Goal: Information Seeking & Learning: Check status

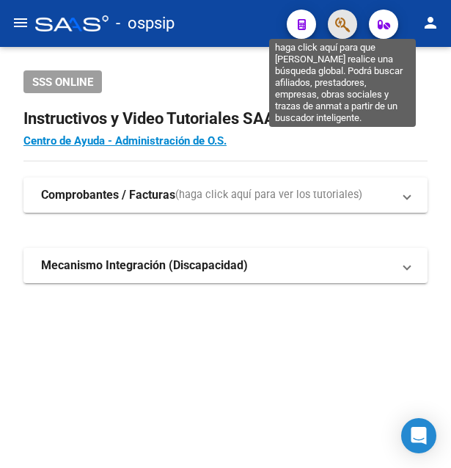
click at [336, 23] on icon "button" at bounding box center [342, 24] width 15 height 17
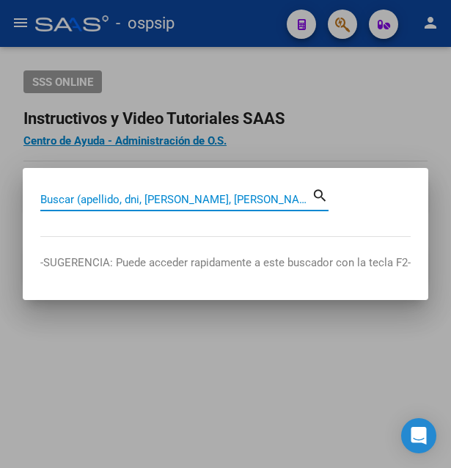
paste input "40841579"
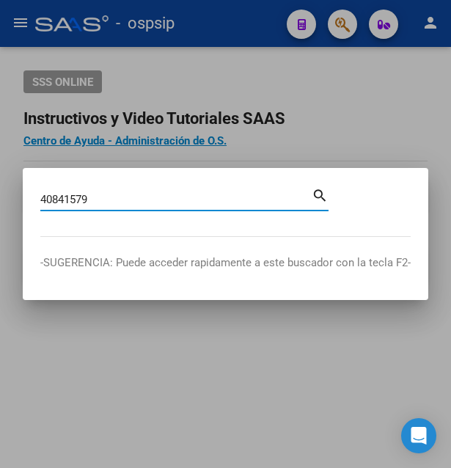
type input "40841579"
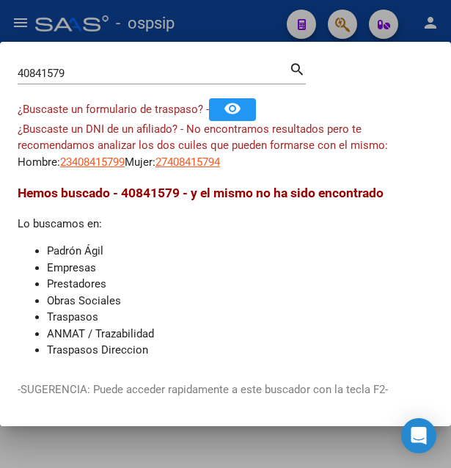
click at [105, 169] on app-link-go-to "23408415799" at bounding box center [92, 162] width 65 height 17
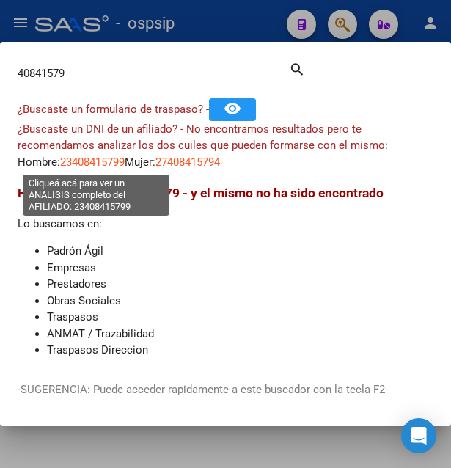
click at [106, 162] on span "23408415799" at bounding box center [92, 161] width 65 height 13
type textarea "23408415799"
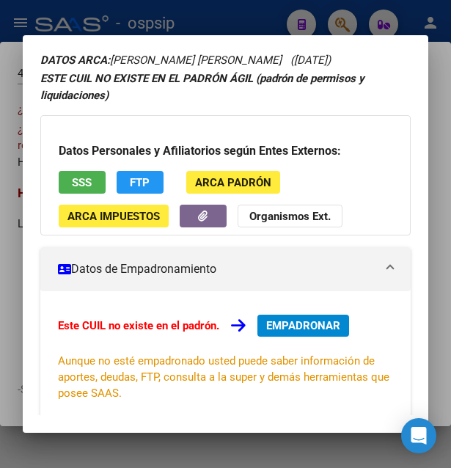
scroll to position [79, 0]
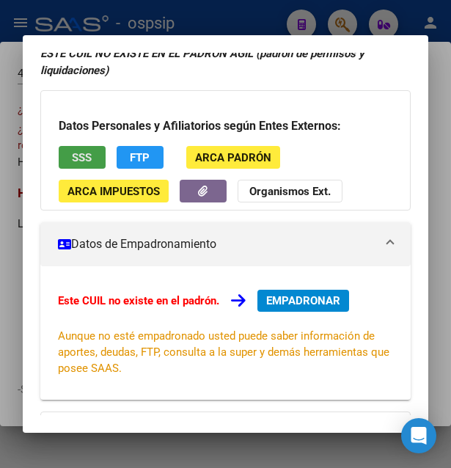
click at [96, 161] on button "SSS" at bounding box center [82, 157] width 47 height 23
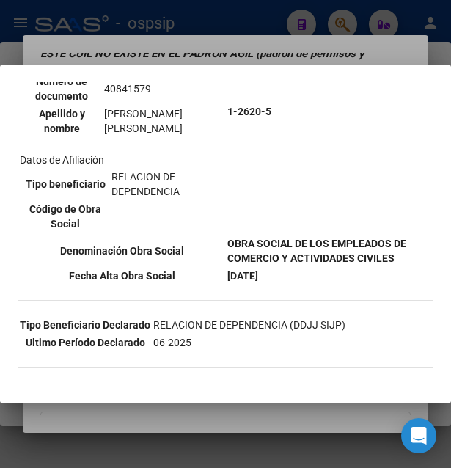
scroll to position [158, 0]
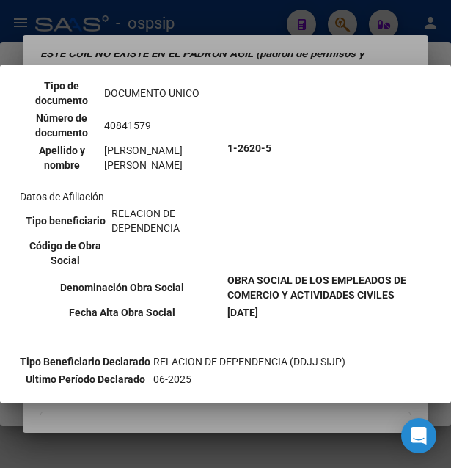
click at [237, 38] on div at bounding box center [225, 234] width 451 height 468
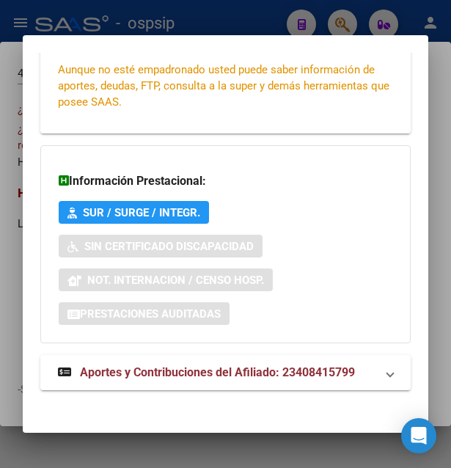
scroll to position [353, 0]
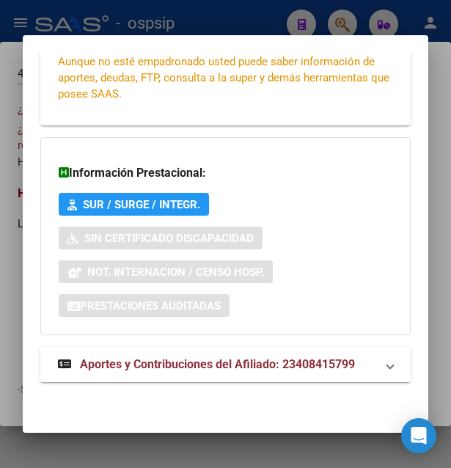
click at [145, 361] on span "Aportes y Contribuciones del Afiliado: 23408415799" at bounding box center [217, 364] width 275 height 14
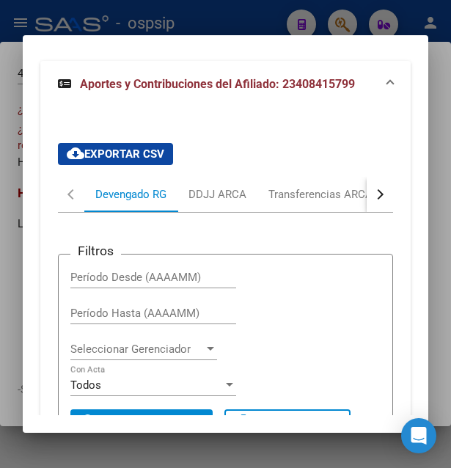
scroll to position [597, 0]
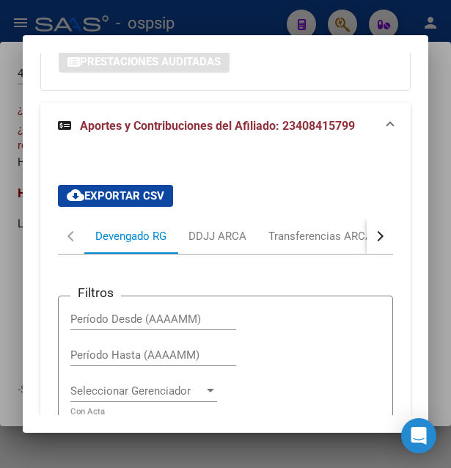
click at [367, 243] on button "button" at bounding box center [380, 235] width 26 height 35
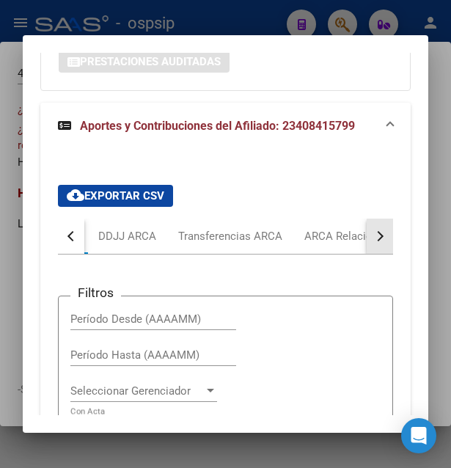
click at [367, 243] on button "button" at bounding box center [380, 235] width 26 height 35
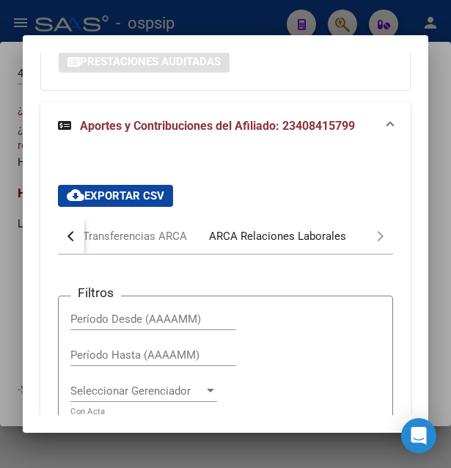
click at [276, 243] on div "ARCA Relaciones Laborales" at bounding box center [277, 236] width 137 height 16
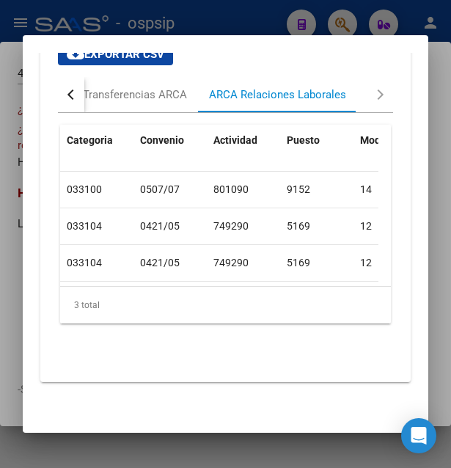
scroll to position [0, 0]
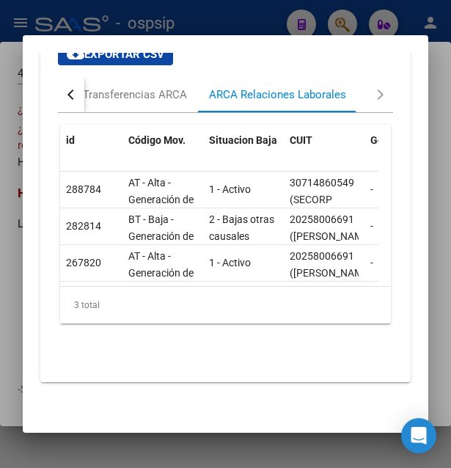
click at [191, 28] on div at bounding box center [225, 234] width 451 height 468
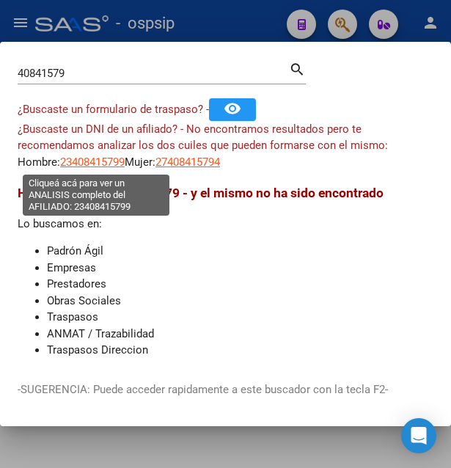
click at [117, 164] on span "23408415799" at bounding box center [92, 161] width 65 height 13
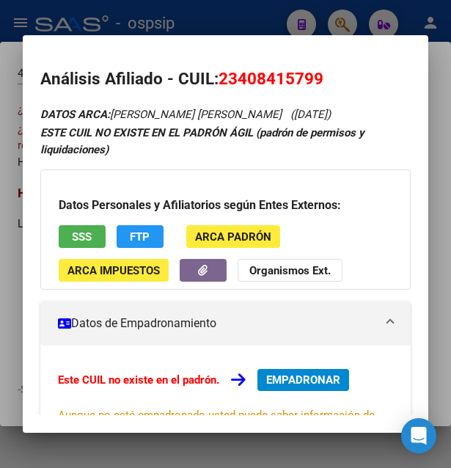
drag, startPoint x: 216, startPoint y: 78, endPoint x: 339, endPoint y: 74, distance: 122.5
click at [339, 74] on h2 "Análisis Afiliado - CUIL: 23408415799" at bounding box center [225, 79] width 371 height 25
copy h2 "23408415799"
click at [83, 232] on span "SSS" at bounding box center [82, 236] width 20 height 13
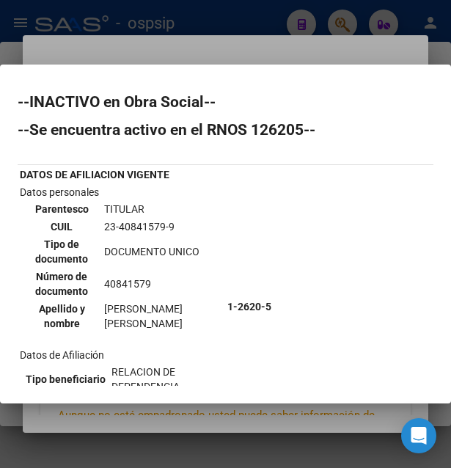
click at [224, 49] on div at bounding box center [225, 234] width 451 height 468
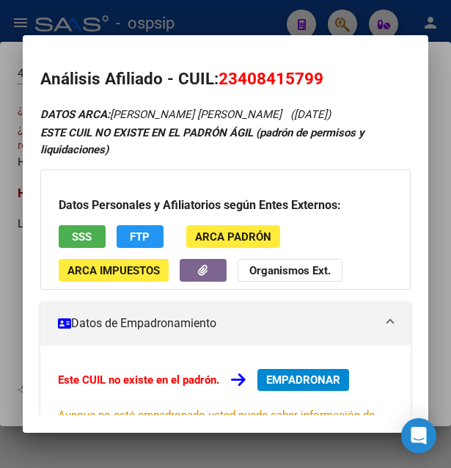
click at [231, 26] on div at bounding box center [225, 234] width 451 height 468
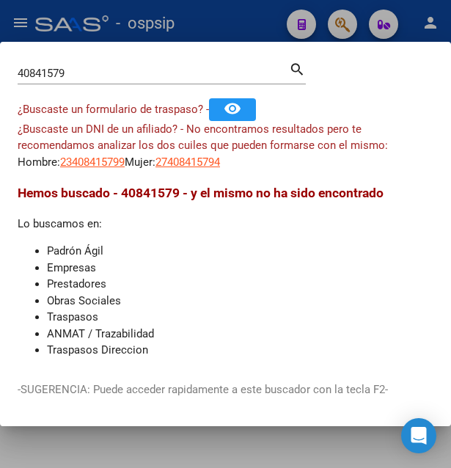
click at [219, 18] on div at bounding box center [225, 234] width 451 height 468
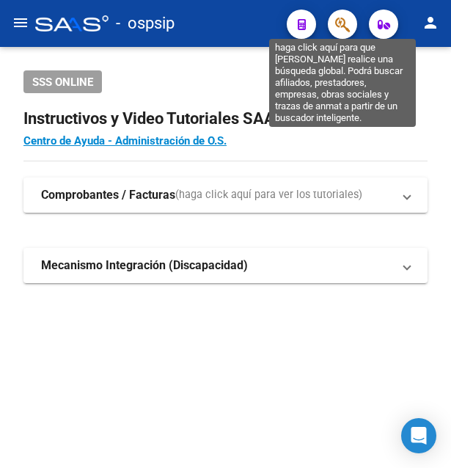
click at [337, 31] on icon "button" at bounding box center [342, 24] width 15 height 17
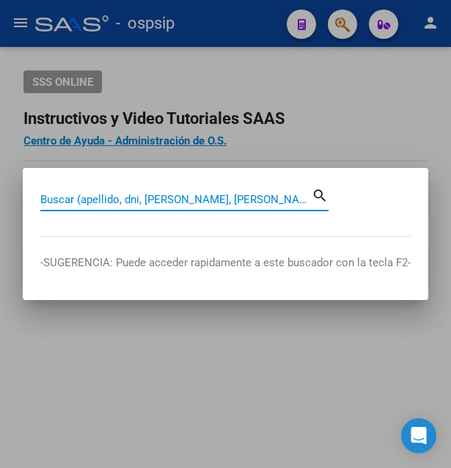
paste input "40841579"
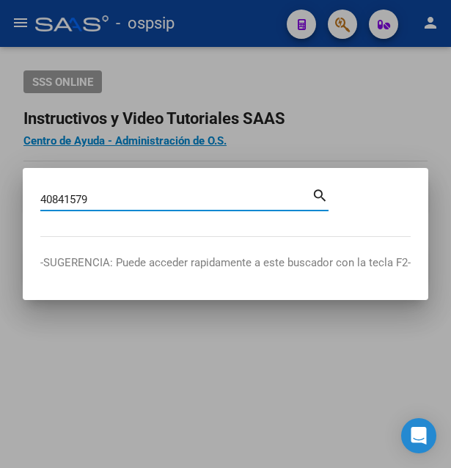
type input "40841579"
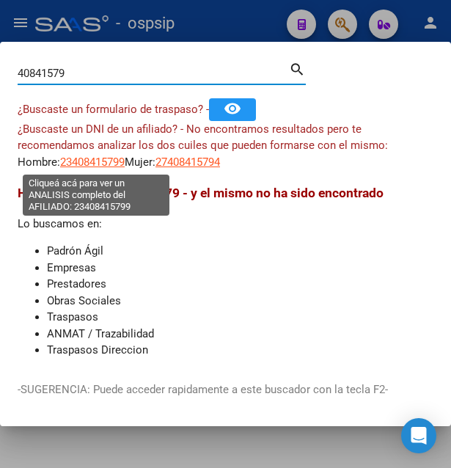
click at [95, 164] on span "23408415799" at bounding box center [92, 161] width 65 height 13
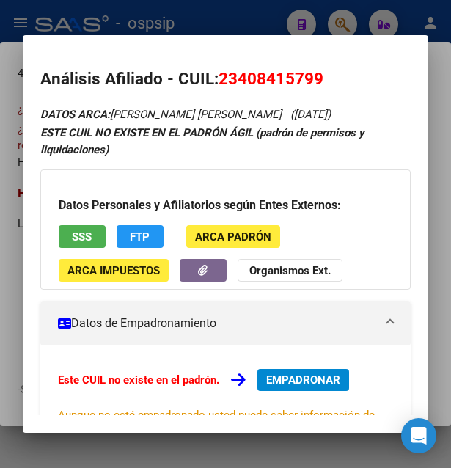
drag, startPoint x: 219, startPoint y: 80, endPoint x: 327, endPoint y: 76, distance: 107.8
click at [327, 76] on h2 "Análisis Afiliado - CUIL: 23408415799" at bounding box center [225, 79] width 371 height 25
copy h2 "Análisis Afiliado - CUIL: 23408415799"
click at [248, 48] on mat-dialog-container "Análisis Afiliado - CUIL: 23408415799 DATOS ARCA: [PERSON_NAME] [PERSON_NAME] (…" at bounding box center [226, 233] width 406 height 397
drag, startPoint x: 239, startPoint y: 79, endPoint x: 312, endPoint y: 73, distance: 72.8
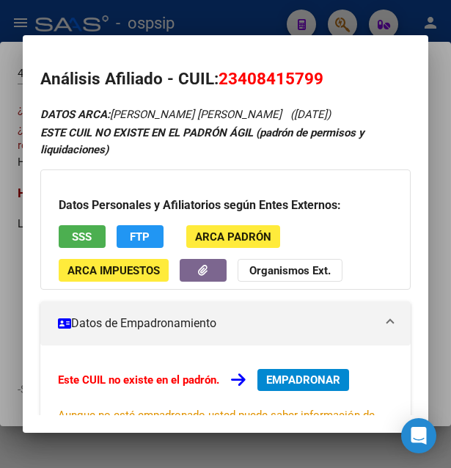
click at [312, 73] on span "23408415799" at bounding box center [270, 78] width 105 height 19
copy span "40841579"
click at [221, 79] on span "23408415799" at bounding box center [270, 78] width 105 height 19
drag, startPoint x: 221, startPoint y: 79, endPoint x: 349, endPoint y: 65, distance: 128.3
click at [349, 65] on mat-dialog-content "Análisis Afiliado - CUIL: 23408415799 DATOS ARCA: [PERSON_NAME] [PERSON_NAME] (…" at bounding box center [226, 234] width 406 height 362
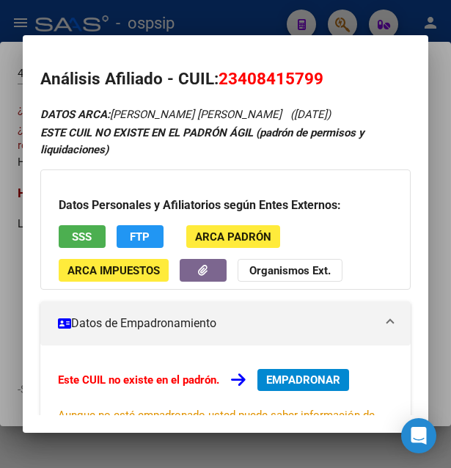
copy span "23408415799"
click at [94, 243] on button "SSS" at bounding box center [82, 236] width 47 height 23
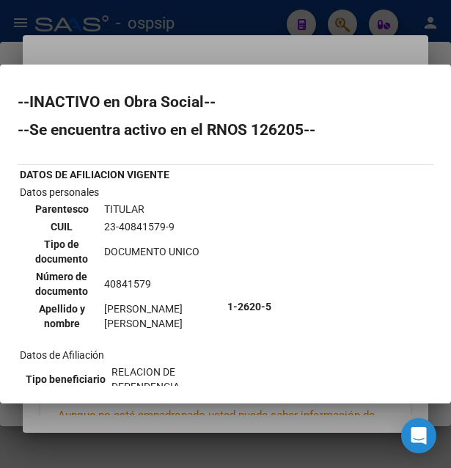
click at [130, 222] on td "23-40841579-9" at bounding box center [162, 226] width 119 height 16
click at [130, 223] on td "23-40841579-9" at bounding box center [162, 226] width 119 height 16
copy td "40841579"
click at [234, 58] on div at bounding box center [225, 234] width 451 height 468
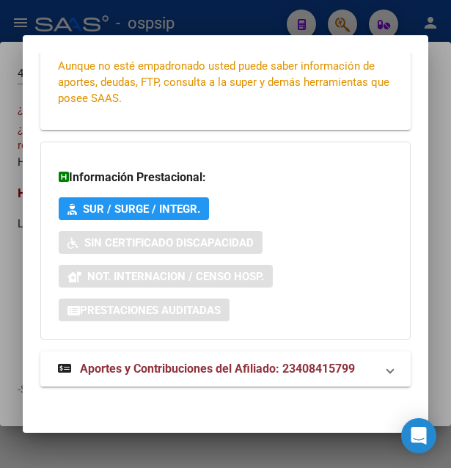
scroll to position [353, 0]
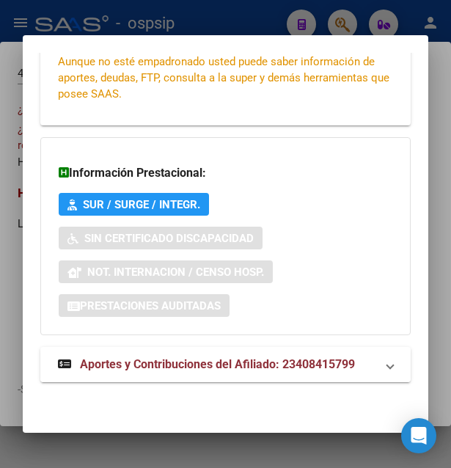
click at [177, 363] on span "Aportes y Contribuciones del Afiliado: 23408415799" at bounding box center [217, 364] width 275 height 14
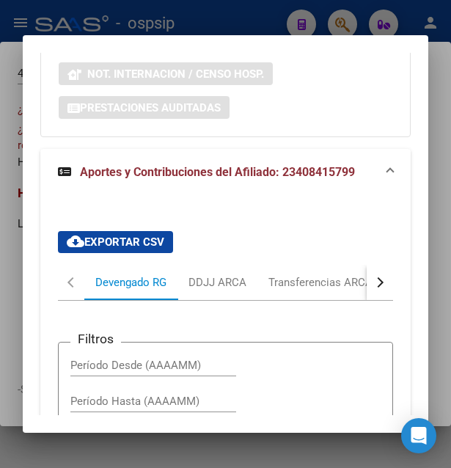
scroll to position [518, 0]
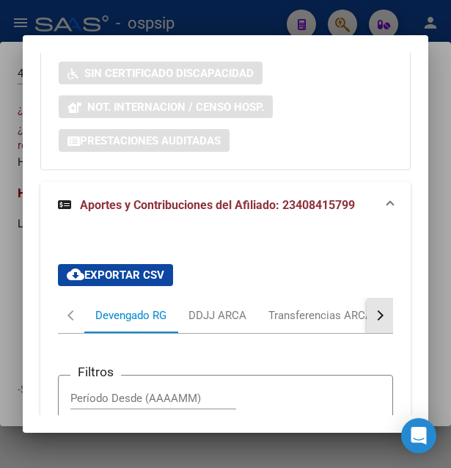
click at [368, 321] on button "button" at bounding box center [380, 315] width 26 height 35
click at [373, 320] on div "button" at bounding box center [378, 315] width 10 height 10
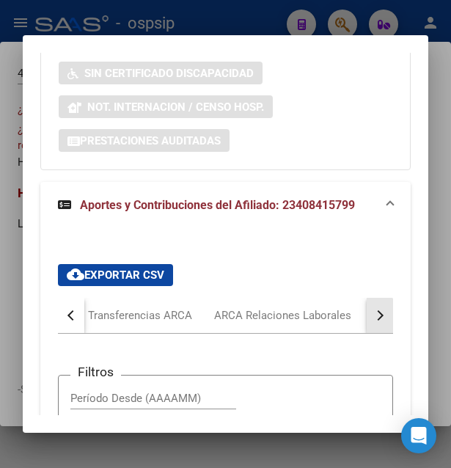
click at [373, 320] on div "button" at bounding box center [378, 315] width 10 height 10
click at [316, 314] on div "ARCA Relaciones Laborales" at bounding box center [277, 315] width 137 height 16
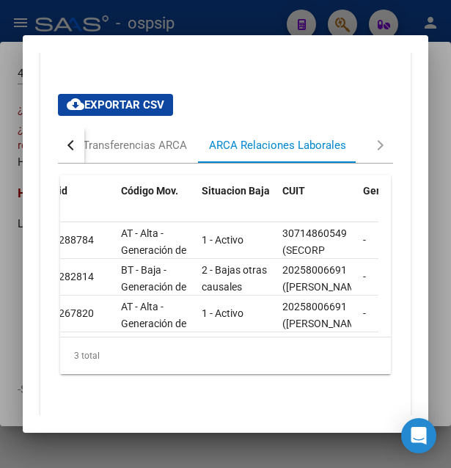
scroll to position [0, 0]
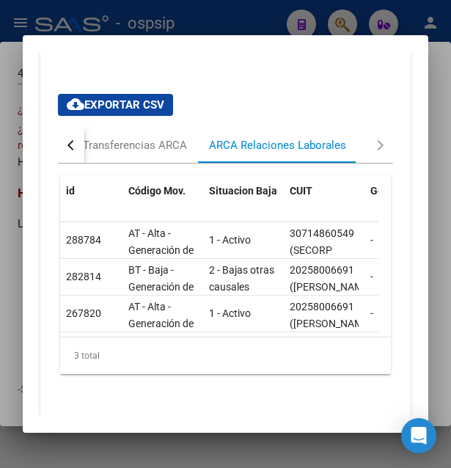
click at [67, 146] on button "button" at bounding box center [71, 145] width 26 height 35
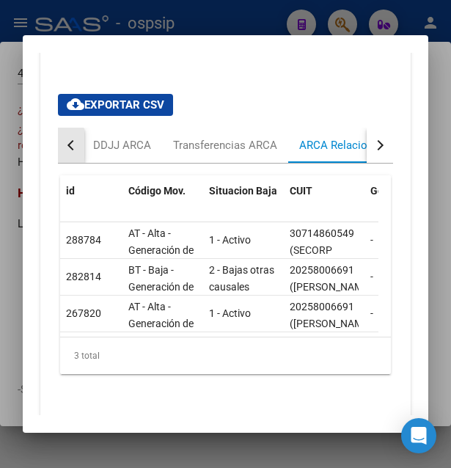
click at [67, 146] on button "button" at bounding box center [71, 145] width 26 height 35
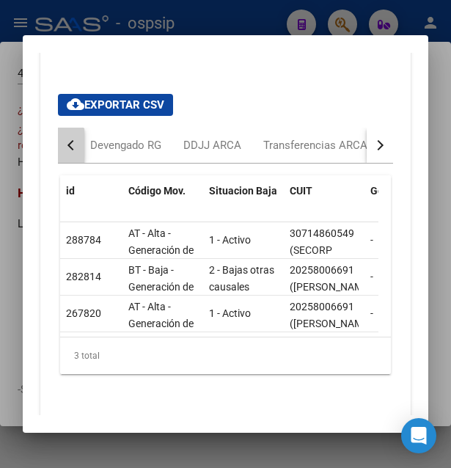
click at [67, 146] on button "button" at bounding box center [71, 145] width 26 height 35
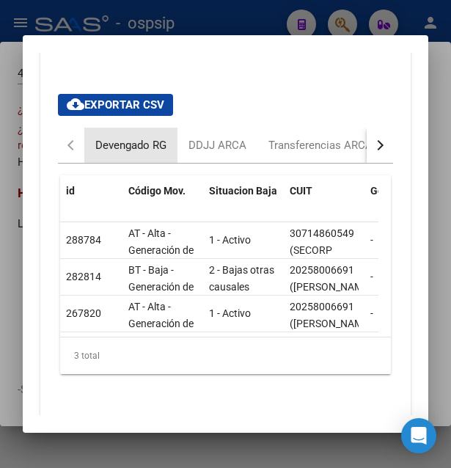
click at [124, 146] on div "Devengado RG" at bounding box center [130, 145] width 71 height 16
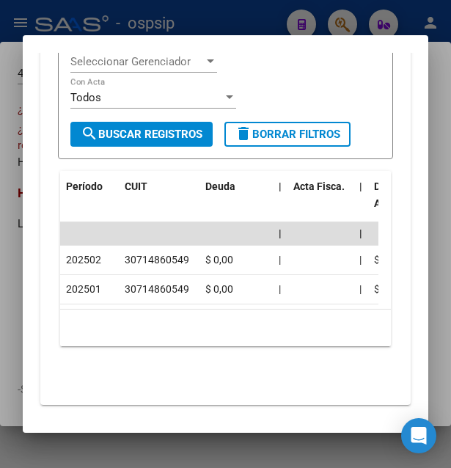
scroll to position [962, 0]
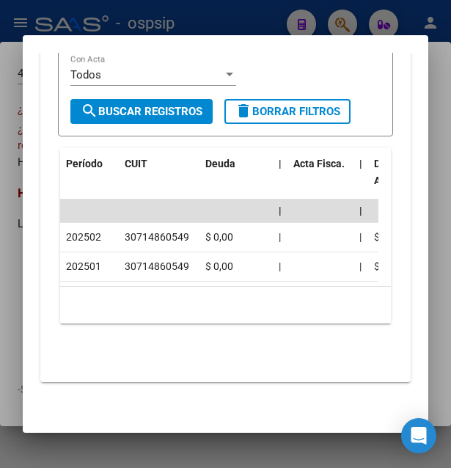
click at [229, 21] on div at bounding box center [225, 234] width 451 height 468
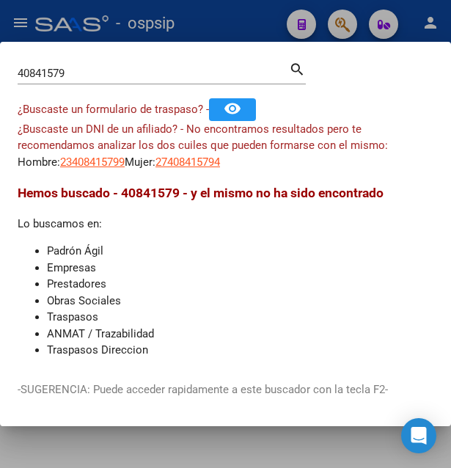
click at [229, 21] on div at bounding box center [225, 234] width 451 height 468
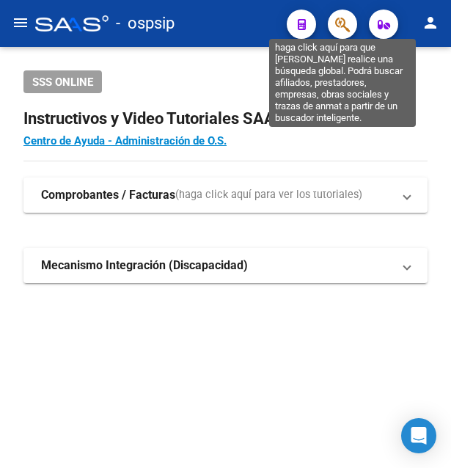
click at [342, 26] on icon "button" at bounding box center [342, 24] width 15 height 17
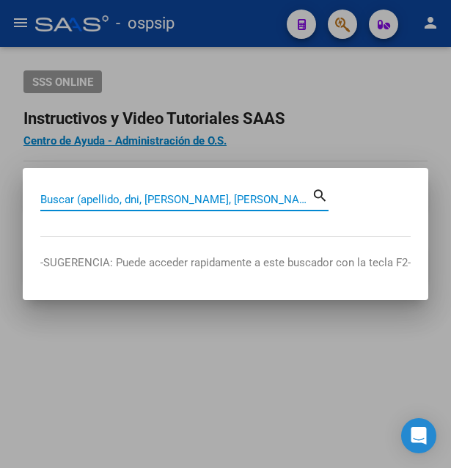
click at [170, 196] on input "Buscar (apellido, dni, [PERSON_NAME], [PERSON_NAME], cuit, obra social)" at bounding box center [175, 199] width 271 height 13
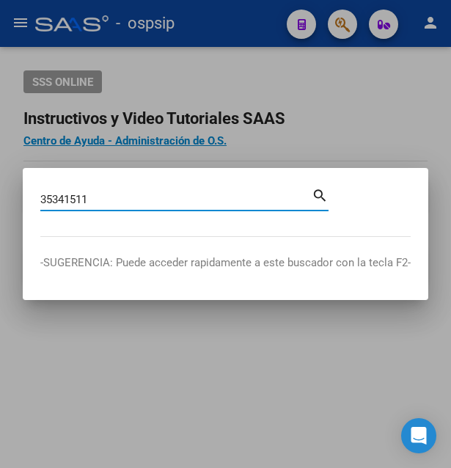
type input "35341511"
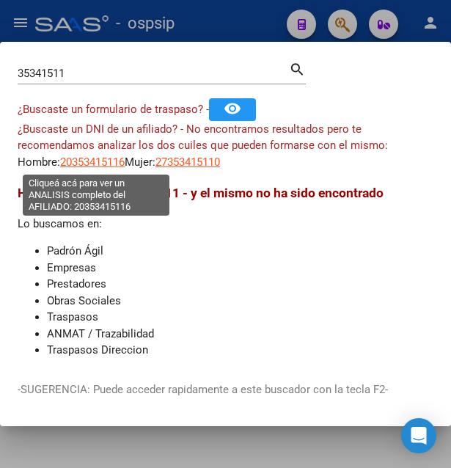
click at [106, 160] on span "20353415116" at bounding box center [92, 161] width 65 height 13
type textarea "20353415116"
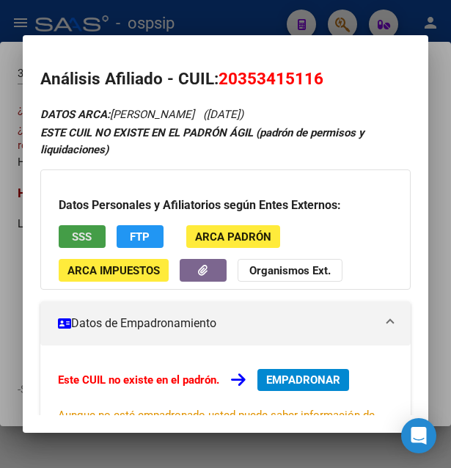
click at [99, 243] on button "SSS" at bounding box center [82, 236] width 47 height 23
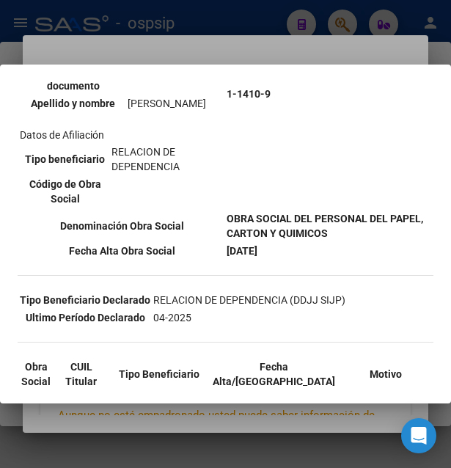
scroll to position [238, 0]
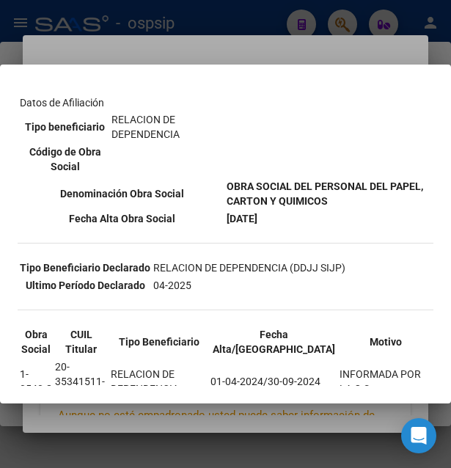
click at [281, 35] on div at bounding box center [225, 234] width 451 height 468
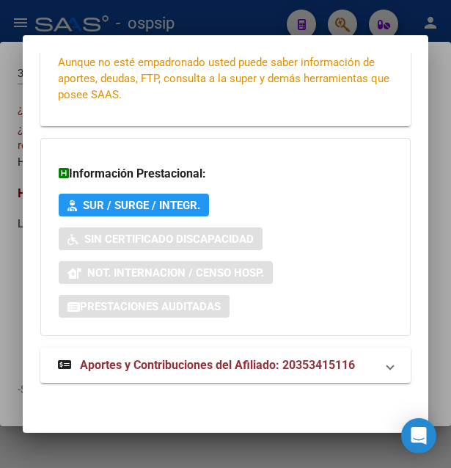
scroll to position [353, 0]
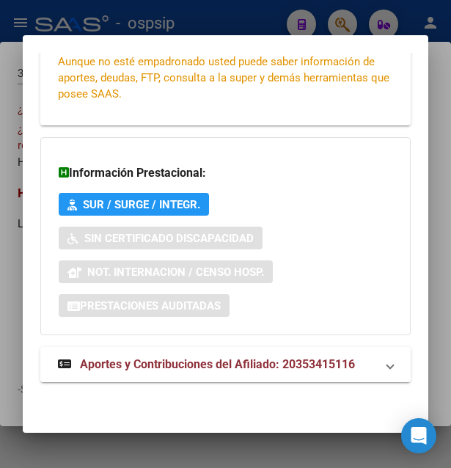
click at [209, 361] on span "Aportes y Contribuciones del Afiliado: 20353415116" at bounding box center [217, 364] width 275 height 14
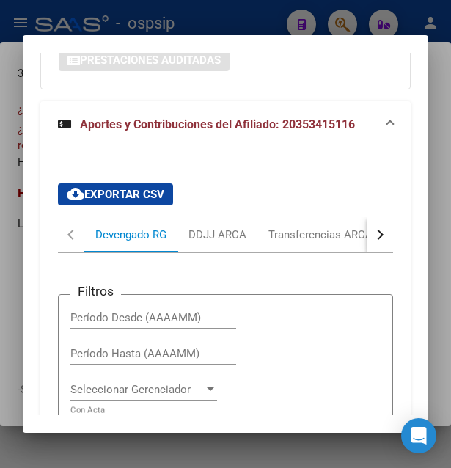
scroll to position [597, 0]
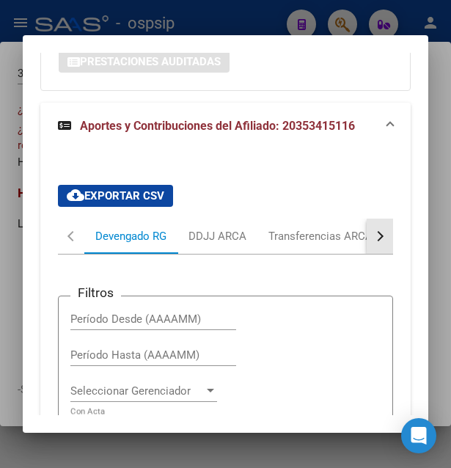
click at [368, 242] on button "button" at bounding box center [380, 235] width 26 height 35
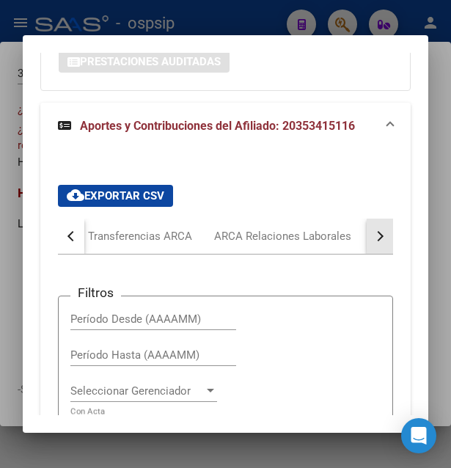
click at [368, 242] on button "button" at bounding box center [380, 235] width 26 height 35
click at [317, 242] on div "ARCA Relaciones Laborales" at bounding box center [277, 236] width 137 height 16
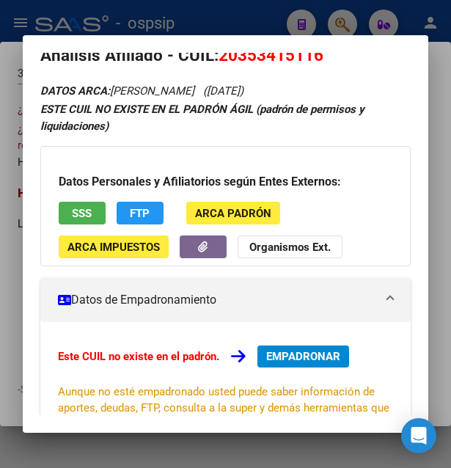
scroll to position [0, 0]
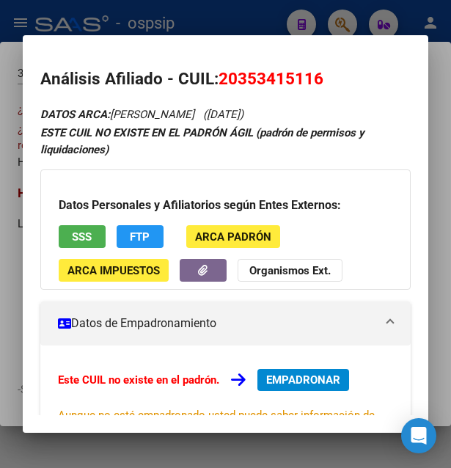
drag, startPoint x: 239, startPoint y: 79, endPoint x: 314, endPoint y: 70, distance: 76.1
click at [314, 70] on span "20353415116" at bounding box center [270, 78] width 105 height 19
copy span "35341511"
click at [90, 232] on span "SSS" at bounding box center [82, 236] width 20 height 13
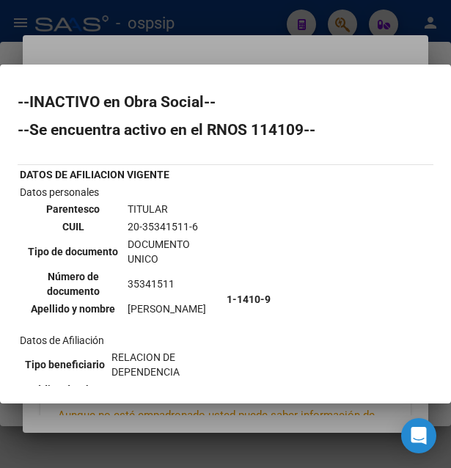
scroll to position [238, 0]
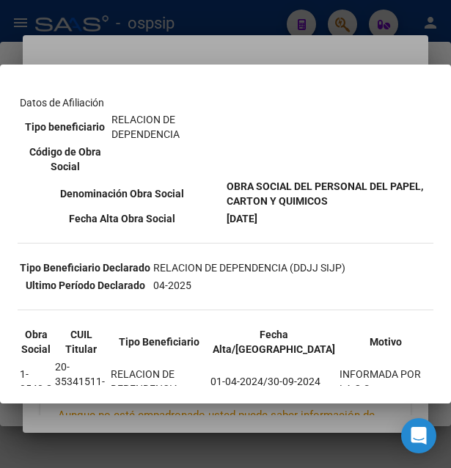
click at [185, 47] on div at bounding box center [225, 234] width 451 height 468
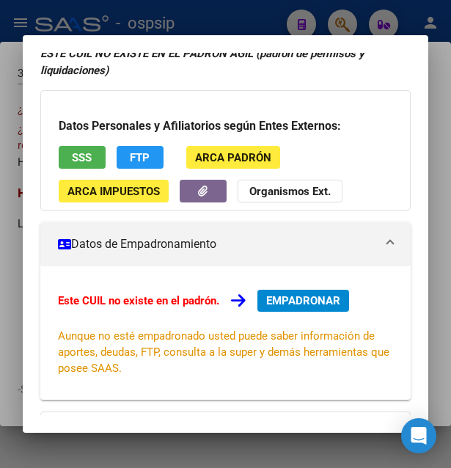
scroll to position [0, 0]
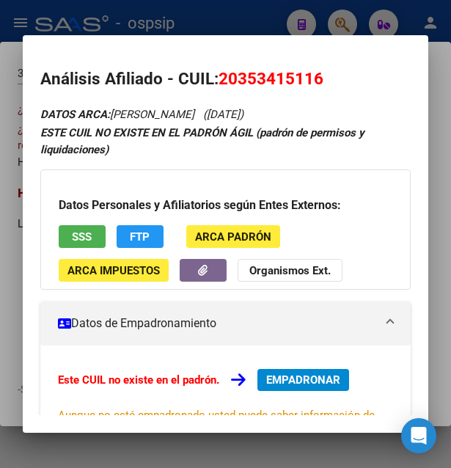
click at [100, 231] on button "SSS" at bounding box center [82, 236] width 47 height 23
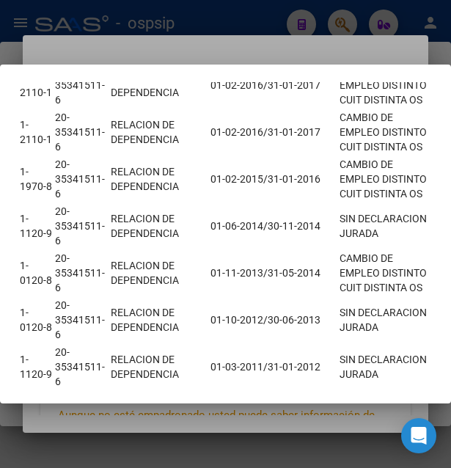
scroll to position [1079, 0]
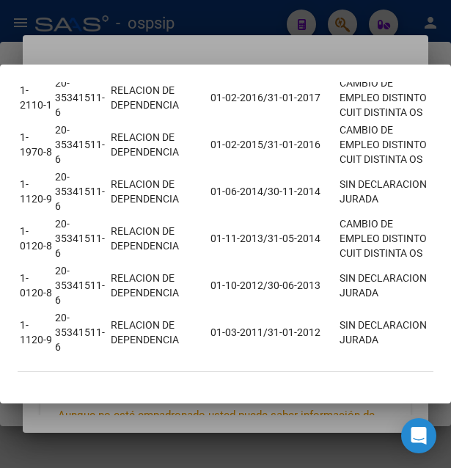
click at [223, 43] on div at bounding box center [225, 234] width 451 height 468
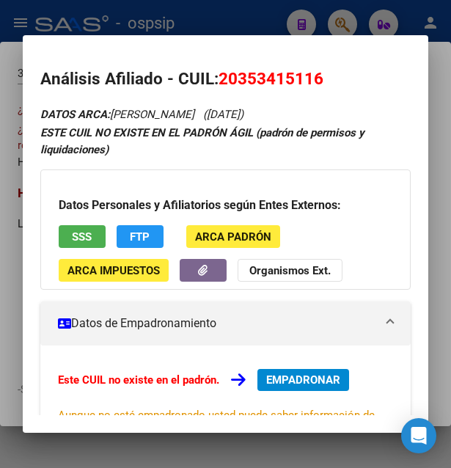
click at [222, 7] on div at bounding box center [225, 234] width 451 height 468
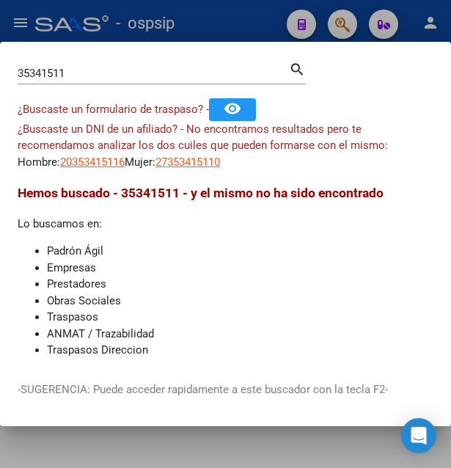
click at [227, 12] on div at bounding box center [225, 234] width 451 height 468
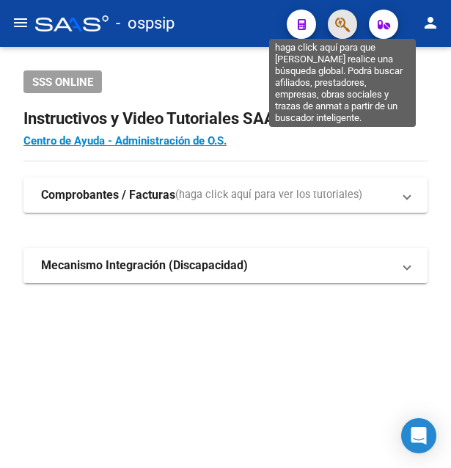
click at [345, 25] on icon "button" at bounding box center [342, 24] width 15 height 17
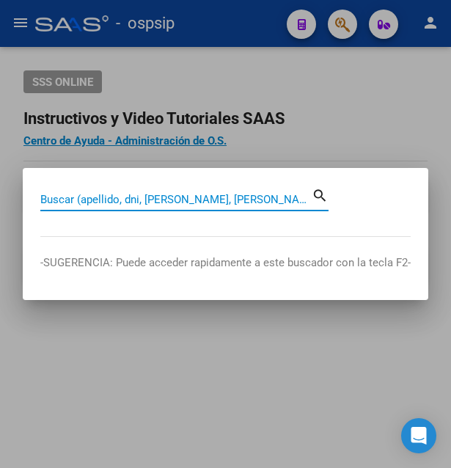
click at [143, 197] on input "Buscar (apellido, dni, [PERSON_NAME], [PERSON_NAME], cuit, obra social)" at bounding box center [175, 199] width 271 height 13
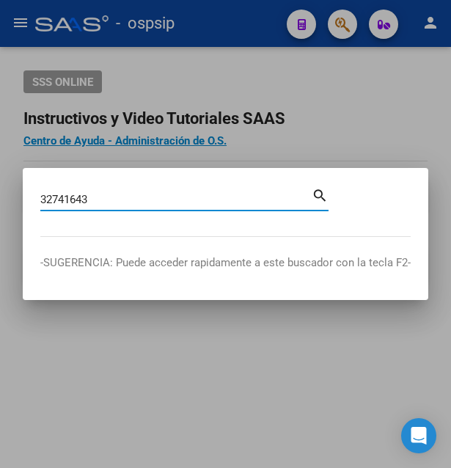
type input "32741643"
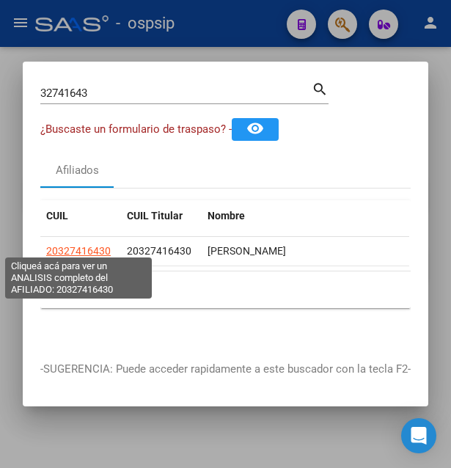
click at [91, 245] on span "20327416430" at bounding box center [78, 251] width 65 height 12
type textarea "20327416430"
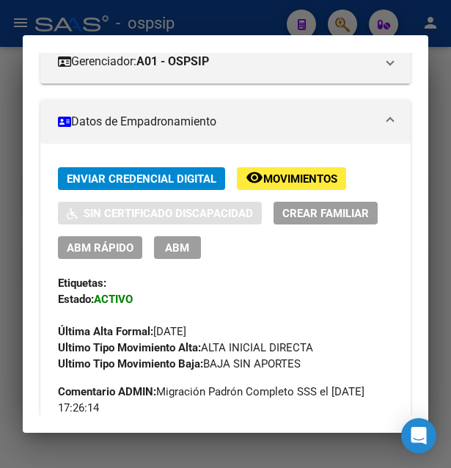
scroll to position [396, 0]
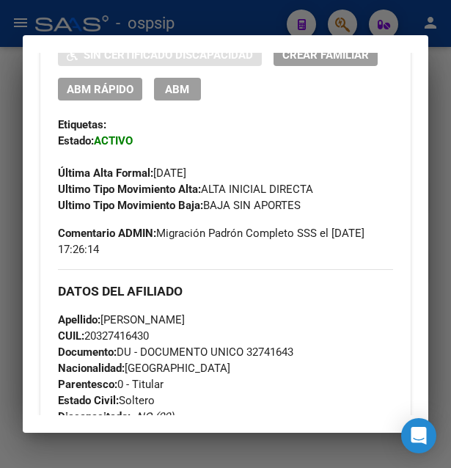
click at [249, 24] on div at bounding box center [225, 234] width 451 height 468
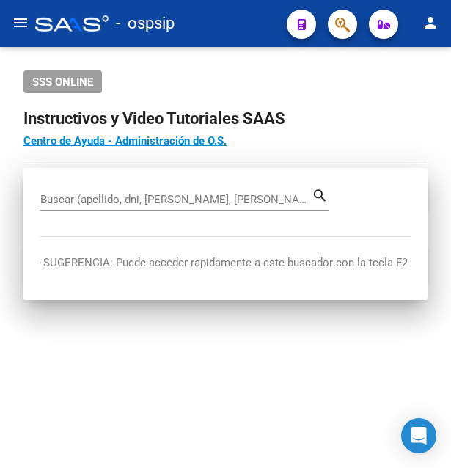
click at [249, 24] on div "- ospsip" at bounding box center [155, 23] width 240 height 32
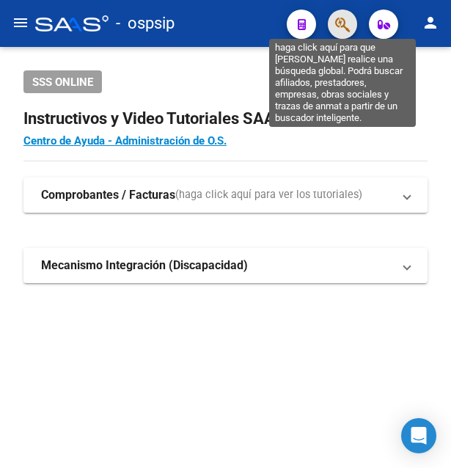
click at [336, 29] on icon "button" at bounding box center [342, 24] width 15 height 17
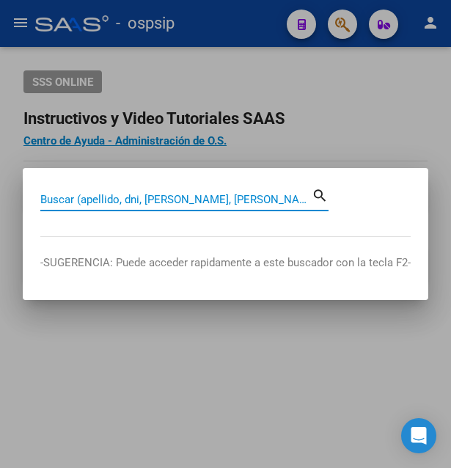
click at [179, 196] on input "Buscar (apellido, dni, [PERSON_NAME], [PERSON_NAME], cuit, obra social)" at bounding box center [175, 199] width 271 height 13
paste input "27903820"
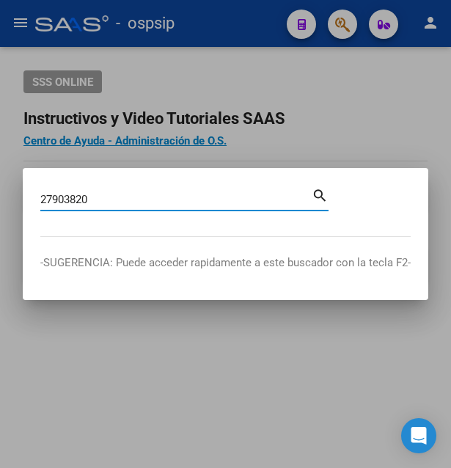
type input "27903820"
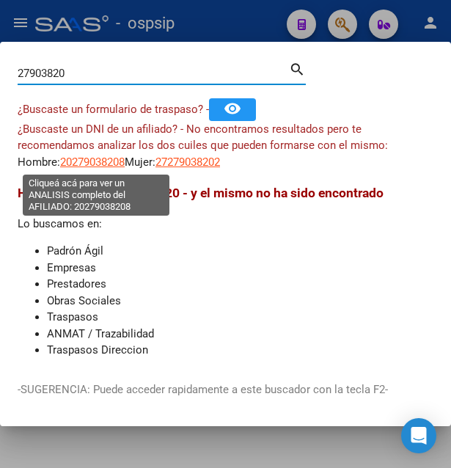
click at [86, 157] on span "20279038208" at bounding box center [92, 161] width 65 height 13
type textarea "20279038208"
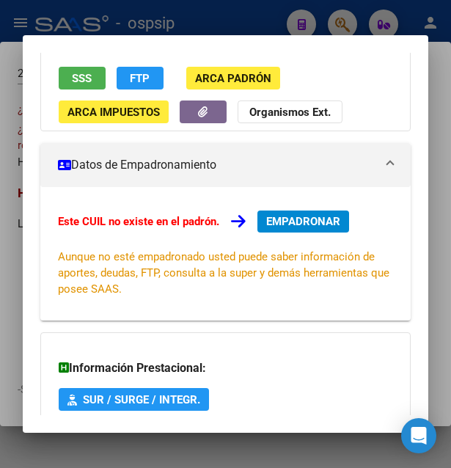
scroll to position [79, 0]
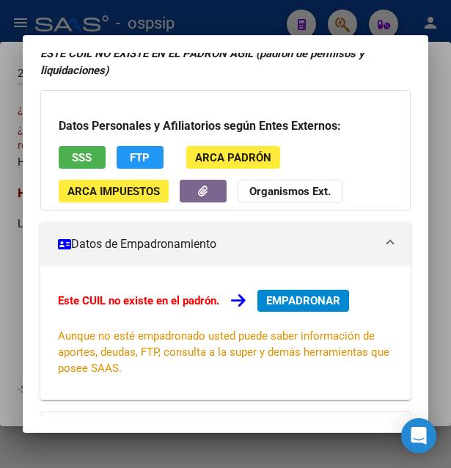
click at [84, 163] on span "SSS" at bounding box center [82, 157] width 20 height 13
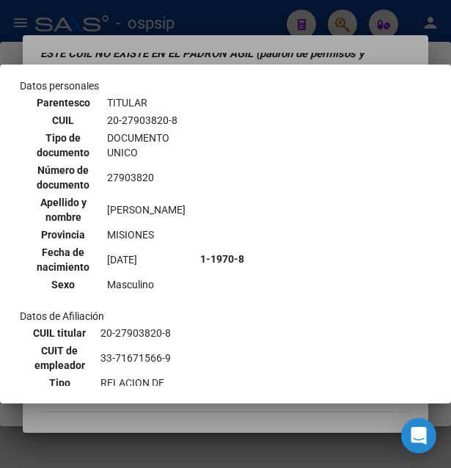
scroll to position [0, 0]
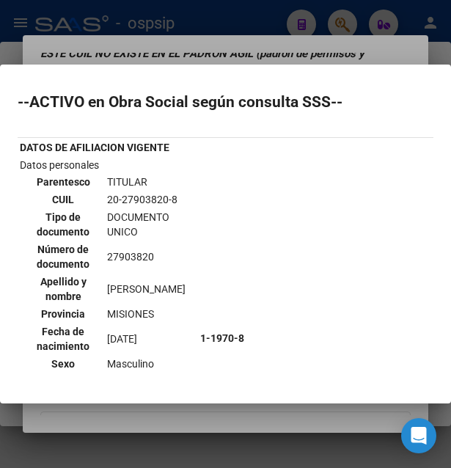
click at [206, 42] on div at bounding box center [225, 234] width 451 height 468
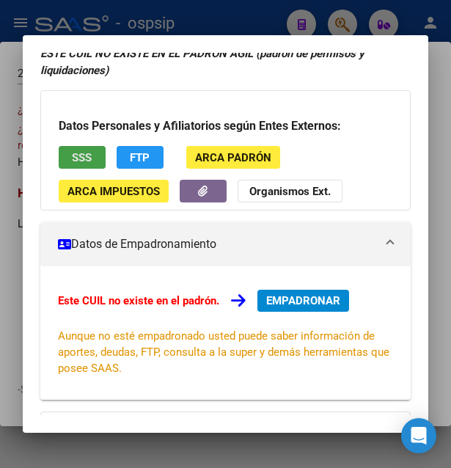
click at [85, 159] on span "SSS" at bounding box center [82, 157] width 20 height 13
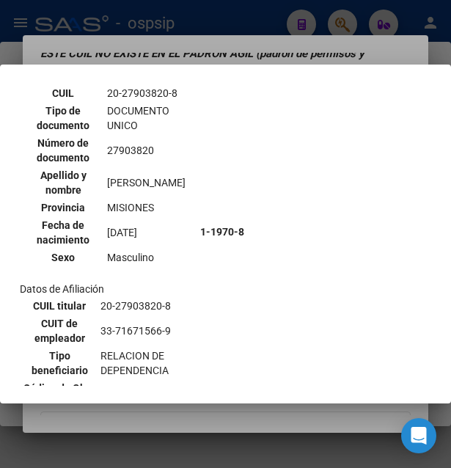
scroll to position [79, 0]
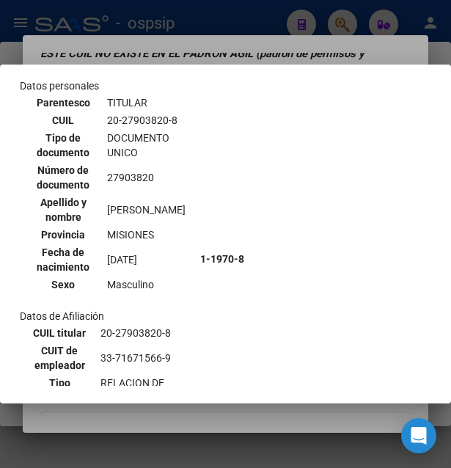
click at [276, 50] on div at bounding box center [225, 234] width 451 height 468
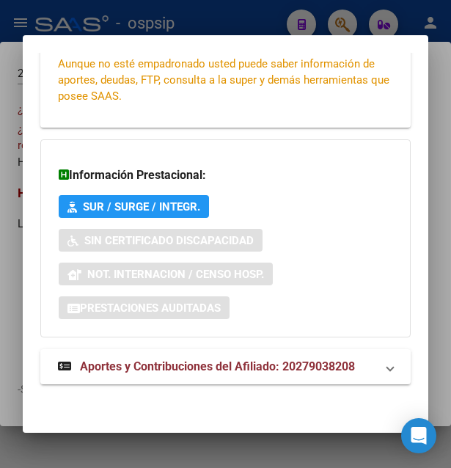
scroll to position [353, 0]
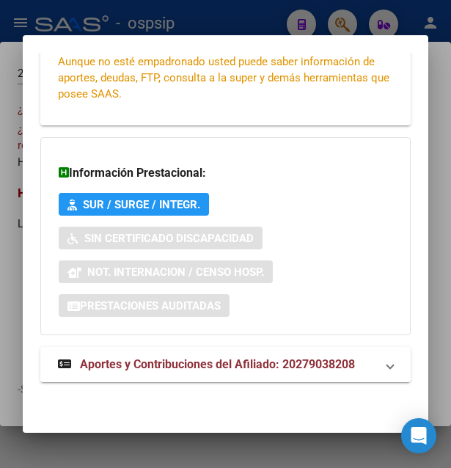
click at [171, 361] on span "Aportes y Contribuciones del Afiliado: 20279038208" at bounding box center [217, 364] width 275 height 14
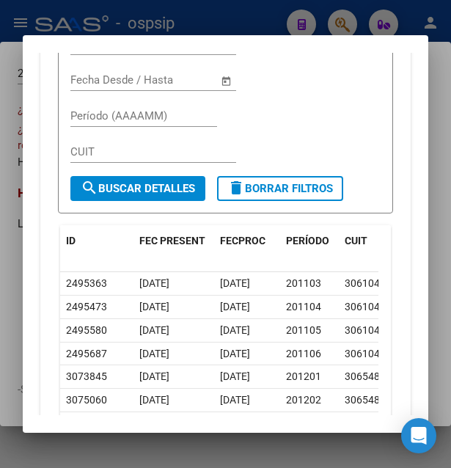
scroll to position [905, 0]
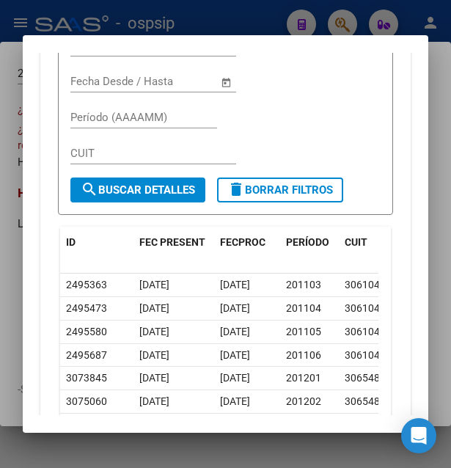
click at [234, 9] on div at bounding box center [225, 234] width 451 height 468
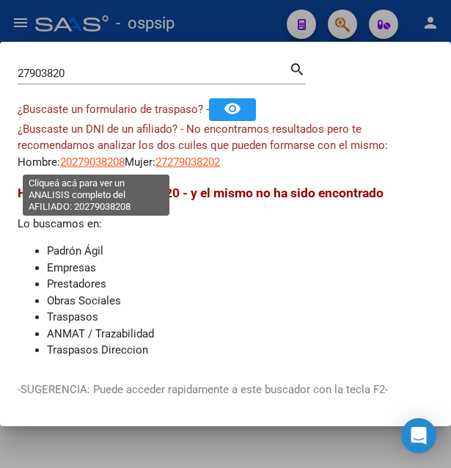
click at [106, 156] on span "20279038208" at bounding box center [92, 161] width 65 height 13
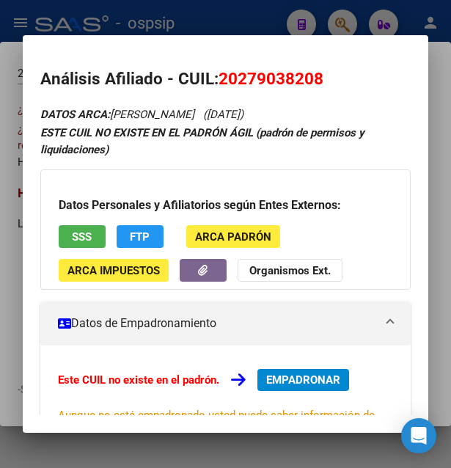
drag, startPoint x: 216, startPoint y: 76, endPoint x: 324, endPoint y: 71, distance: 107.8
click at [324, 71] on h2 "Análisis Afiliado - CUIL: 20279038208" at bounding box center [225, 79] width 371 height 25
copy h2 "20279038208"
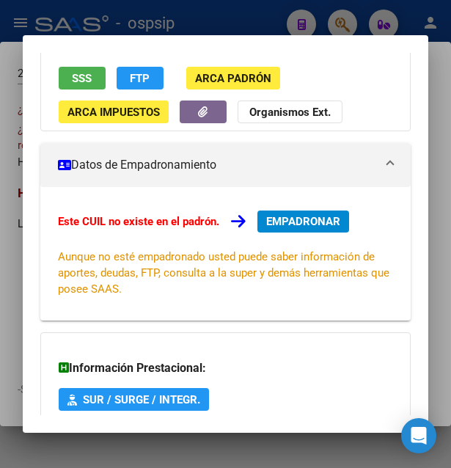
scroll to position [353, 0]
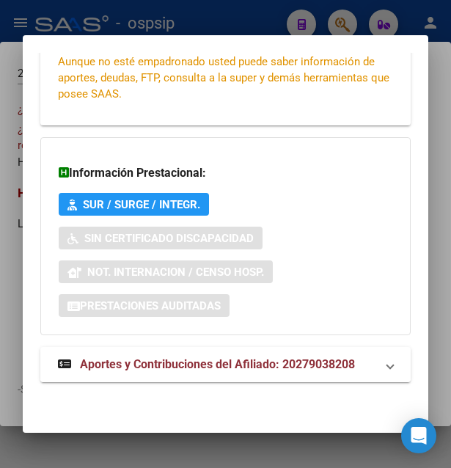
click at [178, 364] on span "Aportes y Contribuciones del Afiliado: 20279038208" at bounding box center [217, 364] width 275 height 14
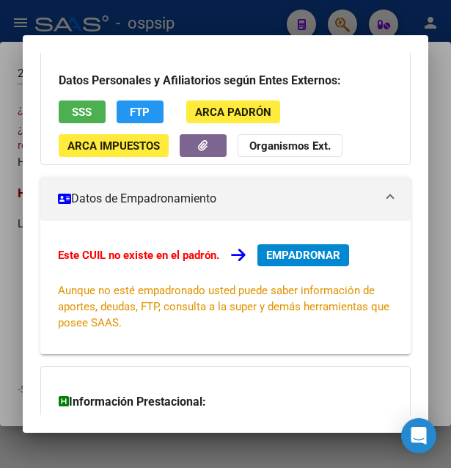
scroll to position [62, 0]
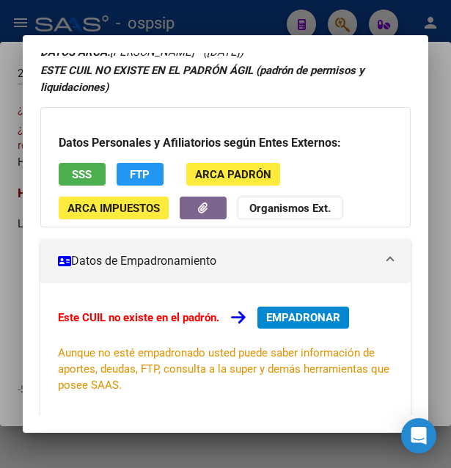
click at [235, 26] on div at bounding box center [225, 234] width 451 height 468
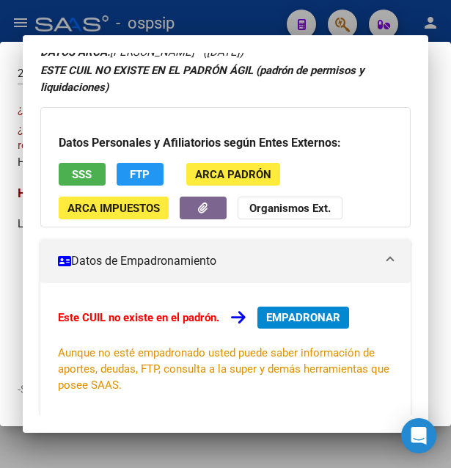
click at [235, 26] on div at bounding box center [225, 234] width 451 height 468
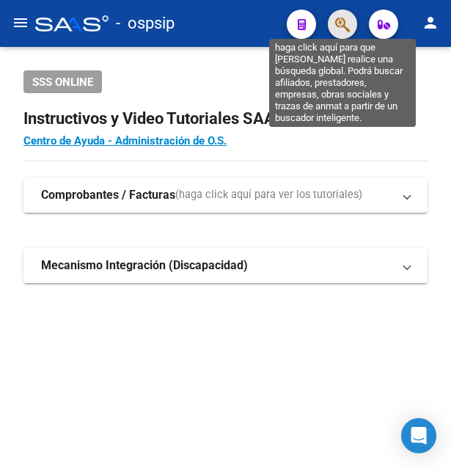
click at [345, 18] on icon "button" at bounding box center [342, 24] width 15 height 17
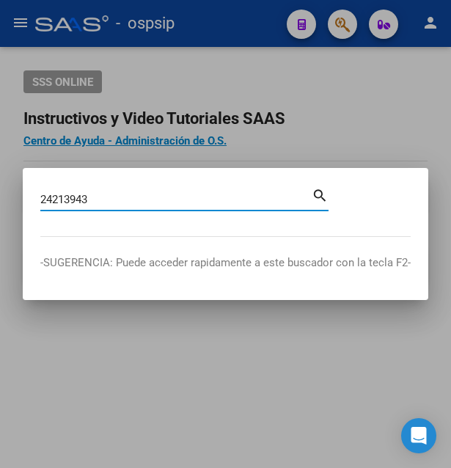
type input "24213943"
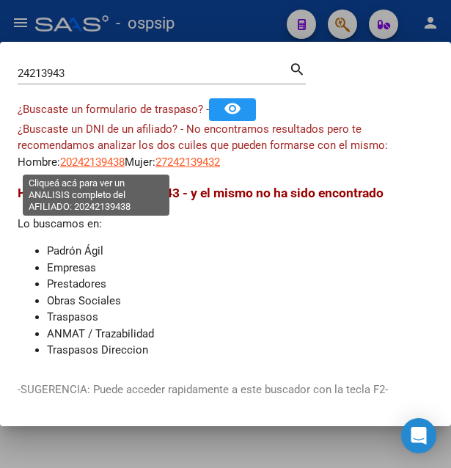
click at [99, 160] on span "20242139438" at bounding box center [92, 161] width 65 height 13
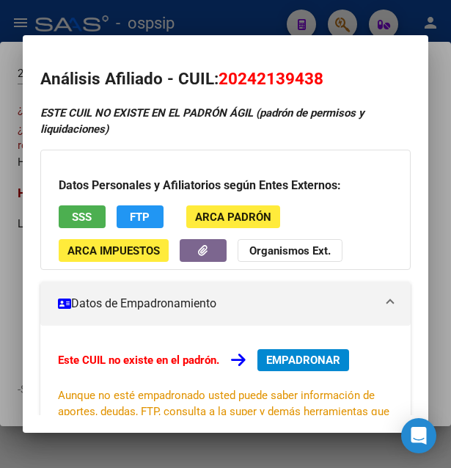
click at [245, 5] on div at bounding box center [225, 234] width 451 height 468
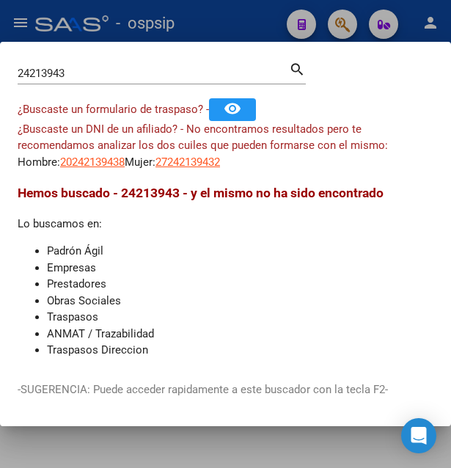
click at [200, 171] on mat-dialog-content "24213943 Buscar (apellido, dni, cuil, nro traspaso, cuit, obra social) search ¿…" at bounding box center [225, 211] width 451 height 304
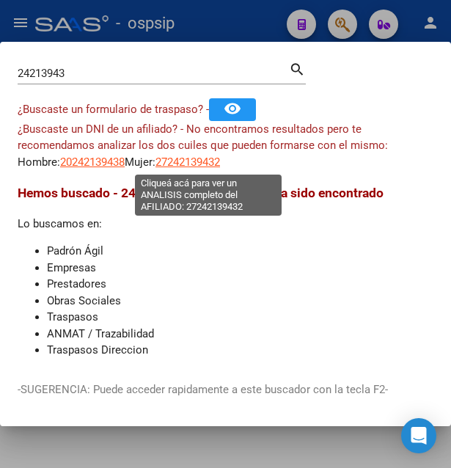
click at [205, 166] on span "27242139432" at bounding box center [187, 161] width 65 height 13
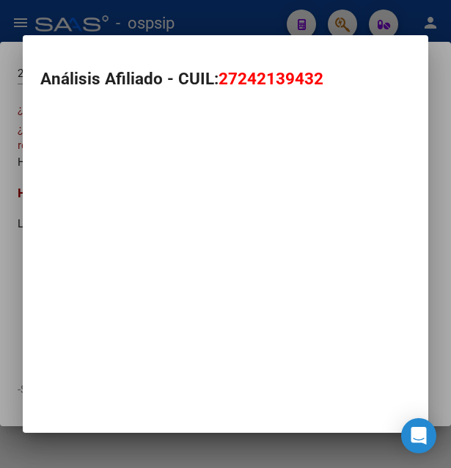
type textarea "27242139432"
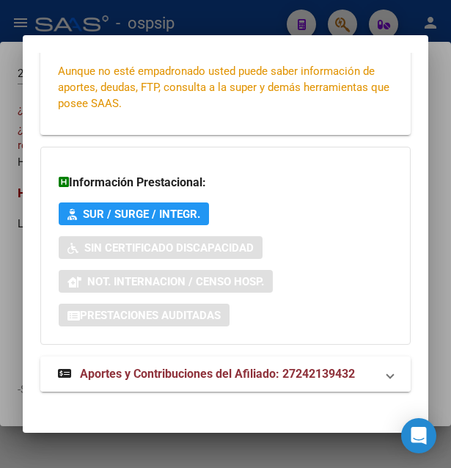
scroll to position [353, 0]
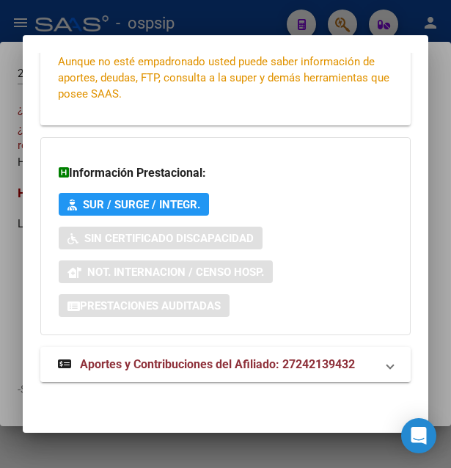
click at [210, 364] on span "Aportes y Contribuciones del Afiliado: 27242139432" at bounding box center [217, 364] width 275 height 14
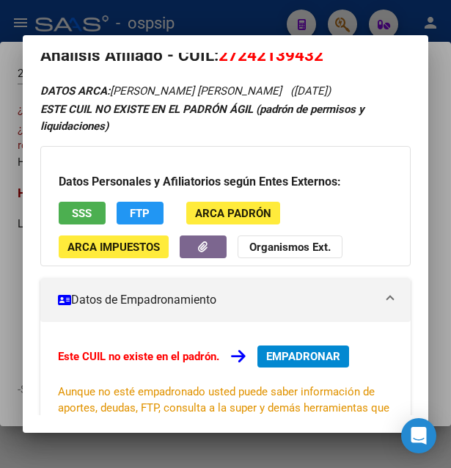
scroll to position [0, 0]
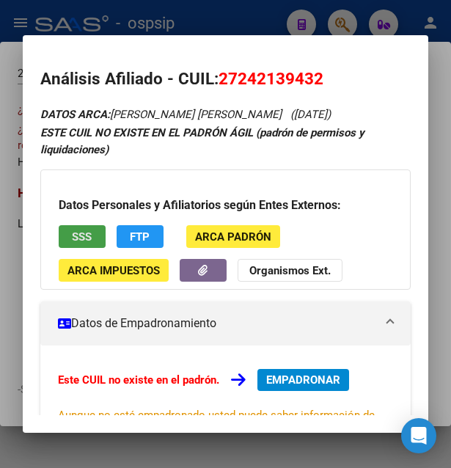
click at [98, 245] on button "SSS" at bounding box center [82, 236] width 47 height 23
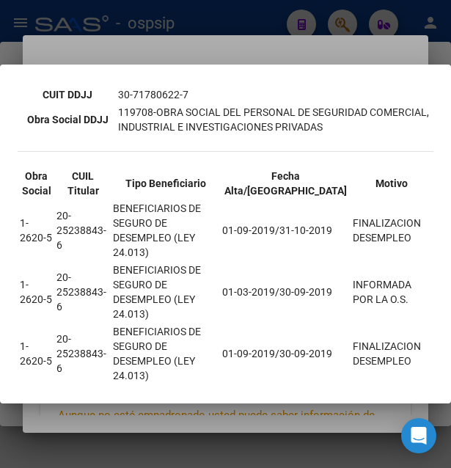
scroll to position [325, 0]
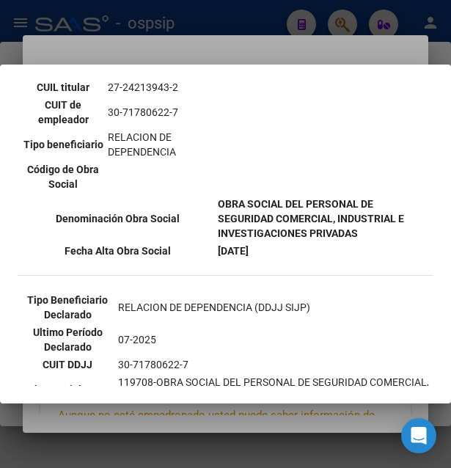
click at [288, 48] on div at bounding box center [225, 234] width 451 height 468
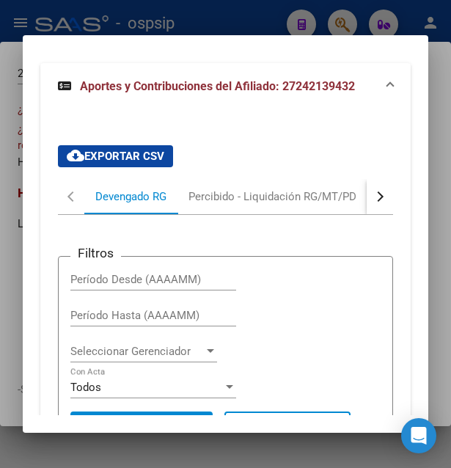
scroll to position [633, 0]
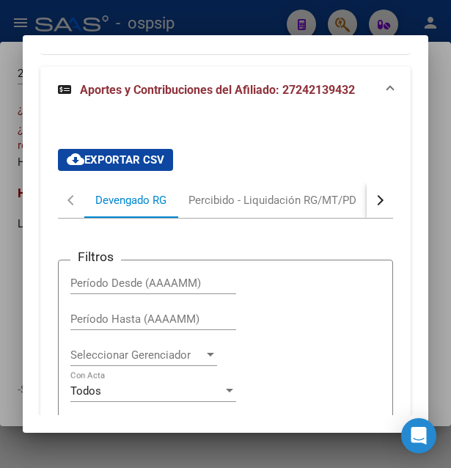
click at [367, 199] on button "button" at bounding box center [380, 200] width 26 height 35
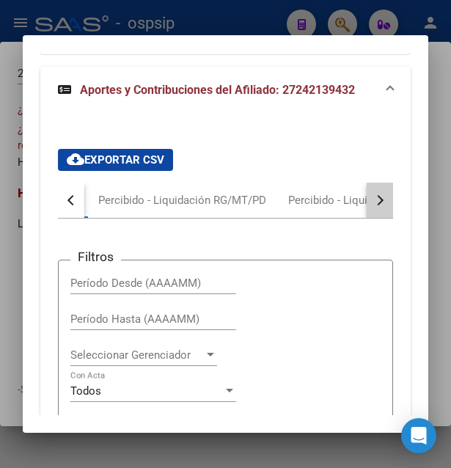
click at [373, 199] on div "button" at bounding box center [378, 200] width 10 height 10
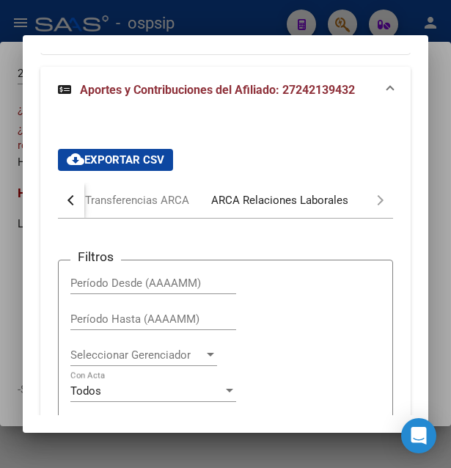
click at [341, 201] on div "ARCA Relaciones Laborales" at bounding box center [279, 200] width 137 height 16
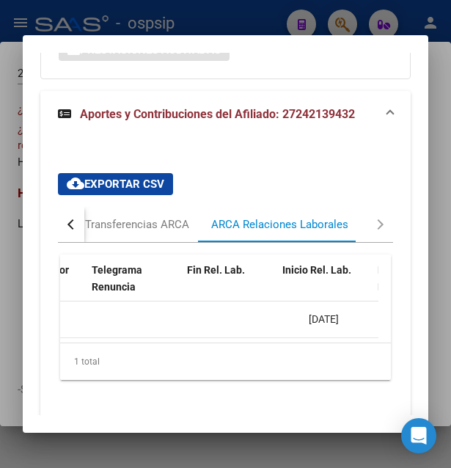
scroll to position [0, 447]
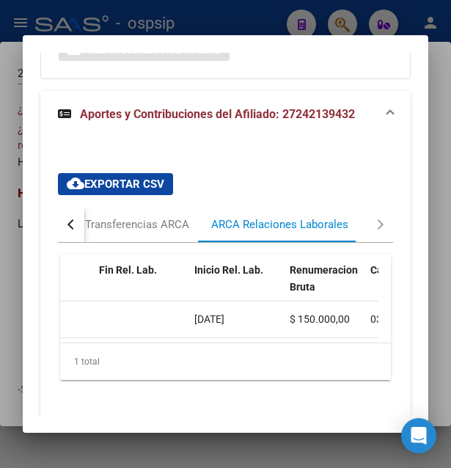
click at [222, 21] on div at bounding box center [225, 234] width 451 height 468
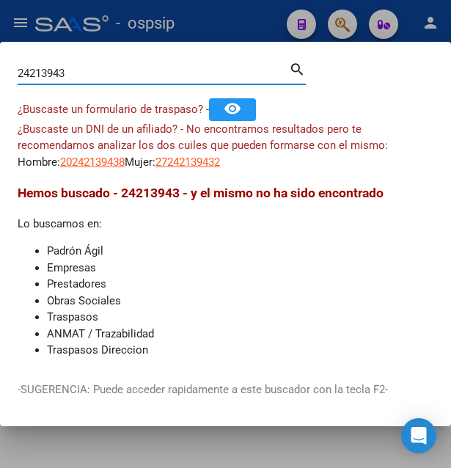
click at [84, 75] on input "24213943" at bounding box center [153, 73] width 271 height 13
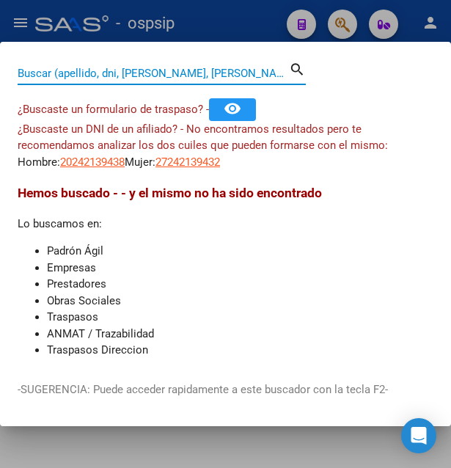
paste input "39515970"
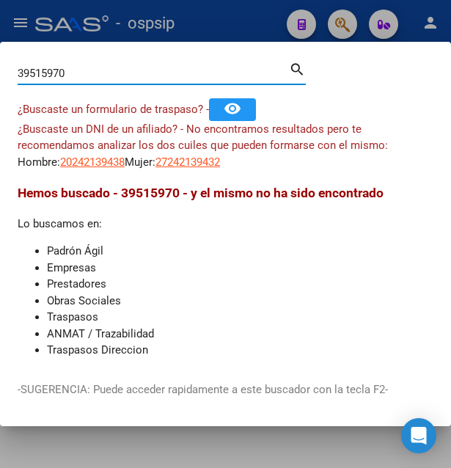
type input "39515970"
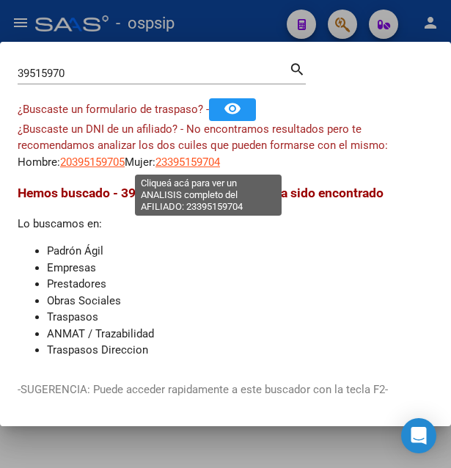
click at [202, 163] on span "23395159704" at bounding box center [187, 161] width 65 height 13
type textarea "23395159704"
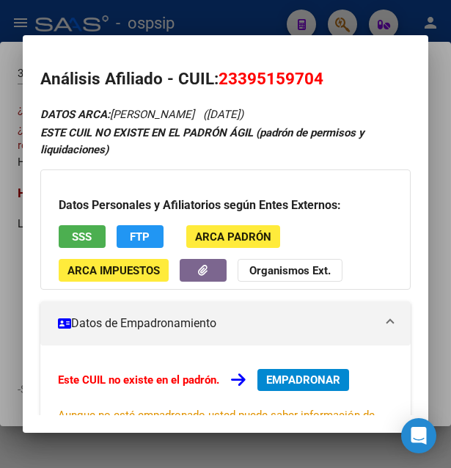
click at [86, 237] on span "SSS" at bounding box center [82, 236] width 20 height 13
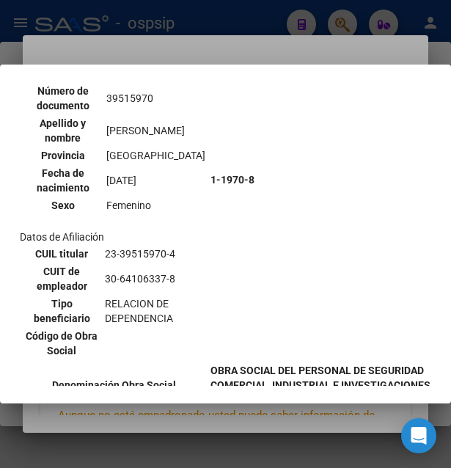
scroll to position [317, 0]
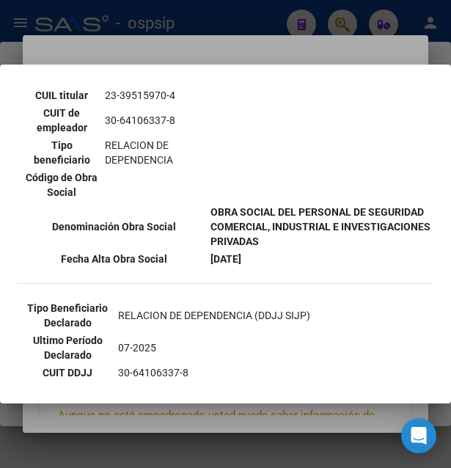
click at [229, 49] on div at bounding box center [225, 234] width 451 height 468
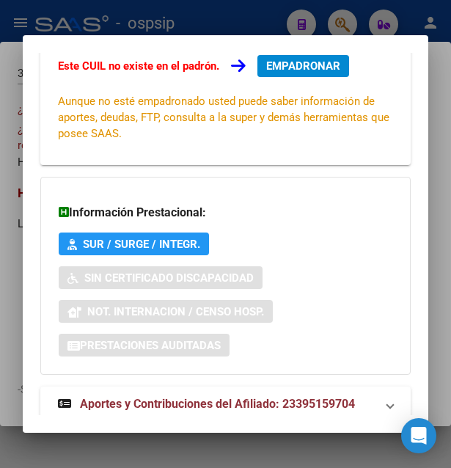
scroll to position [353, 0]
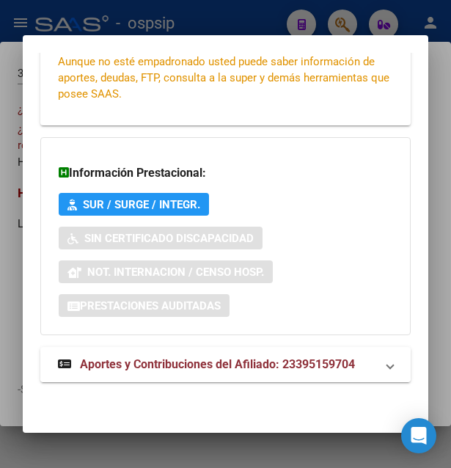
click at [136, 365] on span "Aportes y Contribuciones del Afiliado: 23395159704" at bounding box center [217, 364] width 275 height 14
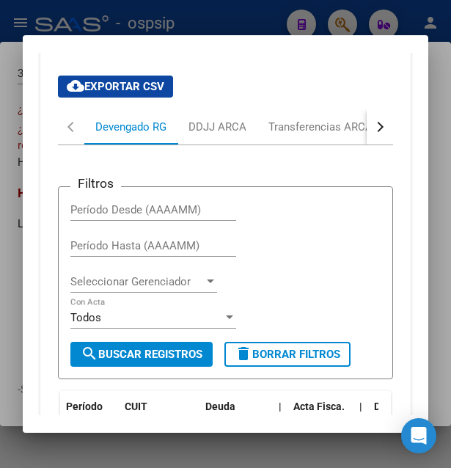
scroll to position [650, 0]
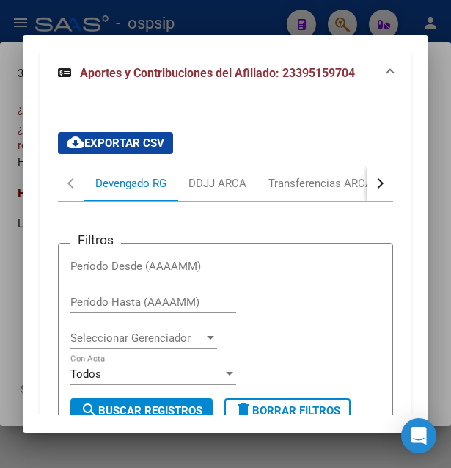
click at [367, 194] on button "button" at bounding box center [380, 183] width 26 height 35
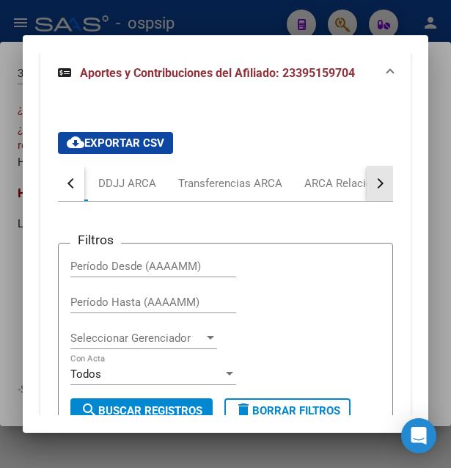
click at [367, 194] on button "button" at bounding box center [380, 183] width 26 height 35
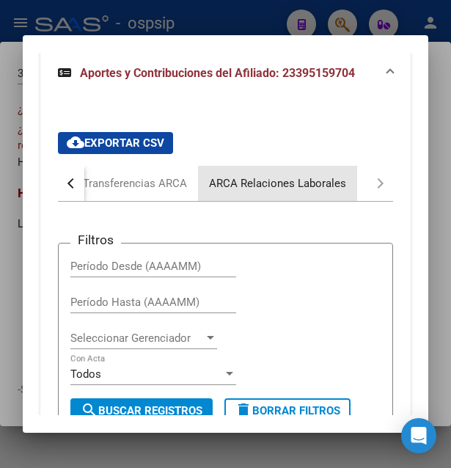
click at [292, 180] on div "ARCA Relaciones Laborales" at bounding box center [277, 183] width 137 height 16
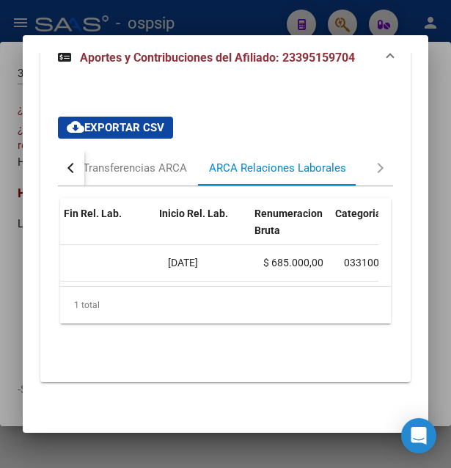
scroll to position [0, 500]
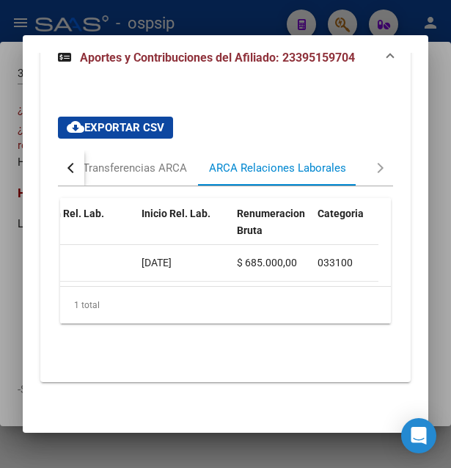
click at [235, 17] on div at bounding box center [225, 234] width 451 height 468
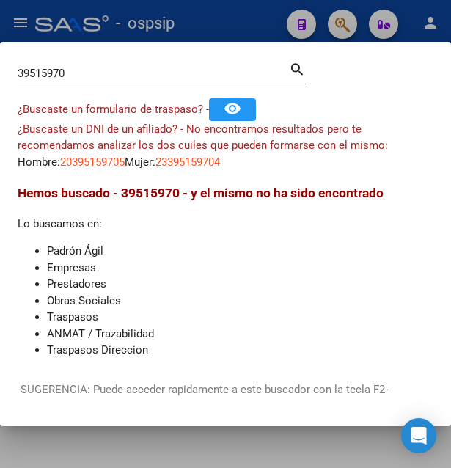
click at [235, 17] on div at bounding box center [225, 234] width 451 height 468
click at [235, 17] on div "- ospsip" at bounding box center [155, 23] width 240 height 32
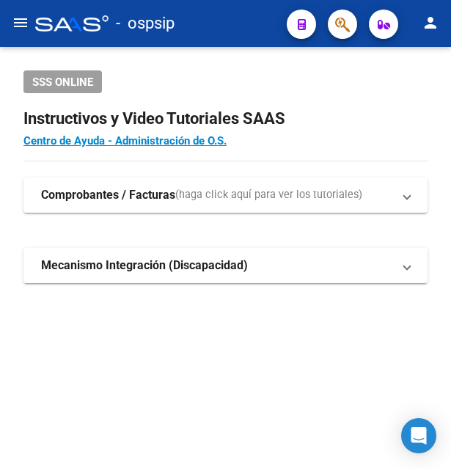
drag, startPoint x: 235, startPoint y: 17, endPoint x: 339, endPoint y: 17, distance: 104.1
click at [236, 17] on div "- ospsip" at bounding box center [155, 23] width 240 height 32
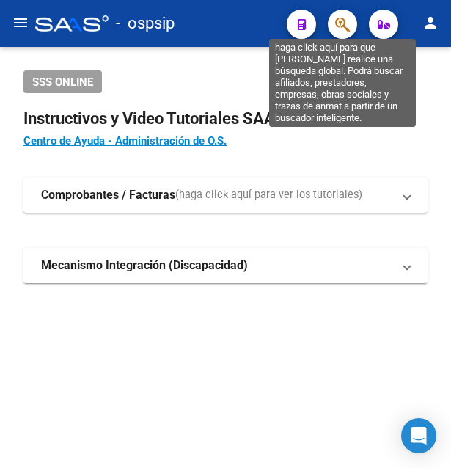
click at [350, 23] on icon "button" at bounding box center [342, 24] width 15 height 17
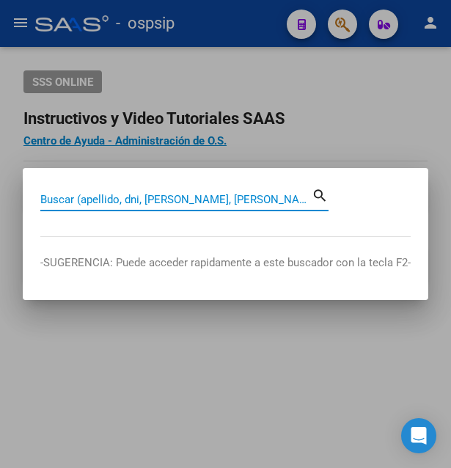
paste input "43.255.556"
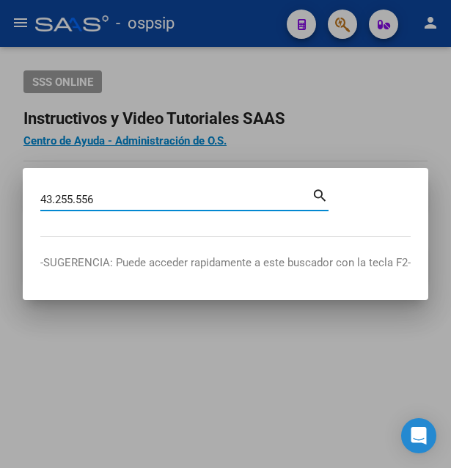
click at [82, 201] on input "43.255.556" at bounding box center [175, 199] width 271 height 13
click at [81, 199] on input "43.255.556" at bounding box center [175, 199] width 271 height 13
click at [58, 196] on input "43.255556" at bounding box center [175, 199] width 271 height 13
type input "43255556"
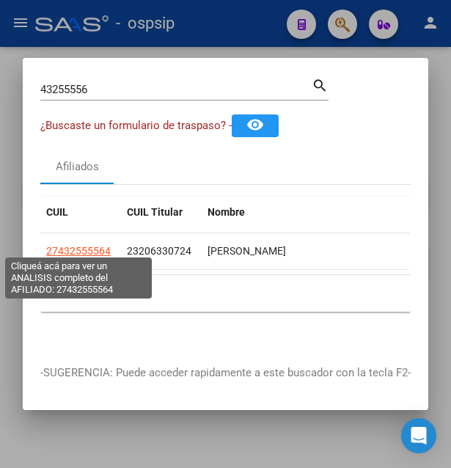
click at [86, 248] on span "27432555564" at bounding box center [78, 251] width 65 height 12
type textarea "27432555564"
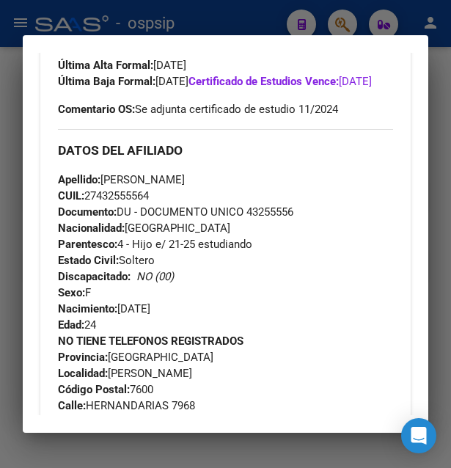
scroll to position [238, 0]
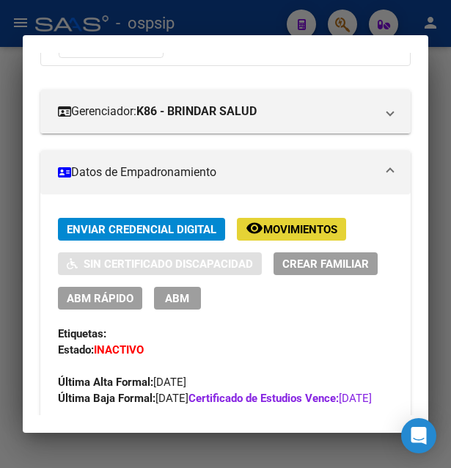
click at [310, 230] on span "Movimientos" at bounding box center [300, 229] width 74 height 13
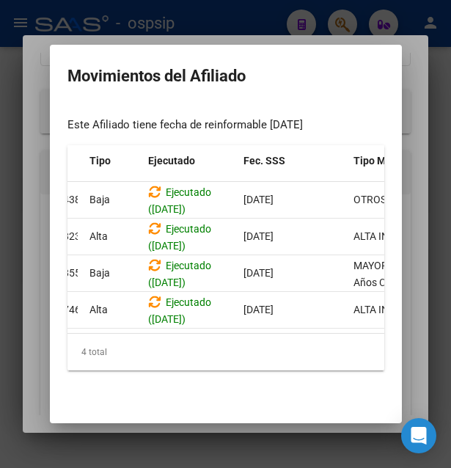
scroll to position [0, 0]
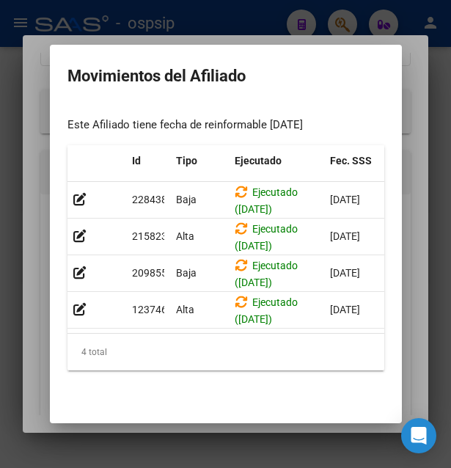
click at [284, 20] on div at bounding box center [225, 234] width 451 height 468
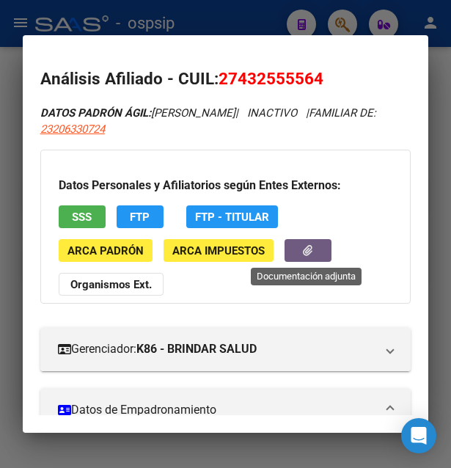
click at [299, 249] on button "button" at bounding box center [307, 250] width 47 height 23
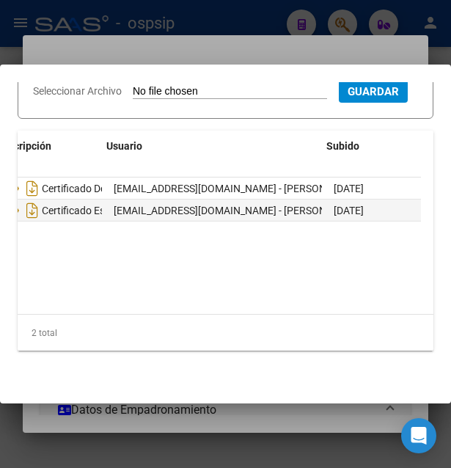
scroll to position [0, 71]
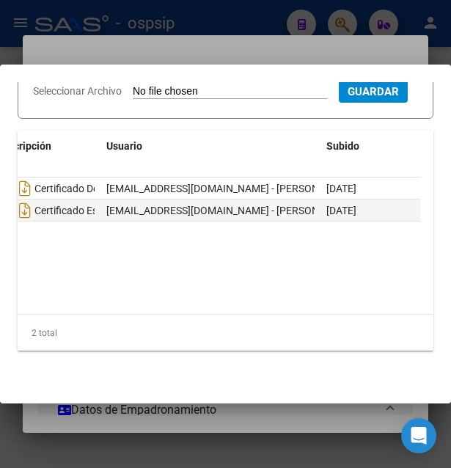
click at [231, 51] on div at bounding box center [225, 234] width 451 height 468
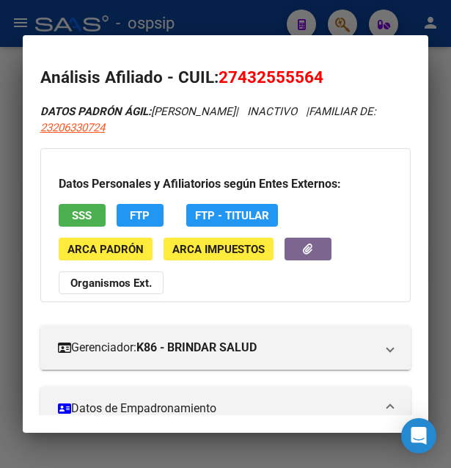
scroll to position [0, 0]
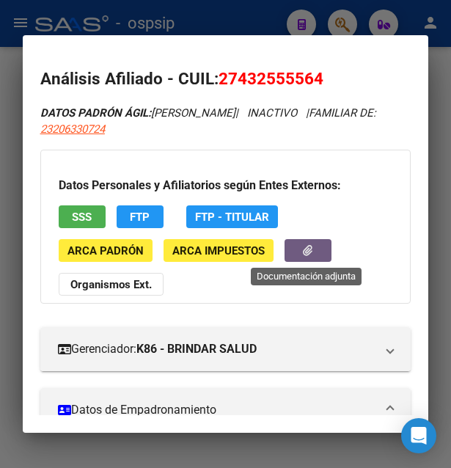
click at [292, 251] on button "button" at bounding box center [307, 250] width 47 height 23
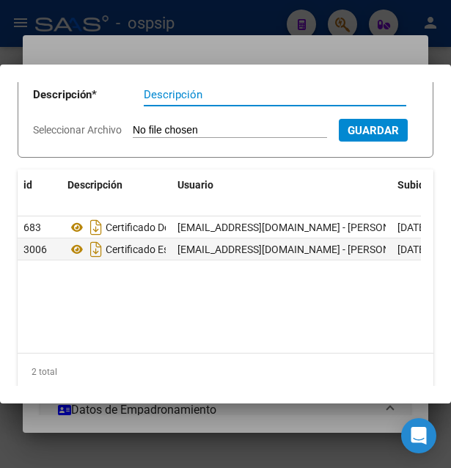
scroll to position [155, 0]
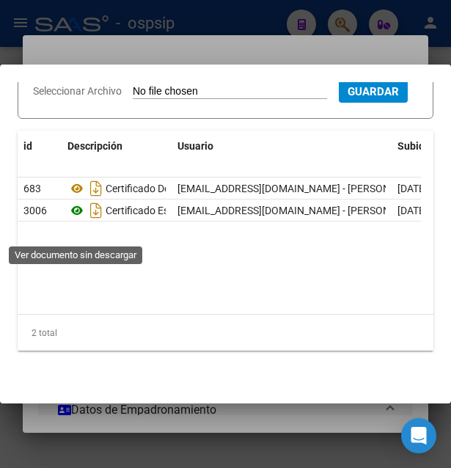
click at [78, 219] on icon at bounding box center [76, 211] width 19 height 18
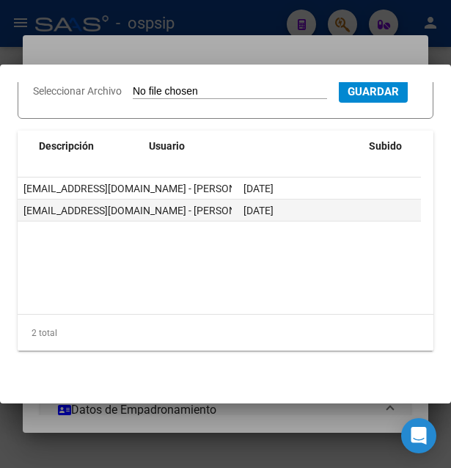
scroll to position [0, 0]
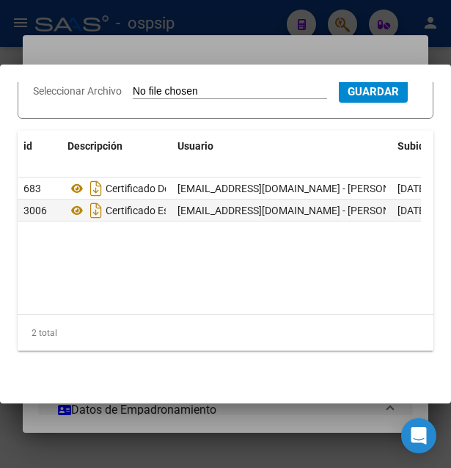
click at [287, 35] on div at bounding box center [225, 234] width 451 height 468
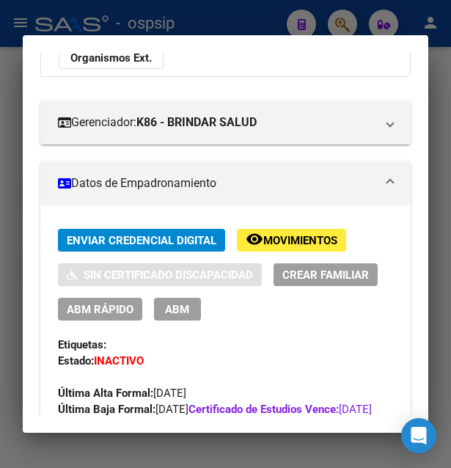
scroll to position [238, 0]
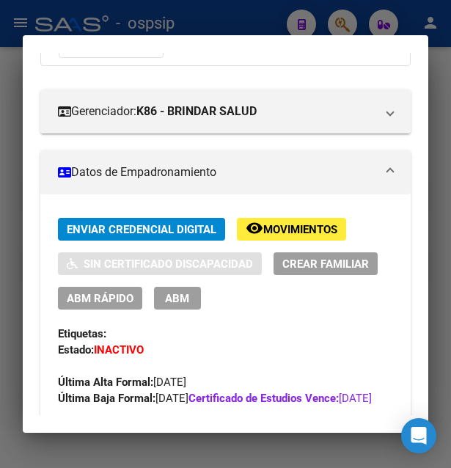
click at [317, 226] on span "Movimientos" at bounding box center [300, 229] width 74 height 13
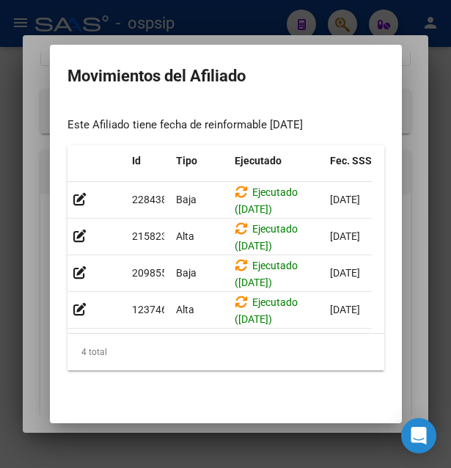
scroll to position [9, 0]
click at [249, 23] on div at bounding box center [225, 234] width 451 height 468
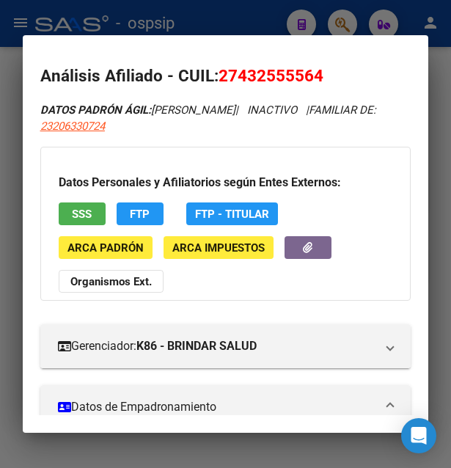
scroll to position [0, 0]
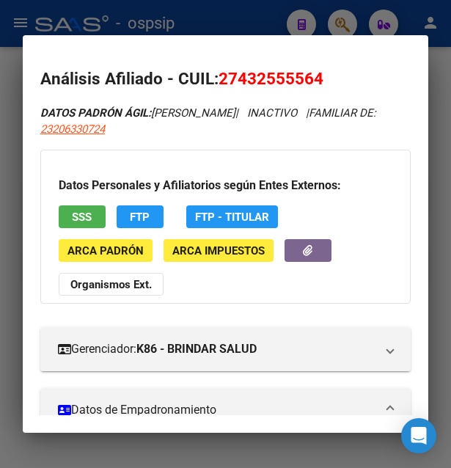
drag, startPoint x: 219, startPoint y: 73, endPoint x: 344, endPoint y: 74, distance: 124.6
click at [344, 74] on h2 "Análisis Afiliado - CUIL: 27432555564" at bounding box center [225, 79] width 371 height 25
copy h2 "Análisis Afiliado - CUIL: 27432555564"
click at [99, 221] on button "SSS" at bounding box center [82, 216] width 47 height 23
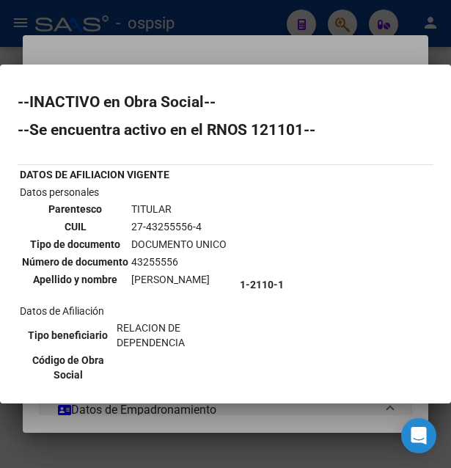
click at [228, 35] on div at bounding box center [225, 234] width 451 height 468
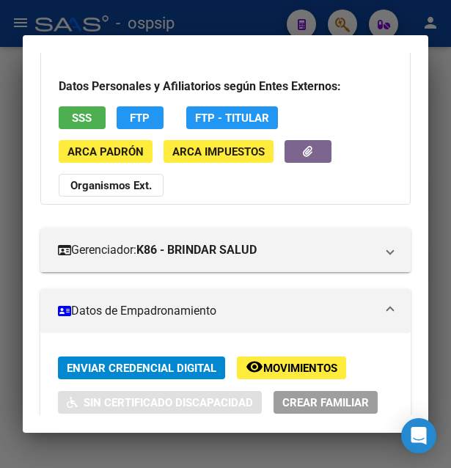
scroll to position [238, 0]
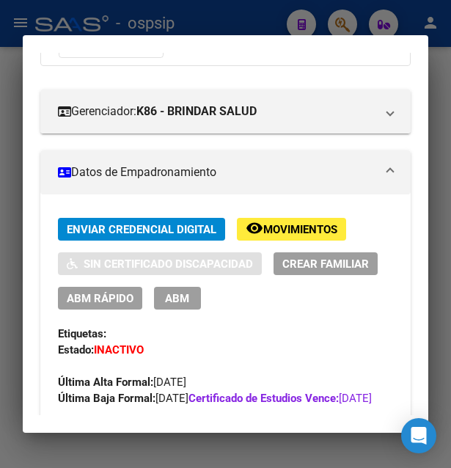
click at [184, 301] on span "ABM" at bounding box center [177, 298] width 24 height 13
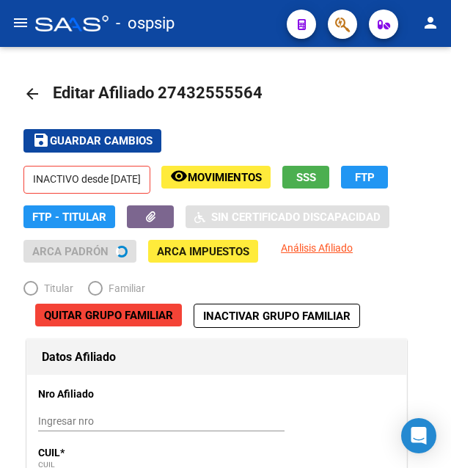
radio input "true"
type input "23-20633072-4"
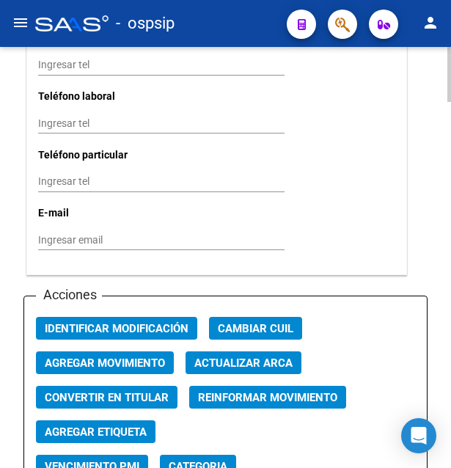
scroll to position [1869, 0]
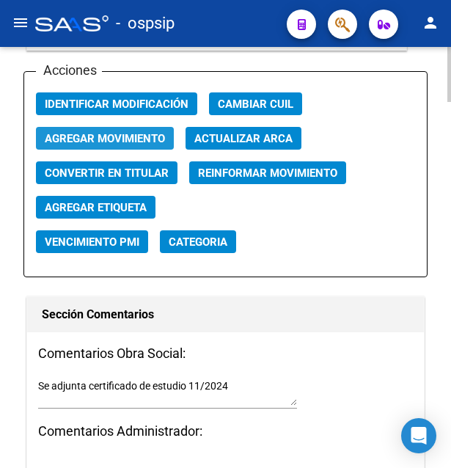
click at [103, 132] on span "Agregar Movimiento" at bounding box center [105, 138] width 120 height 13
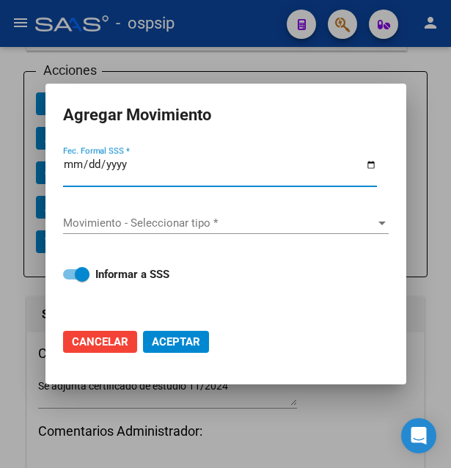
type input "[DATE]"
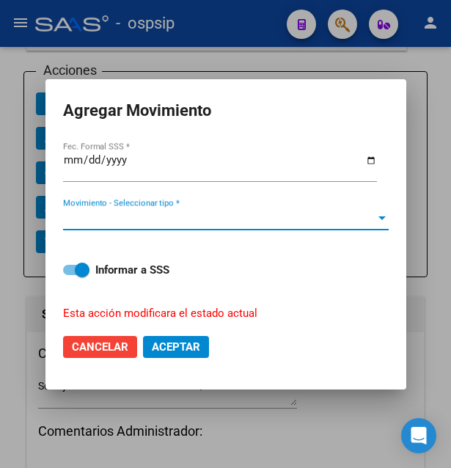
click at [152, 212] on span "Movimiento - Seleccionar tipo *" at bounding box center [219, 218] width 312 height 13
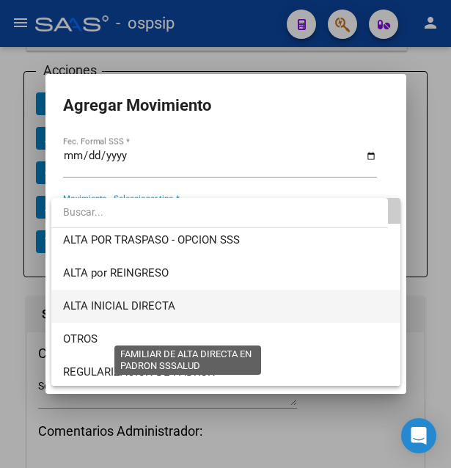
scroll to position [30, 0]
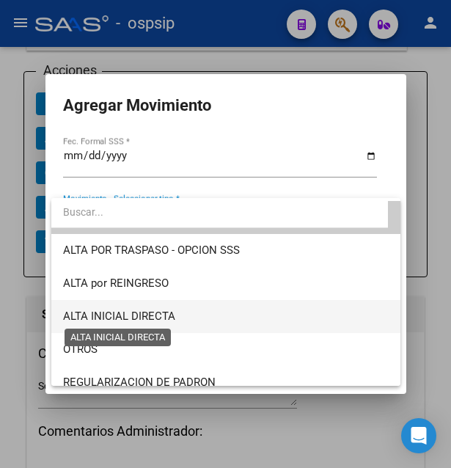
click at [167, 322] on span "ALTA INICIAL DIRECTA" at bounding box center [119, 315] width 112 height 13
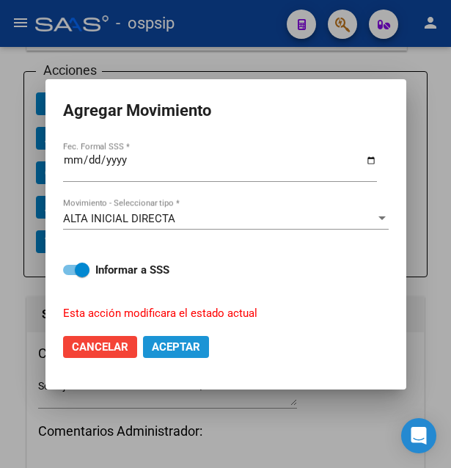
click at [172, 340] on span "Aceptar" at bounding box center [176, 346] width 48 height 13
checkbox input "false"
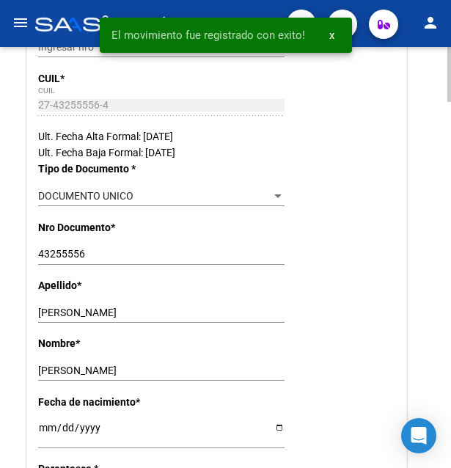
scroll to position [0, 0]
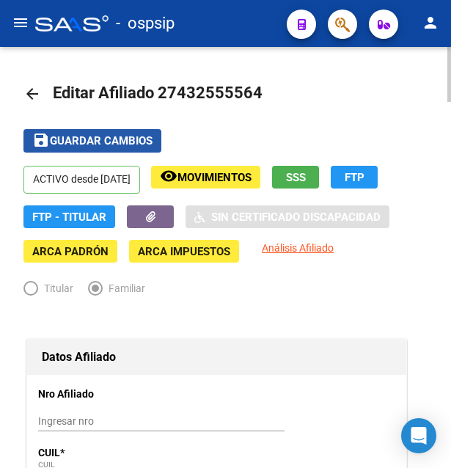
click at [115, 140] on span "Guardar cambios" at bounding box center [101, 141] width 103 height 13
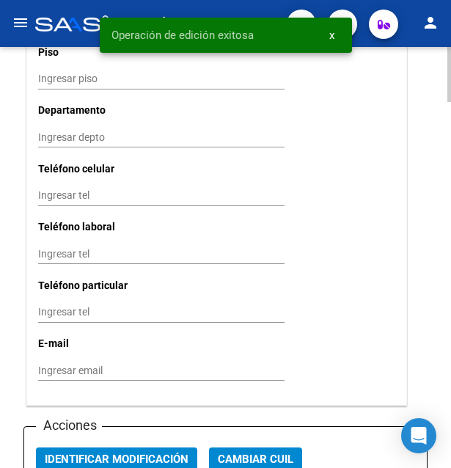
scroll to position [1794, 0]
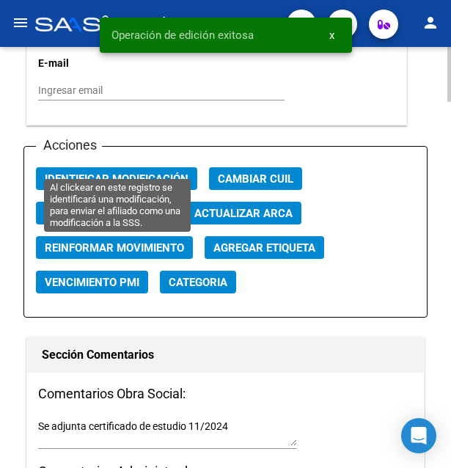
click at [122, 172] on span "Identificar Modificación" at bounding box center [117, 178] width 144 height 13
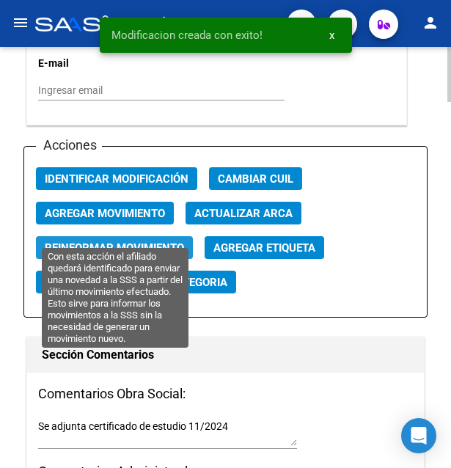
click at [146, 241] on span "Reinformar Movimiento" at bounding box center [114, 247] width 139 height 13
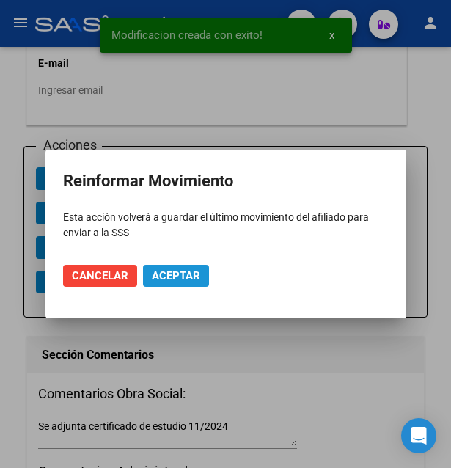
click at [161, 279] on span "Aceptar" at bounding box center [176, 275] width 48 height 13
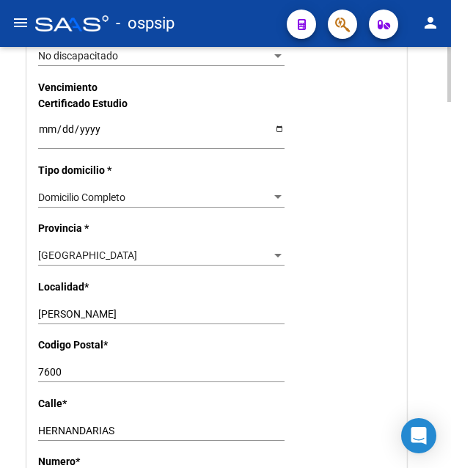
drag, startPoint x: 168, startPoint y: 182, endPoint x: 170, endPoint y: 173, distance: 9.1
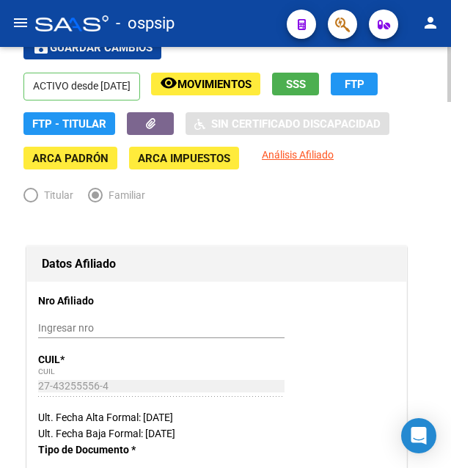
scroll to position [0, 0]
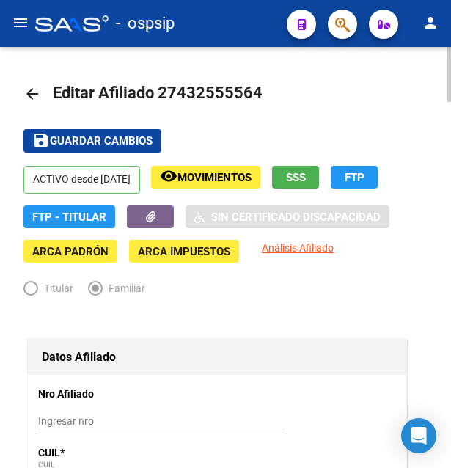
drag, startPoint x: 179, startPoint y: 88, endPoint x: 249, endPoint y: 82, distance: 70.6
click at [249, 82] on h1 "Editar Afiliado 27432555564" at bounding box center [159, 93] width 213 height 29
copy span "43255556"
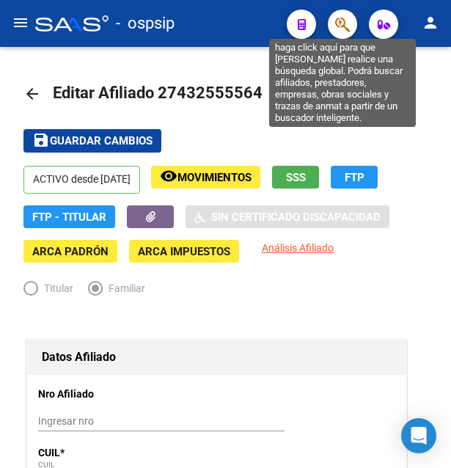
click at [341, 29] on icon "button" at bounding box center [342, 24] width 15 height 17
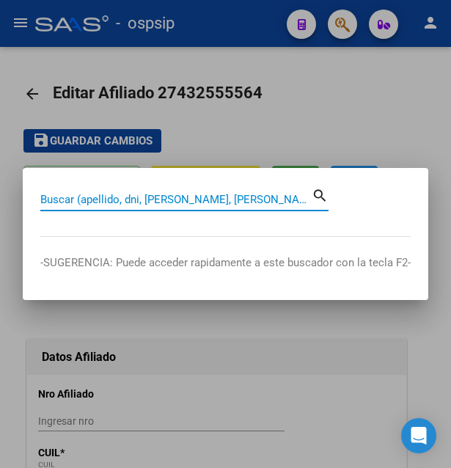
click at [260, 59] on div at bounding box center [225, 234] width 451 height 468
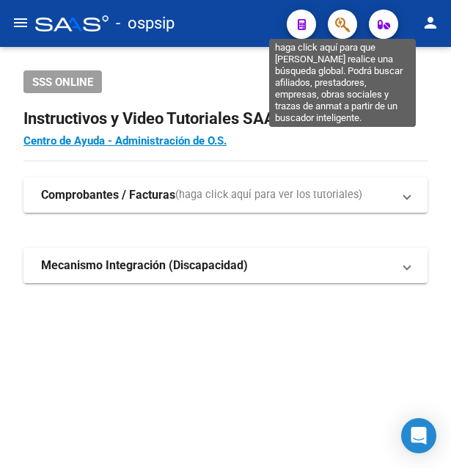
click at [339, 23] on icon "button" at bounding box center [342, 24] width 15 height 17
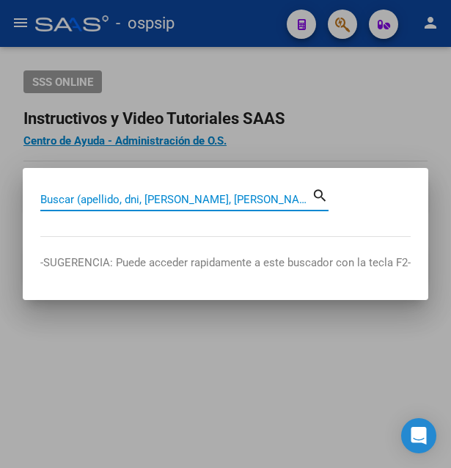
paste input "43493182"
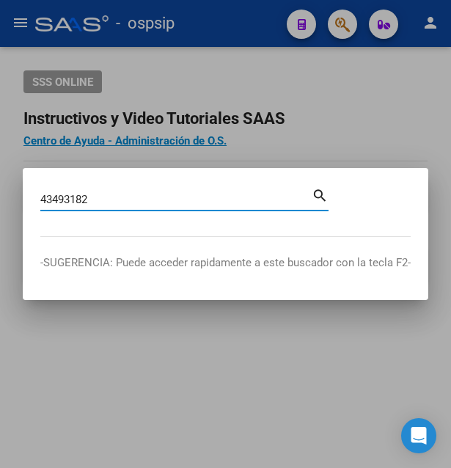
type input "43493182"
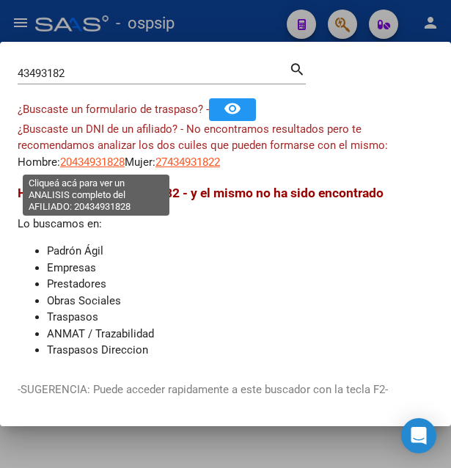
click at [84, 163] on span "20434931828" at bounding box center [92, 161] width 65 height 13
type textarea "20434931828"
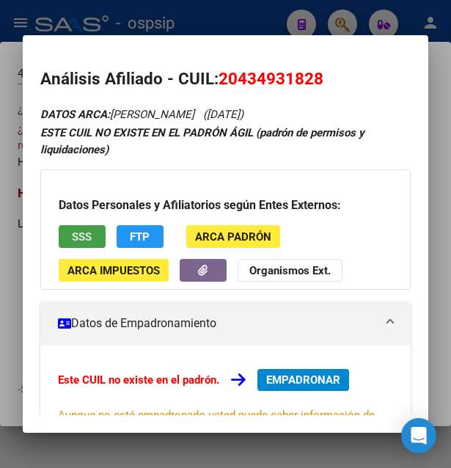
click at [83, 231] on span "SSS" at bounding box center [82, 236] width 20 height 13
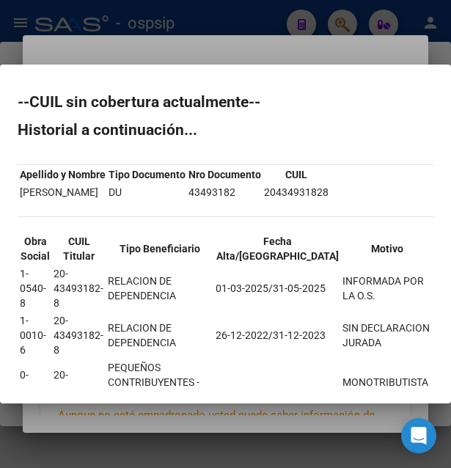
click at [260, 50] on div at bounding box center [225, 234] width 451 height 468
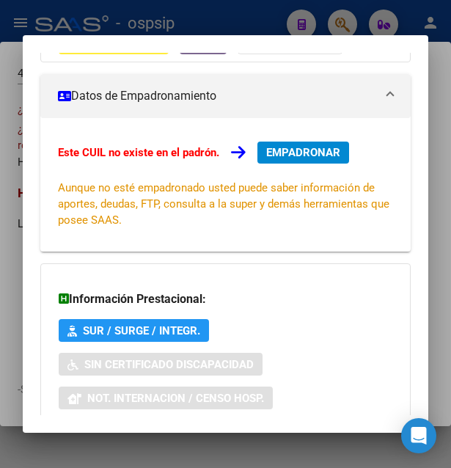
scroll to position [353, 0]
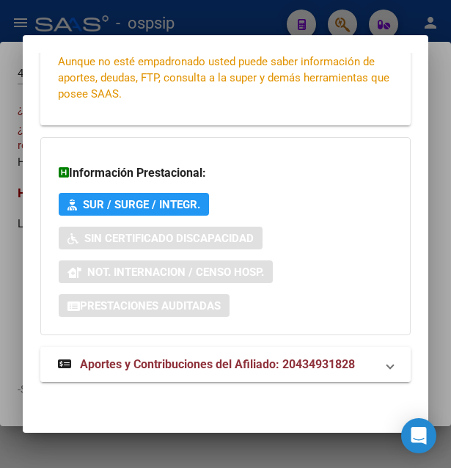
click at [180, 364] on span "Aportes y Contribuciones del Afiliado: 20434931828" at bounding box center [217, 364] width 275 height 14
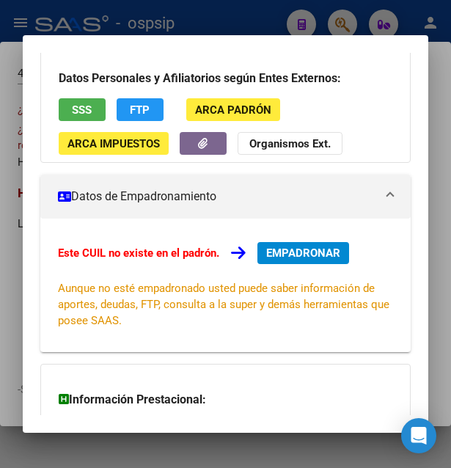
scroll to position [122, 0]
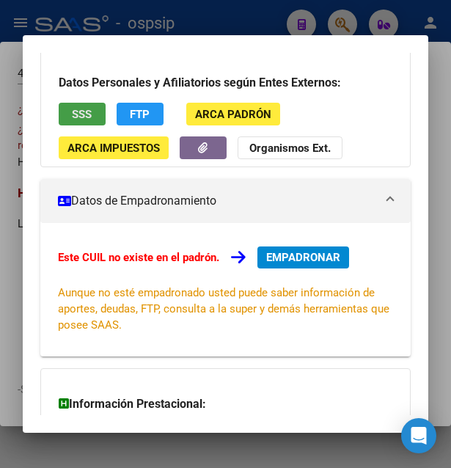
click at [81, 114] on span "SSS" at bounding box center [82, 114] width 20 height 13
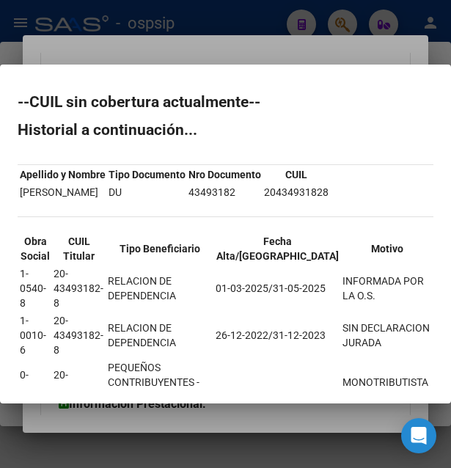
click at [293, 51] on div at bounding box center [225, 234] width 451 height 468
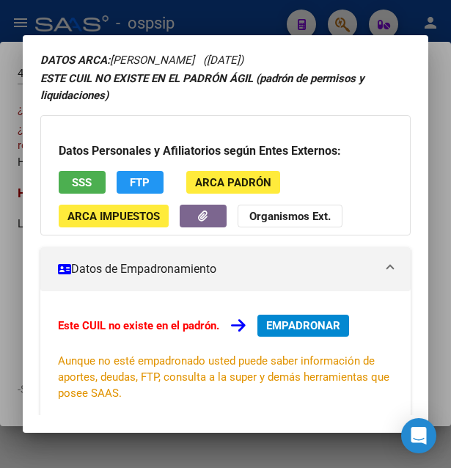
scroll to position [0, 0]
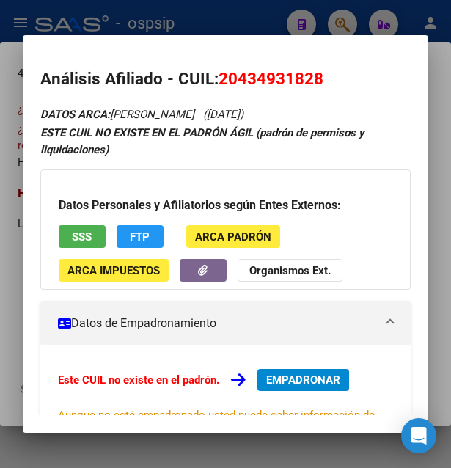
drag, startPoint x: 222, startPoint y: 77, endPoint x: 347, endPoint y: 86, distance: 124.9
click at [347, 86] on h2 "Análisis Afiliado - CUIL: 20434931828" at bounding box center [225, 79] width 371 height 25
copy span "20434931828"
click at [160, 448] on div at bounding box center [225, 234] width 451 height 468
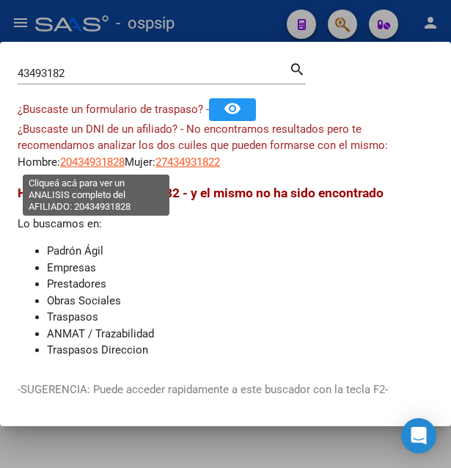
click at [86, 159] on span "20434931828" at bounding box center [92, 161] width 65 height 13
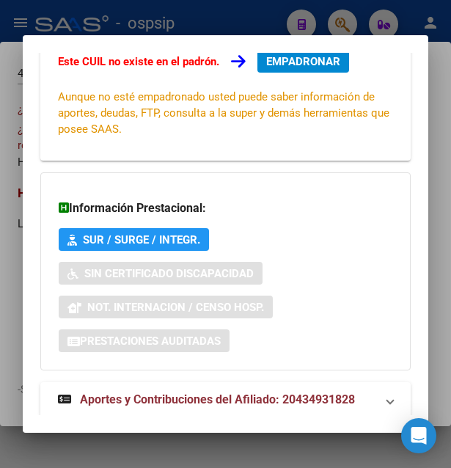
scroll to position [353, 0]
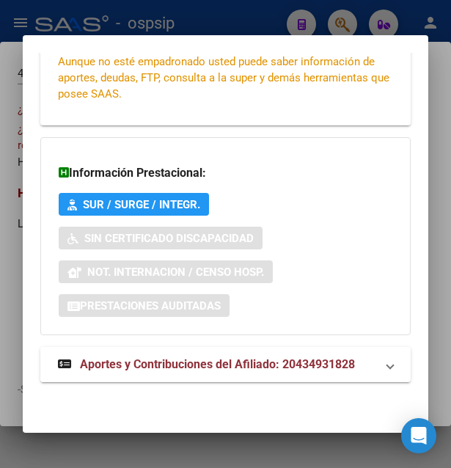
click at [159, 364] on span "Aportes y Contribuciones del Afiliado: 20434931828" at bounding box center [217, 364] width 275 height 14
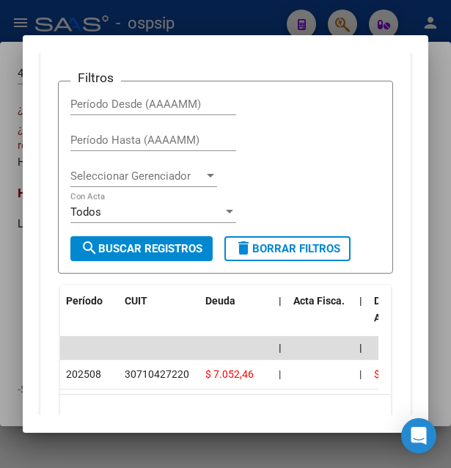
scroll to position [677, 0]
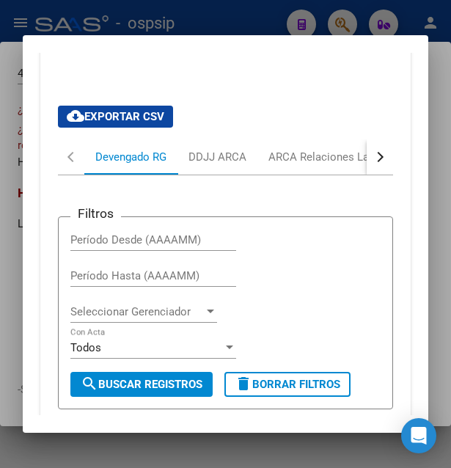
click at [367, 161] on button "button" at bounding box center [380, 156] width 26 height 35
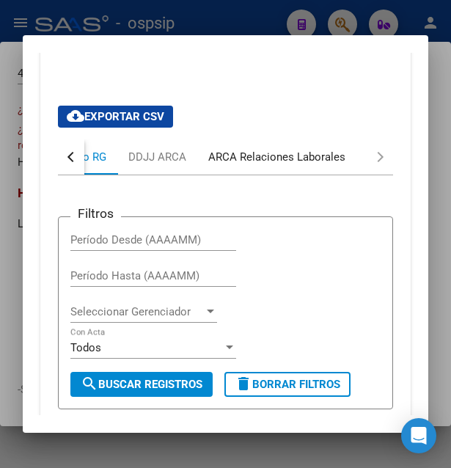
click at [325, 163] on div "ARCA Relaciones Laborales" at bounding box center [276, 157] width 137 height 16
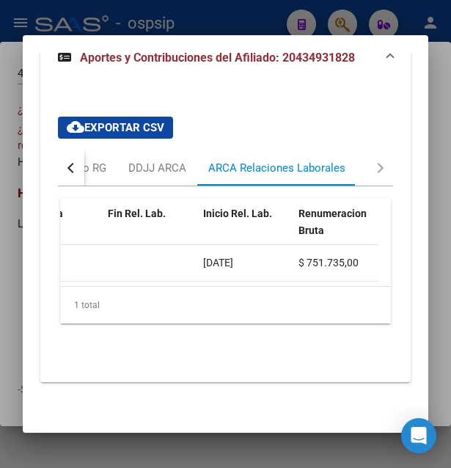
scroll to position [0, 0]
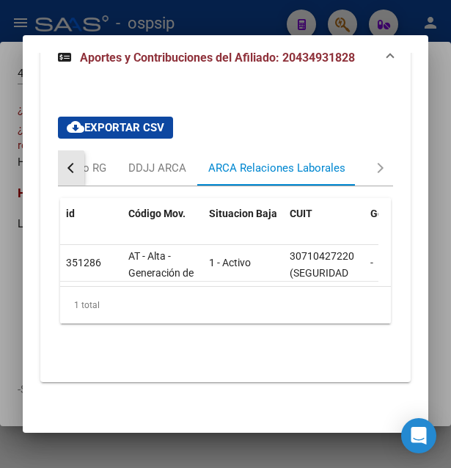
click at [68, 158] on button "button" at bounding box center [71, 167] width 26 height 35
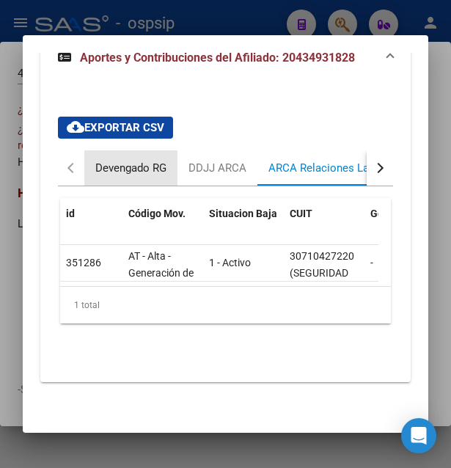
click at [120, 160] on div "Devengado RG" at bounding box center [130, 168] width 71 height 16
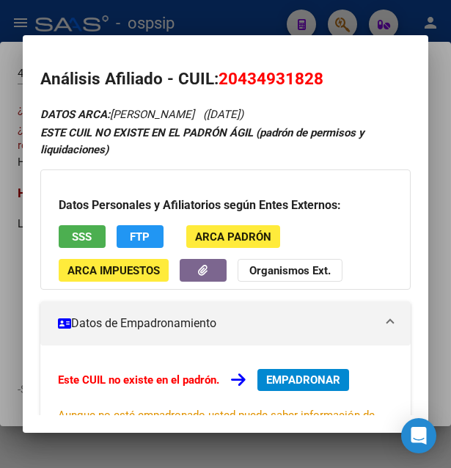
click at [259, 17] on div at bounding box center [225, 234] width 451 height 468
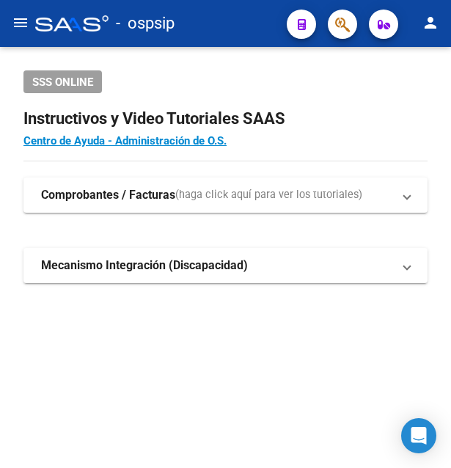
click at [350, 15] on button "button" at bounding box center [342, 24] width 29 height 29
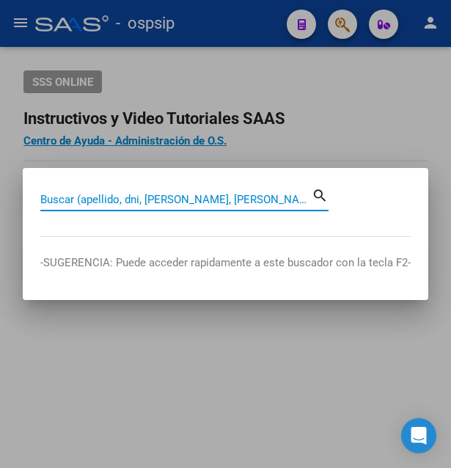
paste input "43493182"
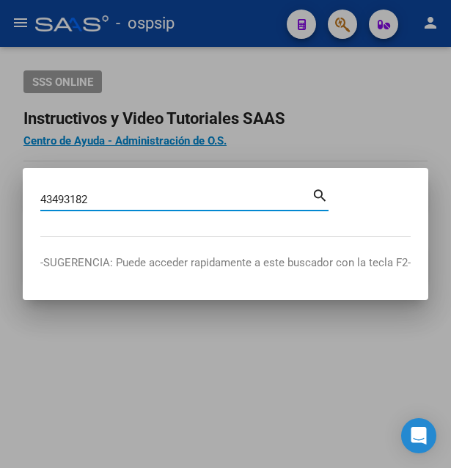
type input "43493182"
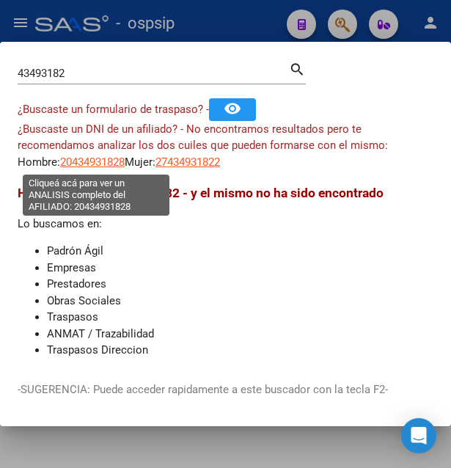
click at [103, 161] on span "20434931828" at bounding box center [92, 161] width 65 height 13
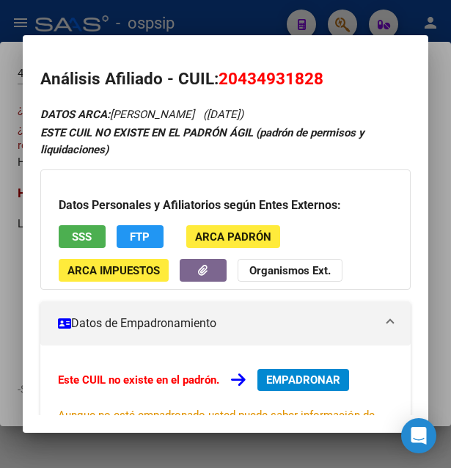
click at [233, 23] on div at bounding box center [225, 234] width 451 height 468
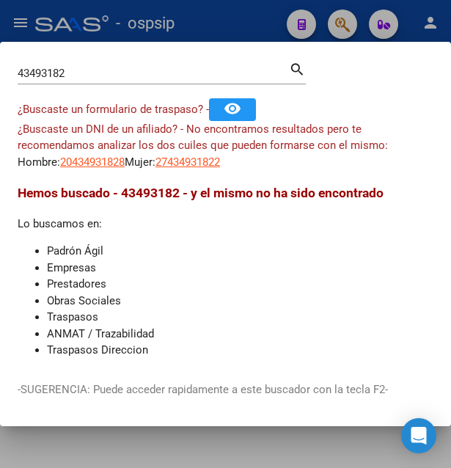
click at [233, 23] on div at bounding box center [225, 234] width 451 height 468
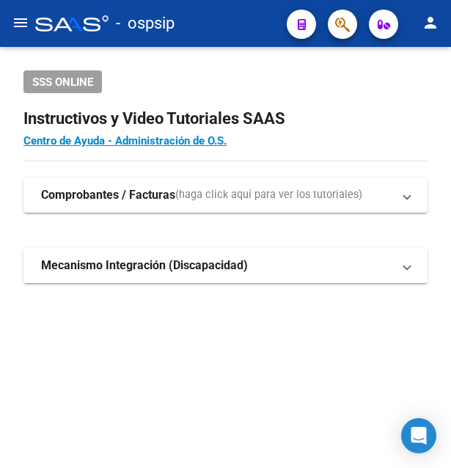
click at [233, 23] on div "- ospsip" at bounding box center [155, 23] width 240 height 32
click at [351, 29] on button "button" at bounding box center [342, 24] width 29 height 29
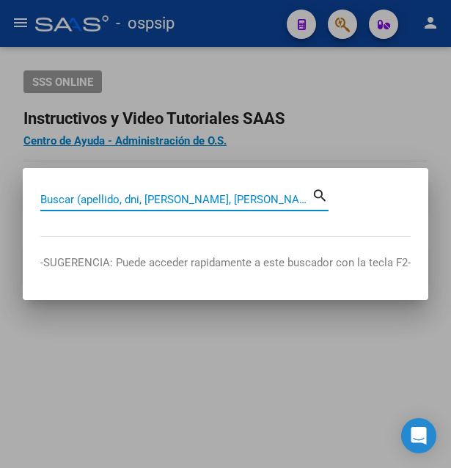
click at [129, 200] on input "Buscar (apellido, dni, [PERSON_NAME], [PERSON_NAME], cuit, obra social)" at bounding box center [175, 199] width 271 height 13
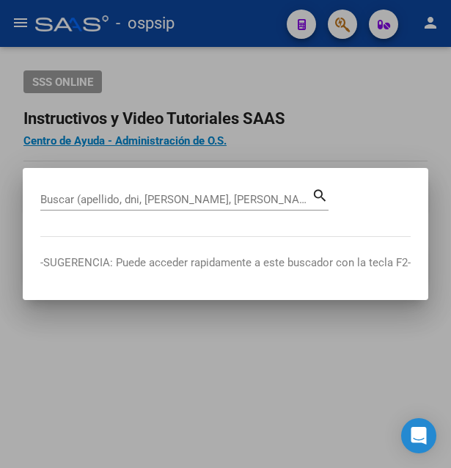
click at [342, 28] on div at bounding box center [225, 234] width 451 height 468
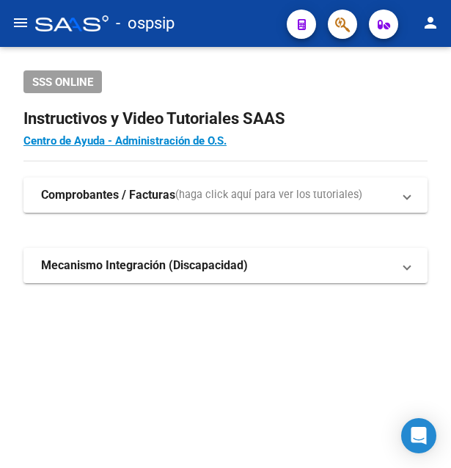
click at [344, 32] on icon "button" at bounding box center [342, 24] width 15 height 17
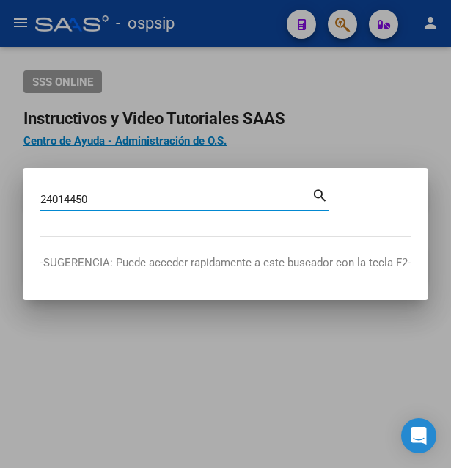
type input "24014450"
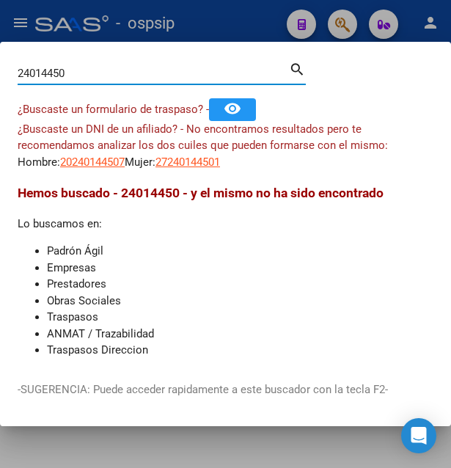
click at [102, 80] on input "24014450" at bounding box center [153, 73] width 271 height 13
click at [102, 163] on span "20240144507" at bounding box center [92, 161] width 65 height 13
type textarea "20240144507"
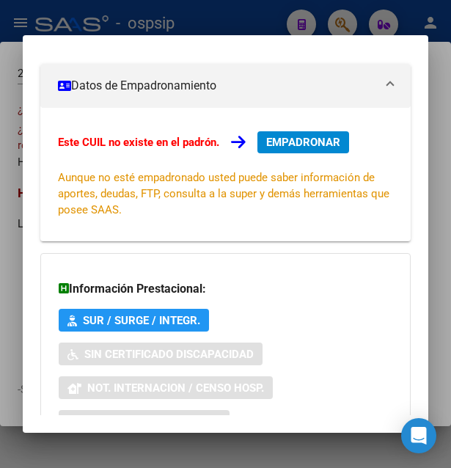
scroll to position [353, 0]
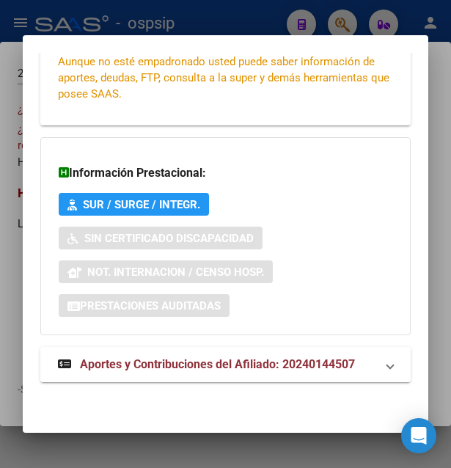
click at [179, 367] on span "Aportes y Contribuciones del Afiliado: 20240144507" at bounding box center [217, 364] width 275 height 14
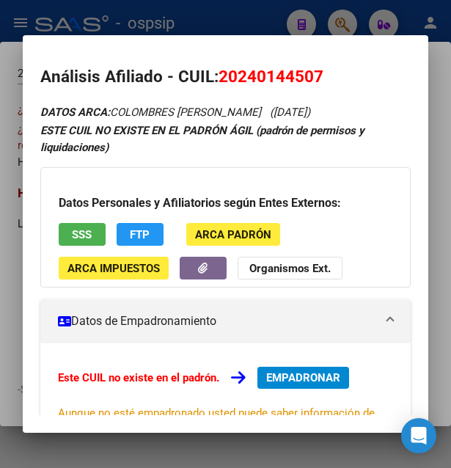
scroll to position [0, 0]
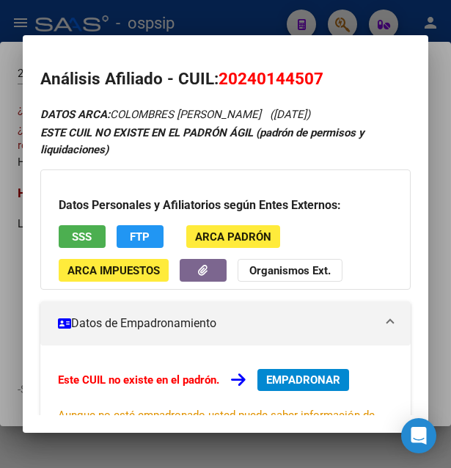
click at [83, 242] on span "SSS" at bounding box center [82, 236] width 20 height 13
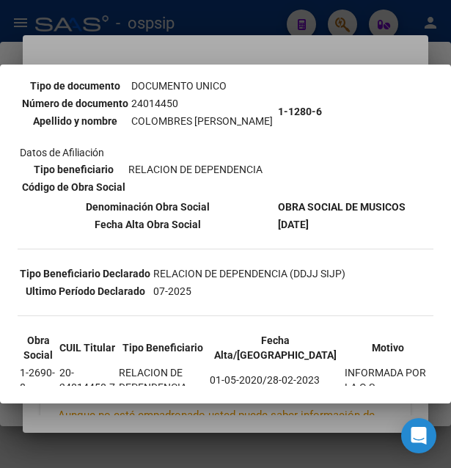
scroll to position [79, 0]
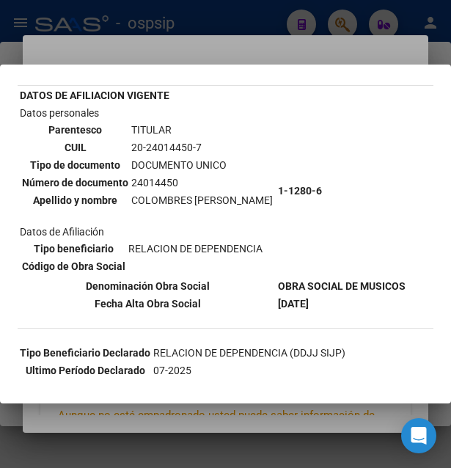
click at [289, 32] on div at bounding box center [225, 234] width 451 height 468
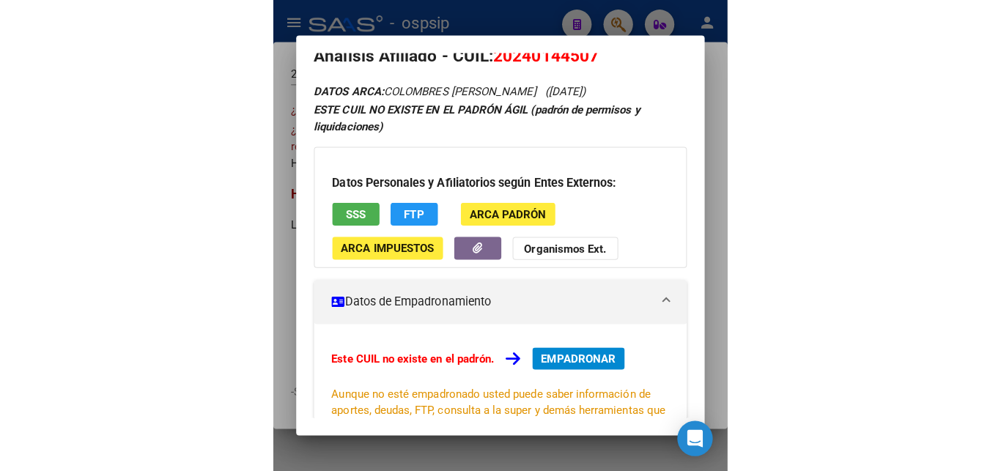
scroll to position [0, 0]
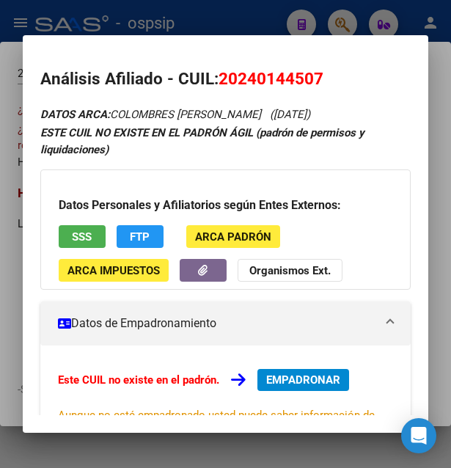
drag, startPoint x: 221, startPoint y: 78, endPoint x: 333, endPoint y: 82, distance: 112.2
click at [333, 82] on h2 "Análisis Afiliado - CUIL: 20240144507" at bounding box center [225, 79] width 371 height 25
click at [200, 23] on div at bounding box center [225, 234] width 451 height 468
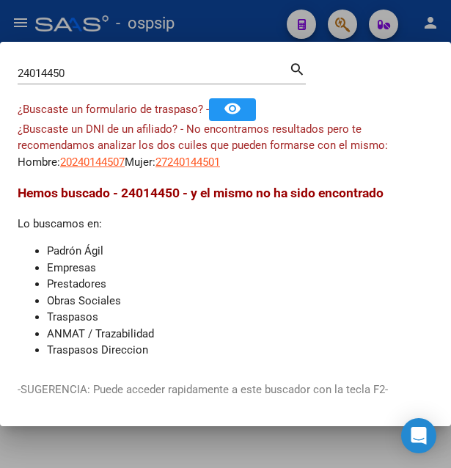
click at [200, 23] on div at bounding box center [225, 234] width 451 height 468
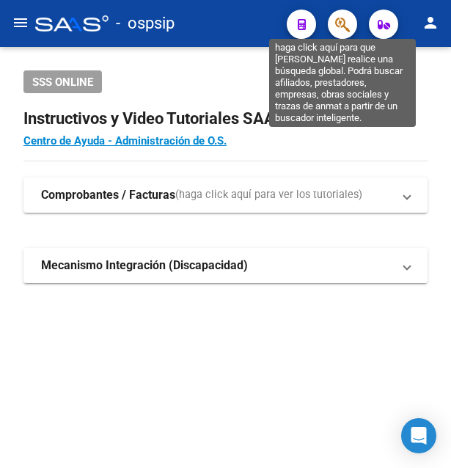
click at [341, 26] on icon "button" at bounding box center [342, 24] width 15 height 17
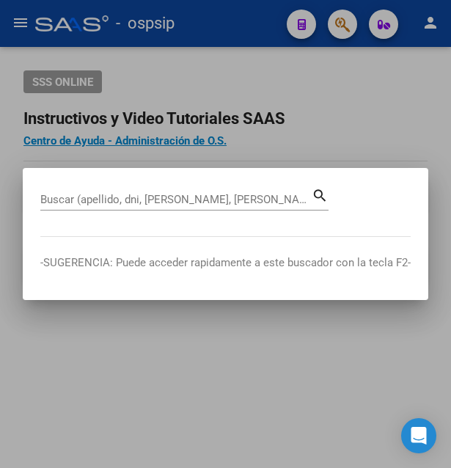
click at [303, 138] on div at bounding box center [225, 234] width 451 height 468
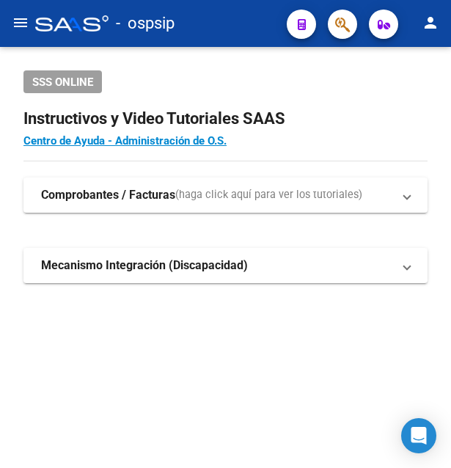
click at [333, 22] on button "button" at bounding box center [342, 24] width 29 height 29
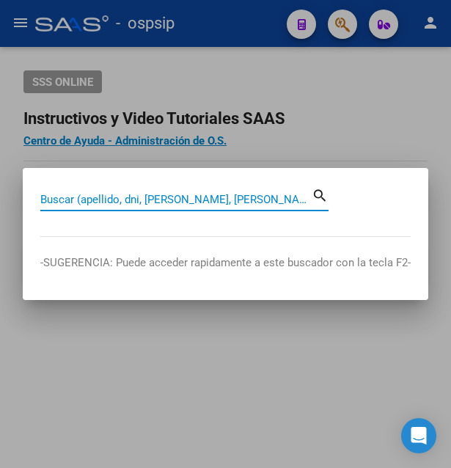
click at [135, 198] on input "Buscar (apellido, dni, [PERSON_NAME], [PERSON_NAME], cuit, obra social)" at bounding box center [175, 199] width 271 height 13
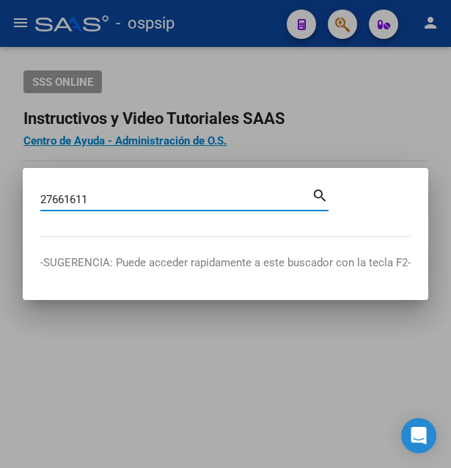
type input "27661611"
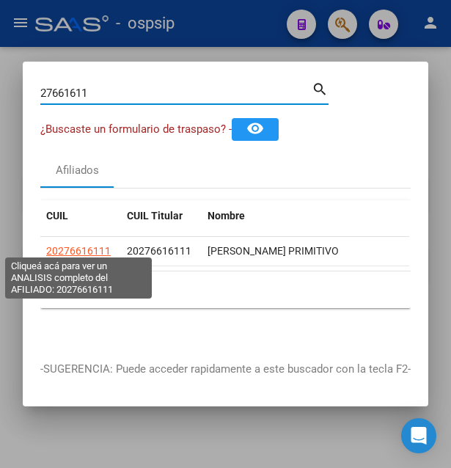
click at [89, 245] on span "20276616111" at bounding box center [78, 251] width 65 height 12
type textarea "20276616111"
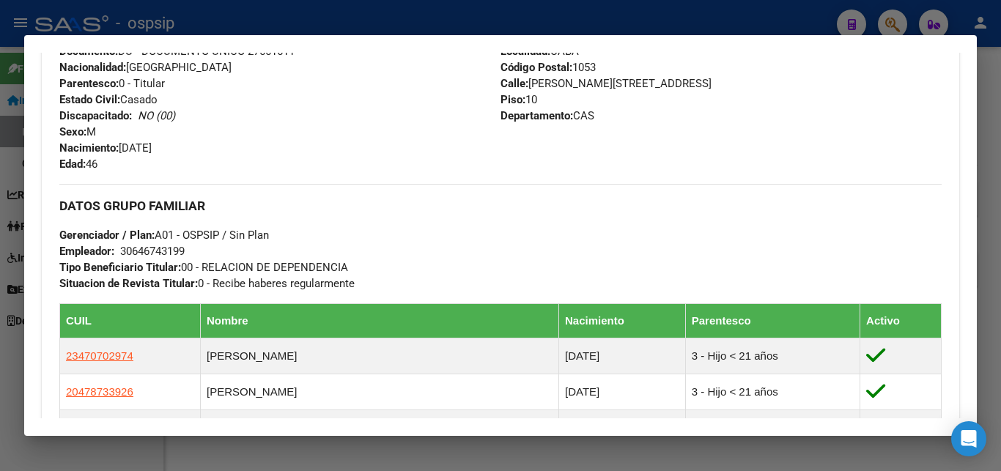
scroll to position [238, 0]
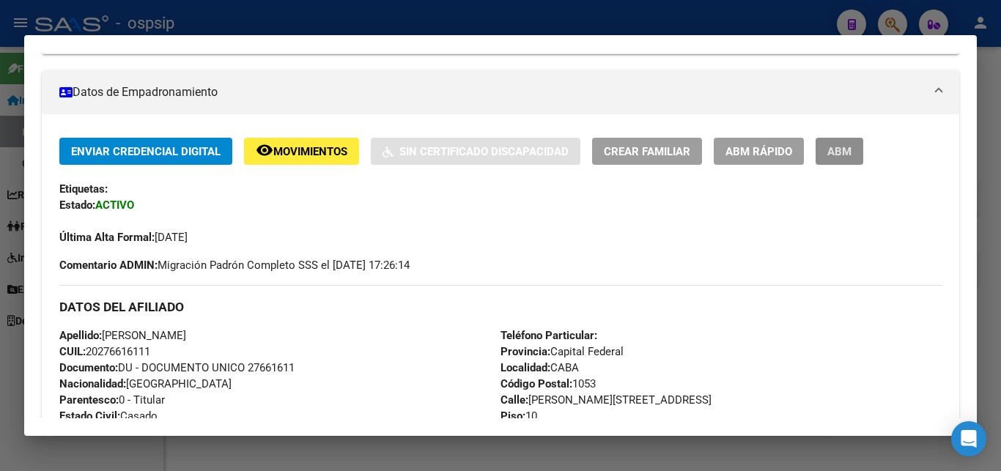
click at [450, 155] on span "ABM" at bounding box center [840, 151] width 24 height 13
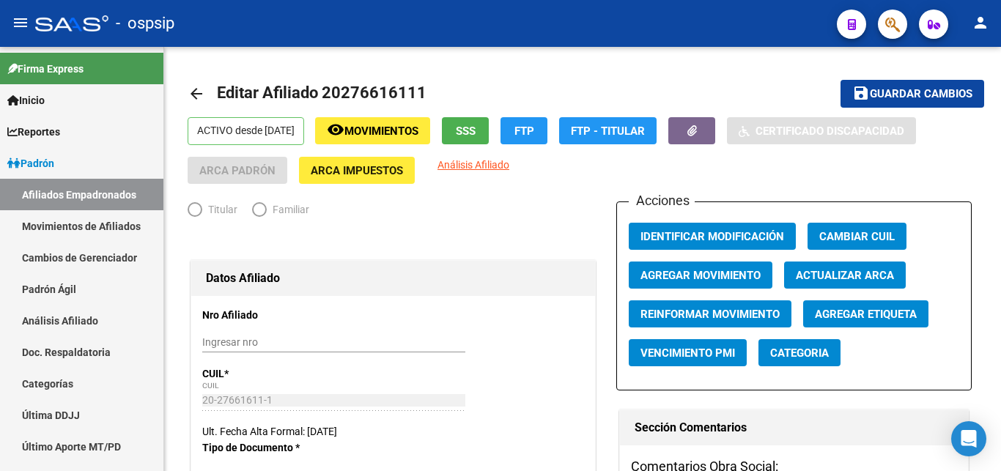
radio input "true"
type input "30-64674319-9"
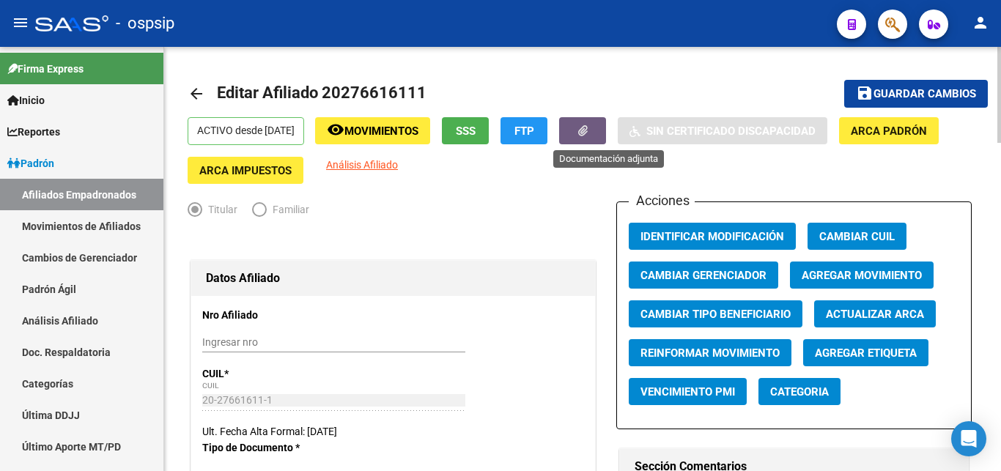
click at [450, 144] on button "button" at bounding box center [582, 130] width 47 height 27
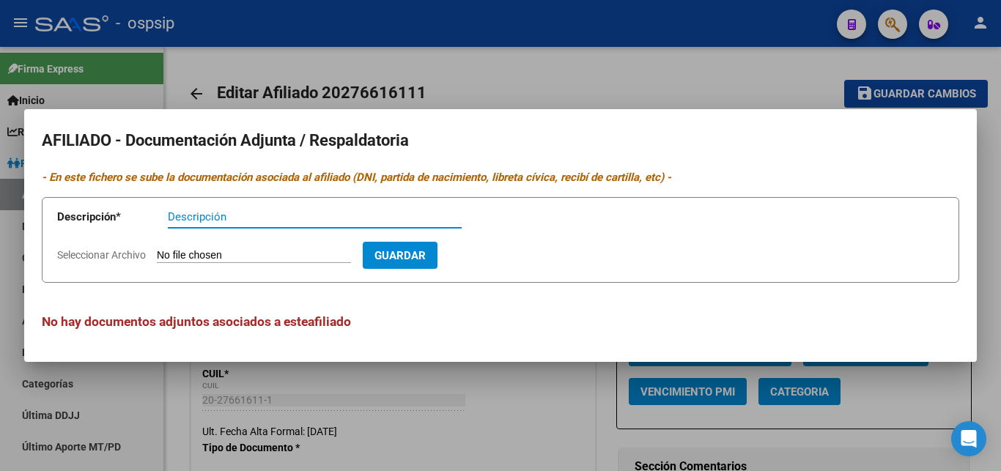
click at [450, 87] on div at bounding box center [500, 235] width 1001 height 471
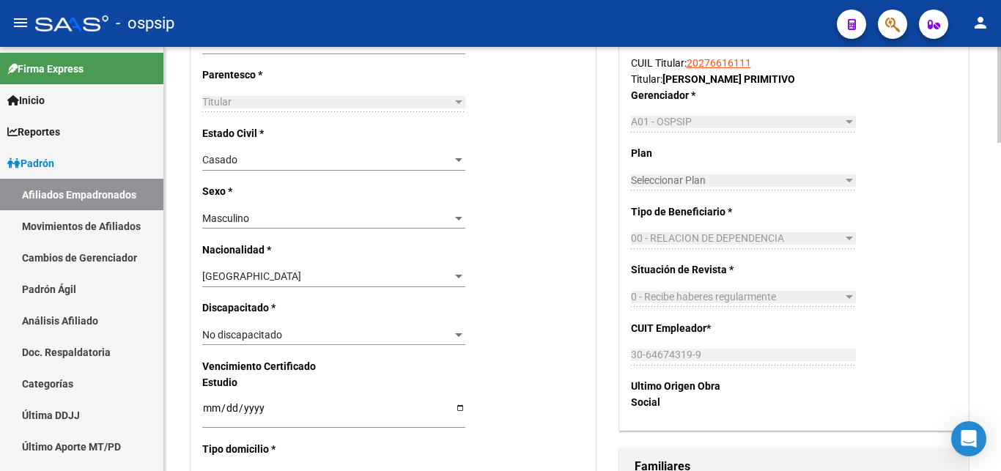
scroll to position [449, 0]
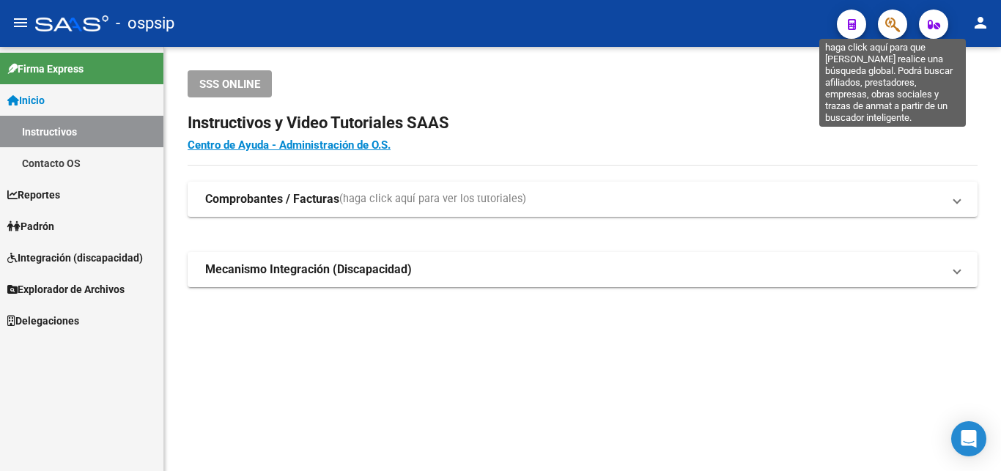
click at [450, 22] on icon "button" at bounding box center [893, 24] width 15 height 17
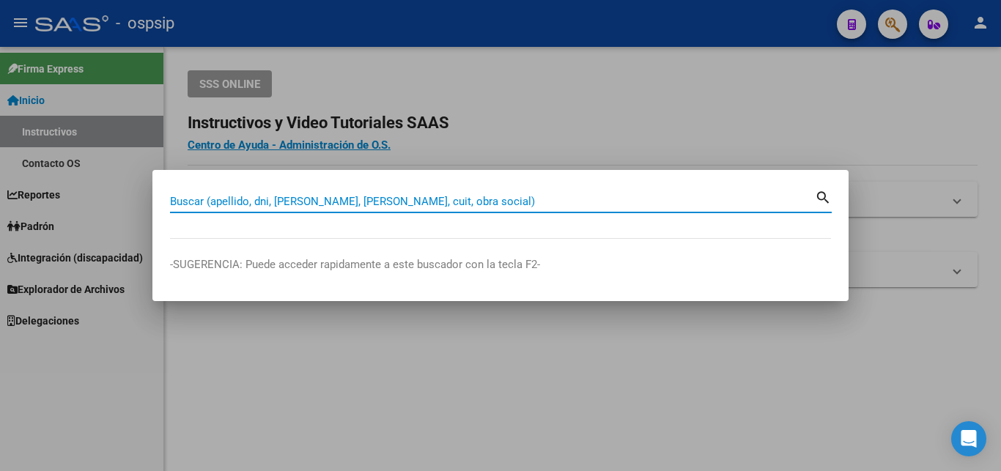
paste input "20276616111"
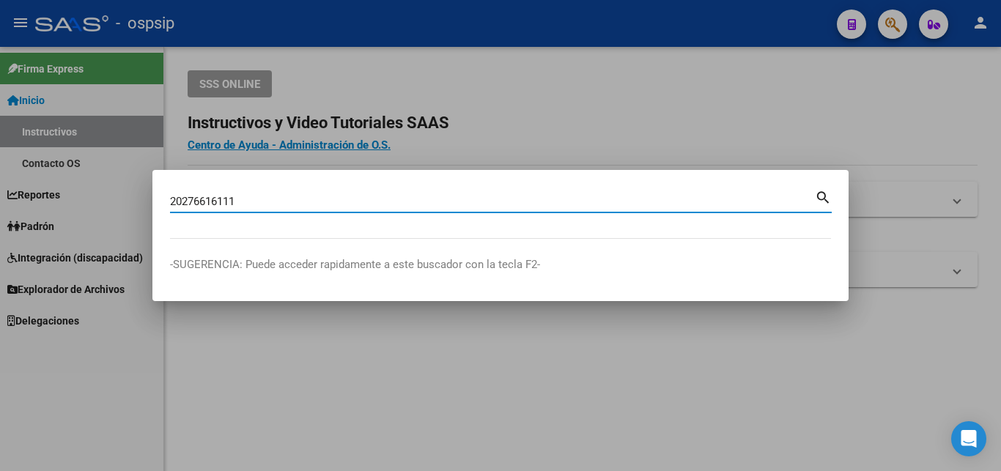
type input "20276616111"
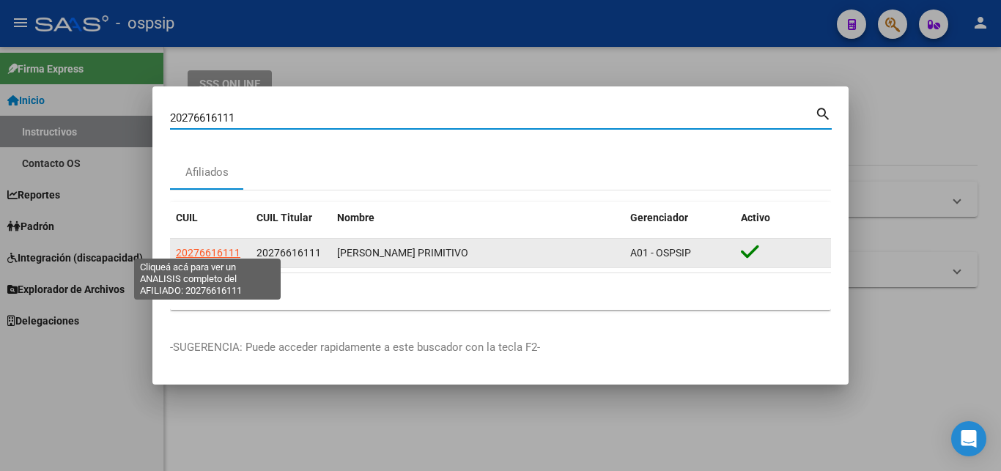
click at [216, 247] on span "20276616111" at bounding box center [208, 253] width 65 height 12
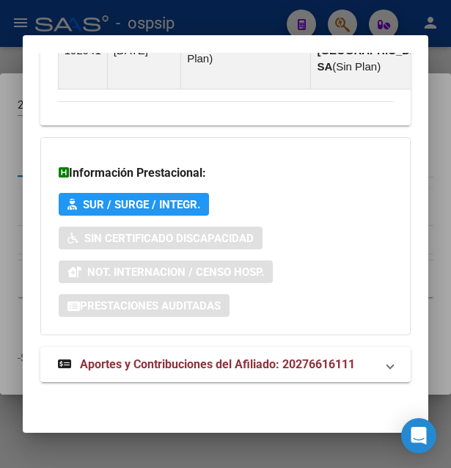
scroll to position [2100, 0]
click at [228, 361] on span "Aportes y Contribuciones del Afiliado: 20276616111" at bounding box center [217, 364] width 275 height 14
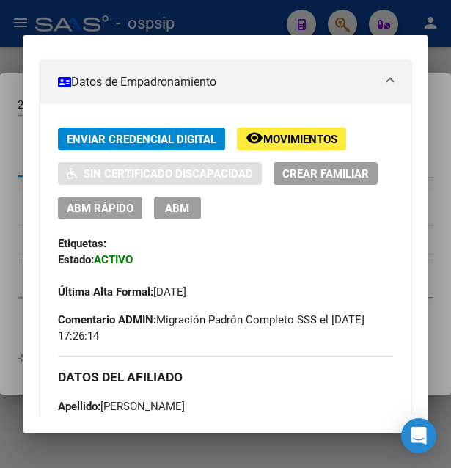
scroll to position [226, 0]
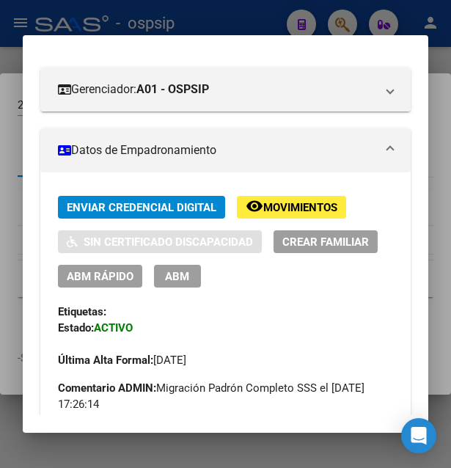
click at [301, 206] on span "Movimientos" at bounding box center [300, 207] width 74 height 13
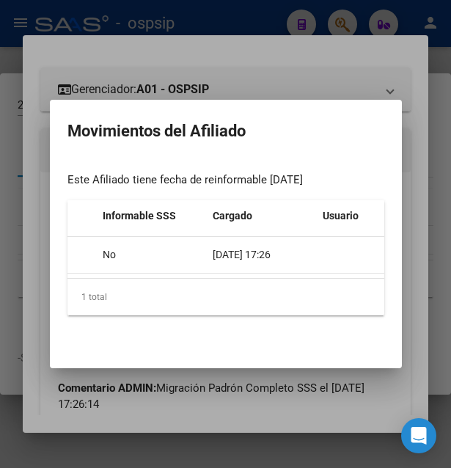
scroll to position [0, 581]
click at [268, 63] on div at bounding box center [225, 234] width 451 height 468
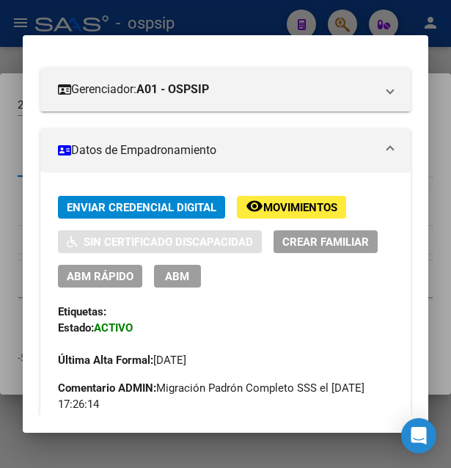
click at [238, 21] on div at bounding box center [225, 234] width 451 height 468
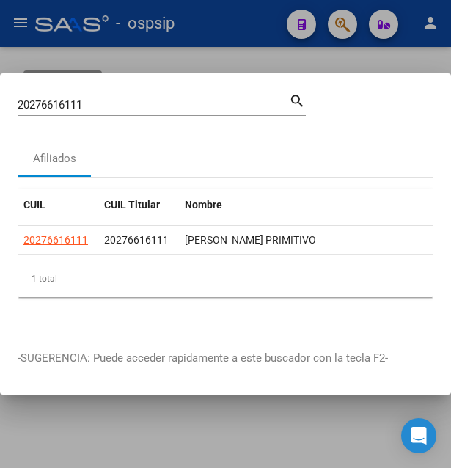
click at [238, 21] on div at bounding box center [225, 234] width 451 height 468
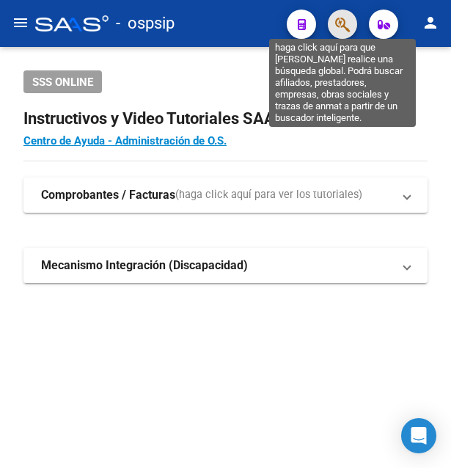
click at [346, 26] on icon "button" at bounding box center [342, 24] width 15 height 17
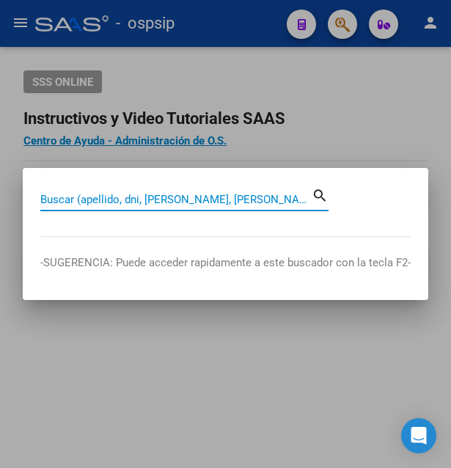
paste input "20276616111"
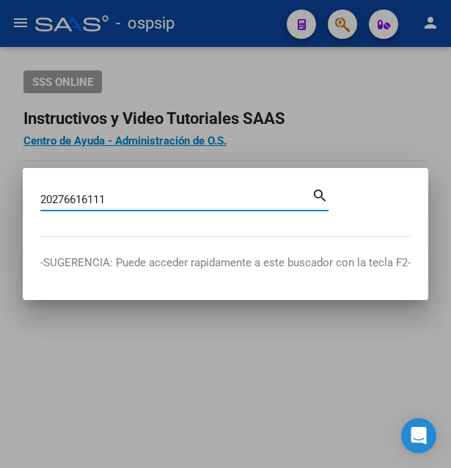
type input "20276616111"
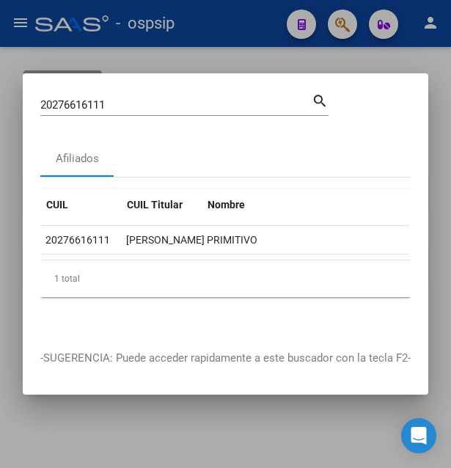
scroll to position [0, 0]
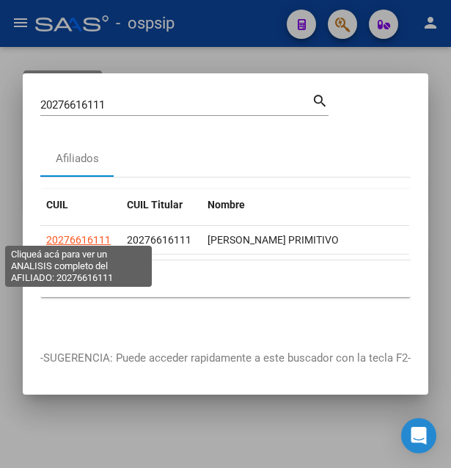
click at [66, 234] on span "20276616111" at bounding box center [78, 240] width 65 height 12
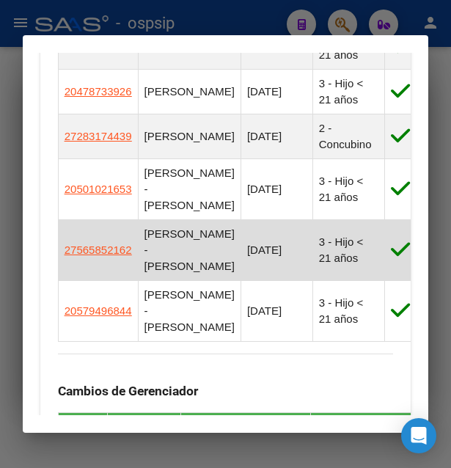
scroll to position [1108, 0]
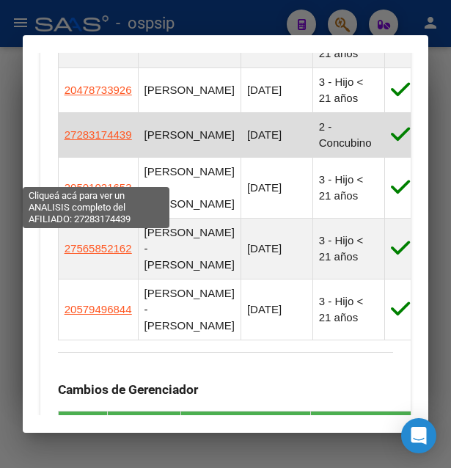
click at [87, 141] on span "27283174439" at bounding box center [98, 134] width 67 height 12
type textarea "27283174439"
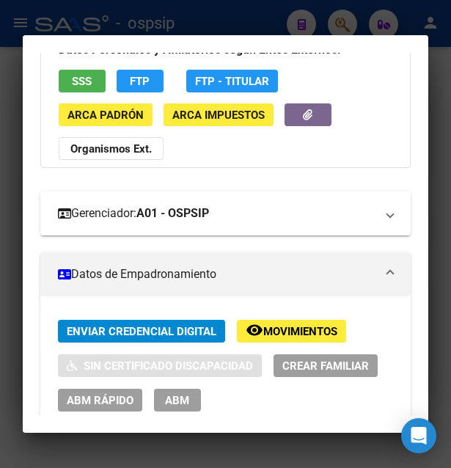
scroll to position [238, 0]
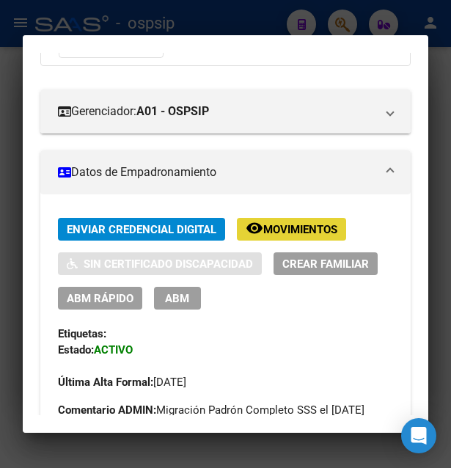
click at [290, 233] on span "Movimientos" at bounding box center [300, 229] width 74 height 13
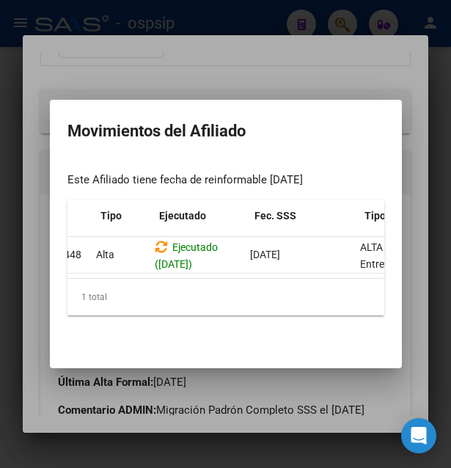
scroll to position [0, 0]
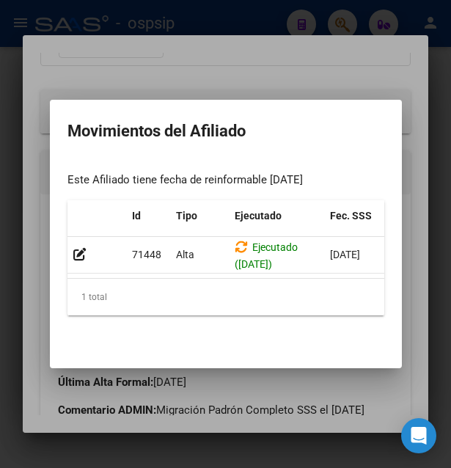
click at [251, 72] on div at bounding box center [225, 234] width 451 height 468
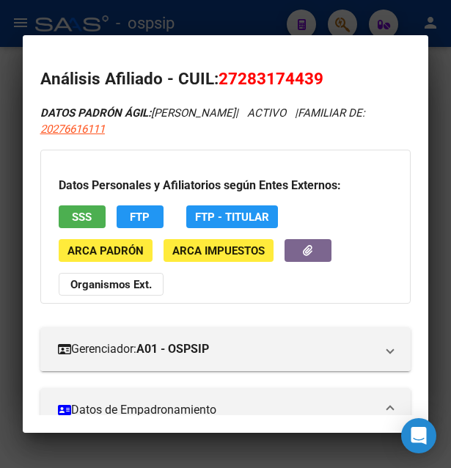
click at [238, 23] on div at bounding box center [225, 234] width 451 height 468
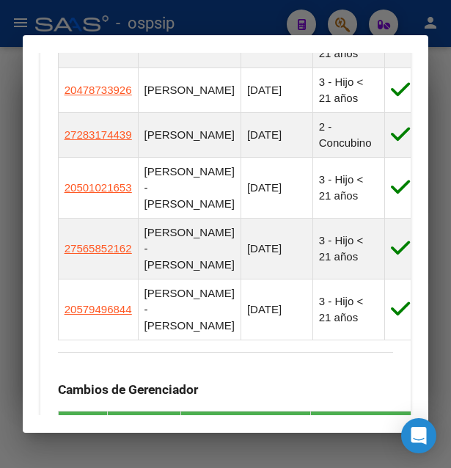
click at [238, 23] on div at bounding box center [225, 234] width 451 height 468
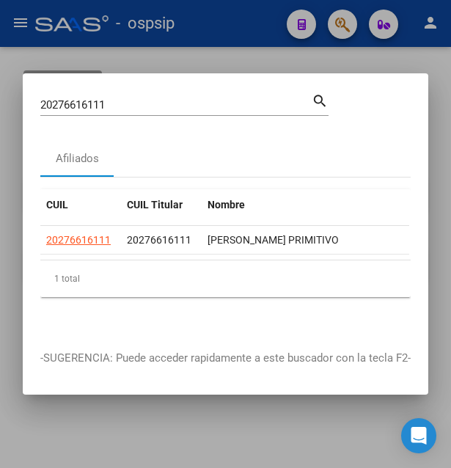
click at [238, 23] on div at bounding box center [225, 234] width 451 height 468
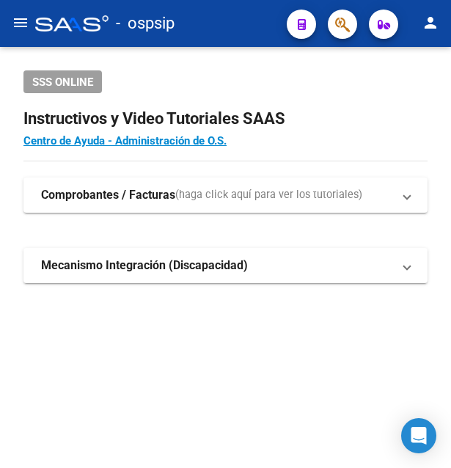
click at [334, 25] on button "button" at bounding box center [342, 24] width 29 height 29
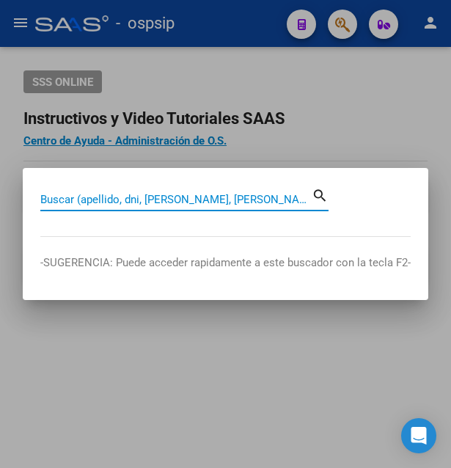
paste input "38724561"
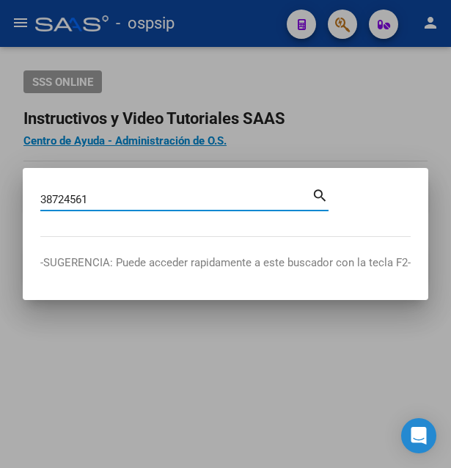
type input "38724561"
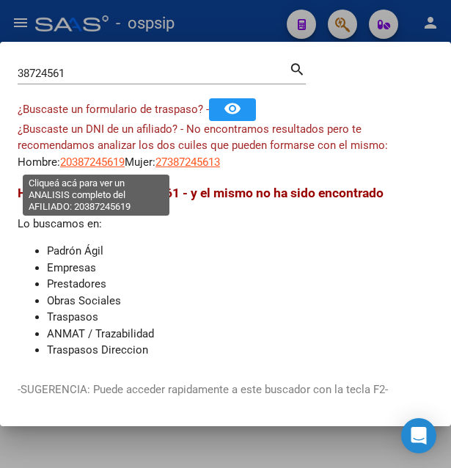
click at [106, 161] on span "20387245619" at bounding box center [92, 161] width 65 height 13
type textarea "20387245619"
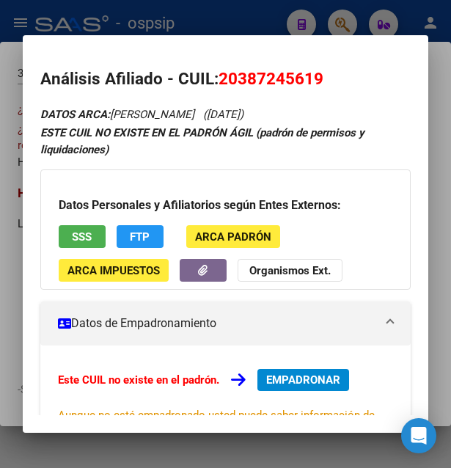
click at [86, 231] on span "SSS" at bounding box center [82, 236] width 20 height 13
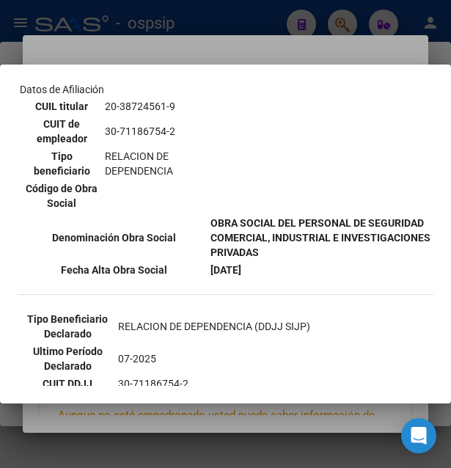
scroll to position [317, 0]
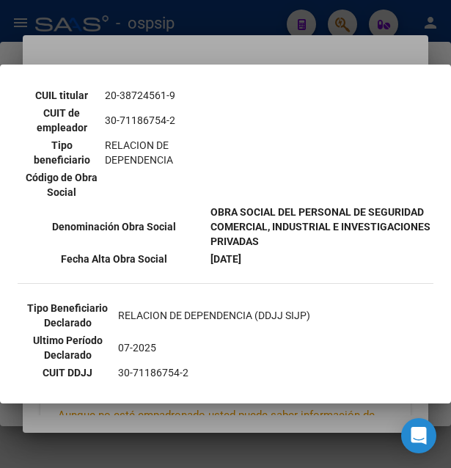
click at [278, 41] on div at bounding box center [225, 234] width 451 height 468
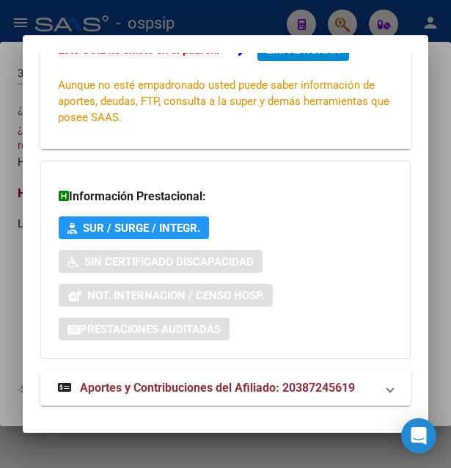
scroll to position [353, 0]
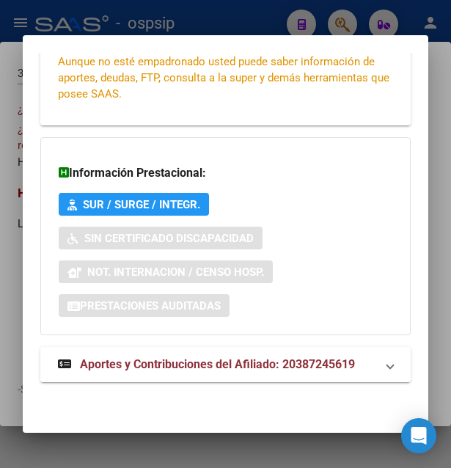
click at [216, 368] on span "Aportes y Contribuciones del Afiliado: 20387245619" at bounding box center [217, 364] width 275 height 14
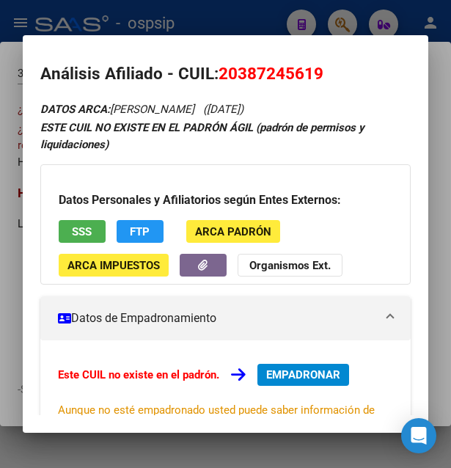
scroll to position [0, 0]
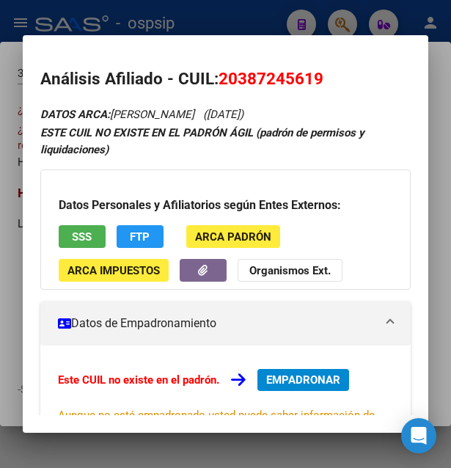
click at [233, 34] on div at bounding box center [225, 234] width 451 height 468
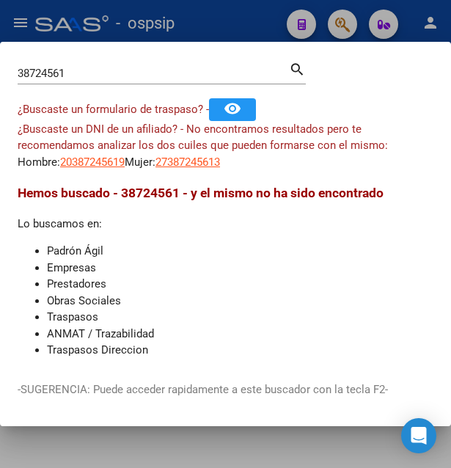
click at [236, 27] on div at bounding box center [225, 234] width 451 height 468
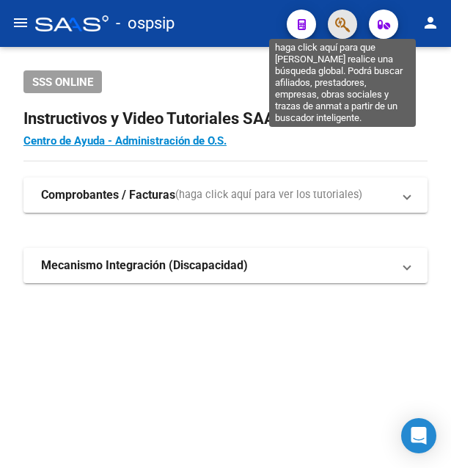
click at [341, 19] on icon "button" at bounding box center [342, 24] width 15 height 17
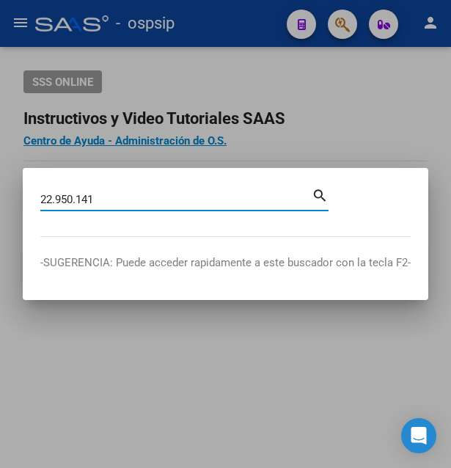
click at [77, 202] on input "22.950.141" at bounding box center [175, 199] width 271 height 13
click at [57, 199] on input "22.950141" at bounding box center [175, 199] width 271 height 13
type input "22950141"
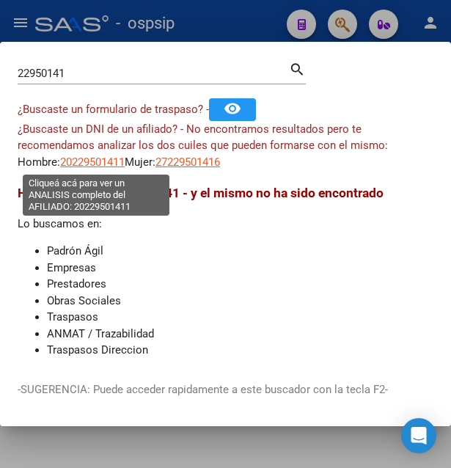
click at [96, 159] on span "20229501411" at bounding box center [92, 161] width 65 height 13
type textarea "20229501411"
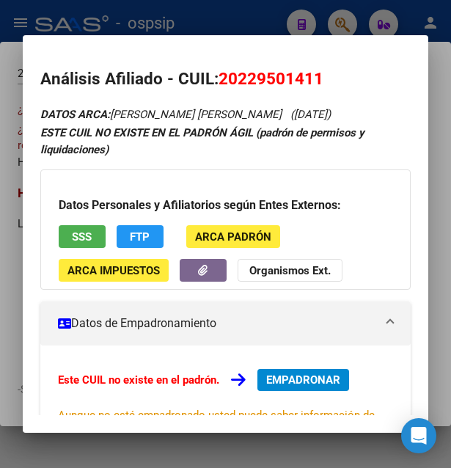
click at [69, 238] on button "SSS" at bounding box center [82, 236] width 47 height 23
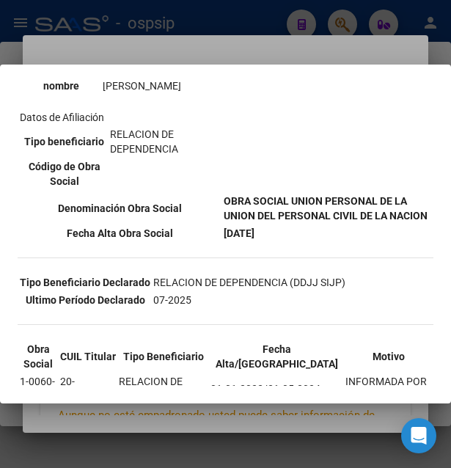
scroll to position [317, 0]
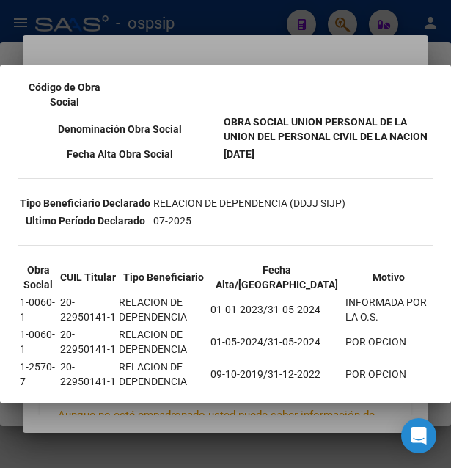
click at [251, 40] on div at bounding box center [225, 234] width 451 height 468
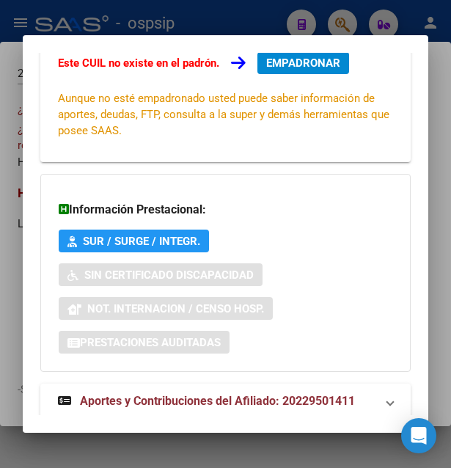
scroll to position [353, 0]
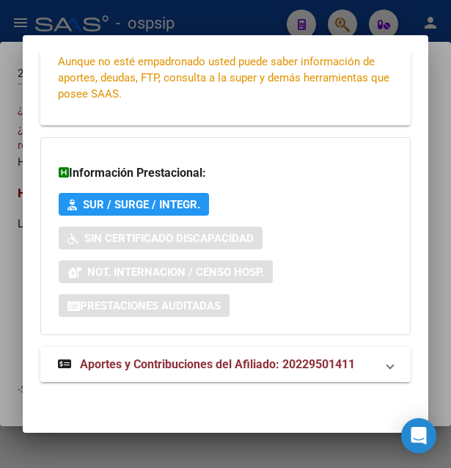
click at [205, 369] on span "Aportes y Contribuciones del Afiliado: 20229501411" at bounding box center [217, 364] width 275 height 14
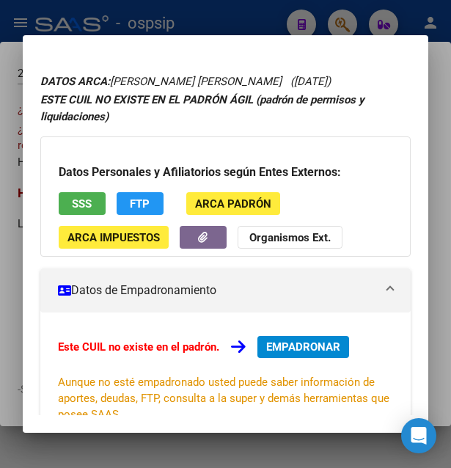
scroll to position [0, 0]
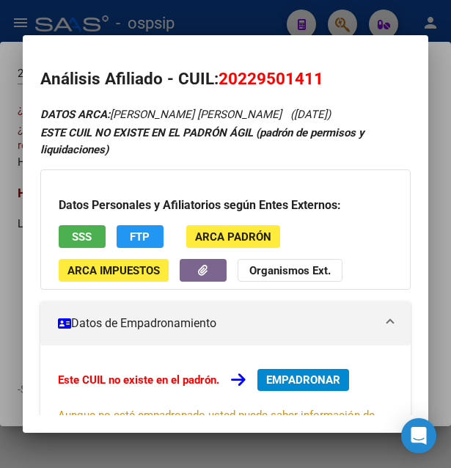
drag, startPoint x: 221, startPoint y: 73, endPoint x: 320, endPoint y: 74, distance: 99.0
click at [320, 74] on span "20229501411" at bounding box center [270, 78] width 105 height 19
click at [280, 29] on div at bounding box center [225, 234] width 451 height 468
click at [279, 29] on div at bounding box center [225, 234] width 451 height 468
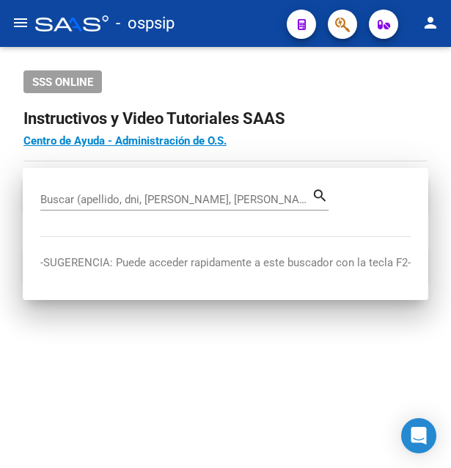
click at [279, 29] on mat-toolbar "menu - ospsip person" at bounding box center [225, 23] width 451 height 47
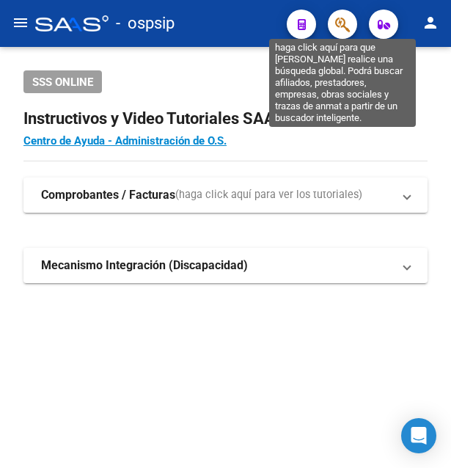
click at [347, 21] on icon "button" at bounding box center [342, 24] width 15 height 17
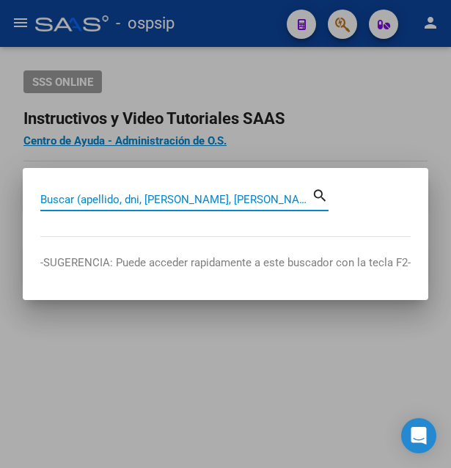
paste input "40688142"
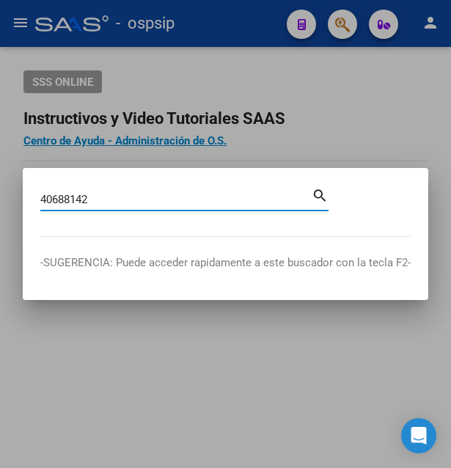
type input "40688142"
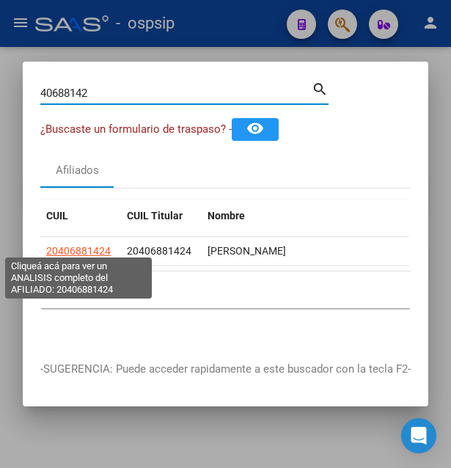
click at [90, 245] on span "20406881424" at bounding box center [78, 251] width 65 height 12
type textarea "20406881424"
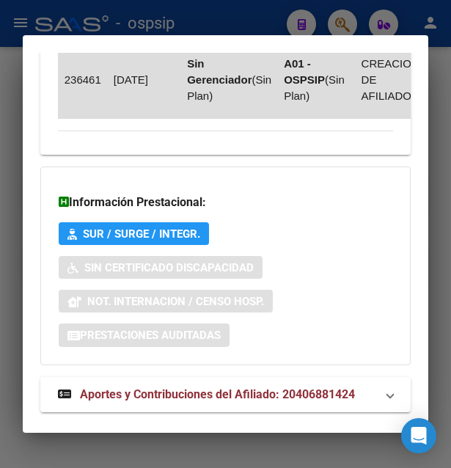
scroll to position [1258, 0]
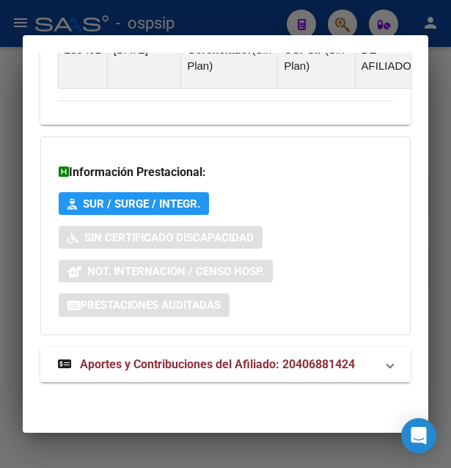
click at [199, 369] on span "Aportes y Contribuciones del Afiliado: 20406881424" at bounding box center [217, 364] width 275 height 14
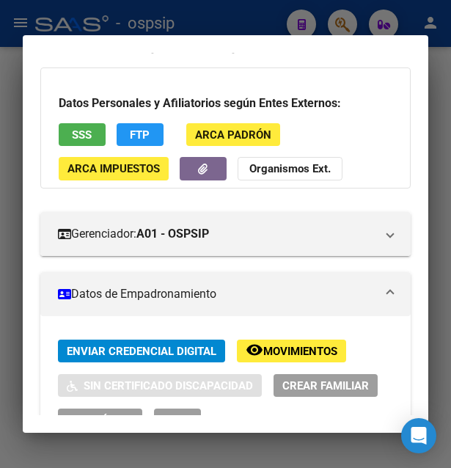
scroll to position [0, 0]
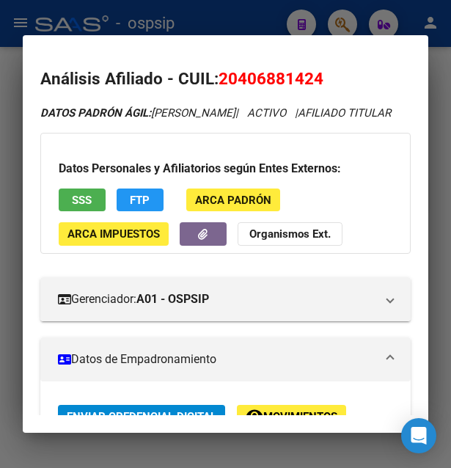
drag, startPoint x: 240, startPoint y: 76, endPoint x: 317, endPoint y: 85, distance: 78.3
click at [317, 85] on span "20406881424" at bounding box center [270, 78] width 105 height 19
click at [238, 26] on div at bounding box center [225, 234] width 451 height 468
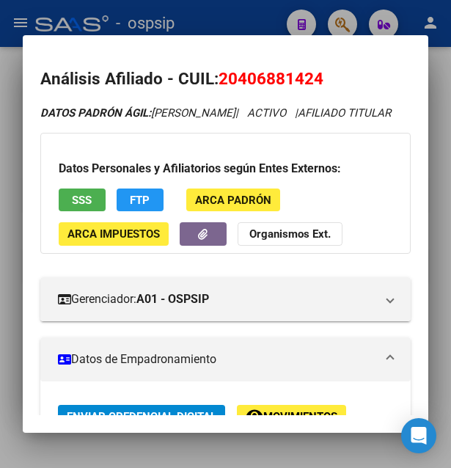
click at [238, 26] on div at bounding box center [225, 234] width 451 height 468
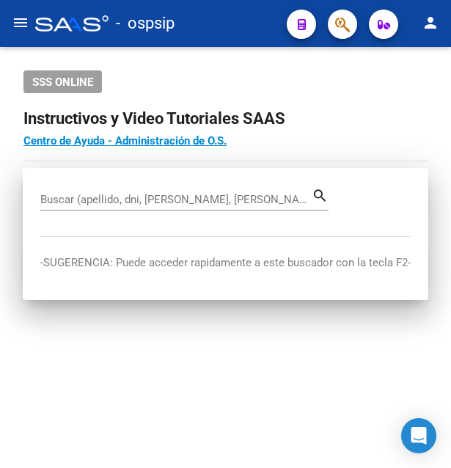
click at [238, 26] on div "- ospsip" at bounding box center [155, 23] width 240 height 32
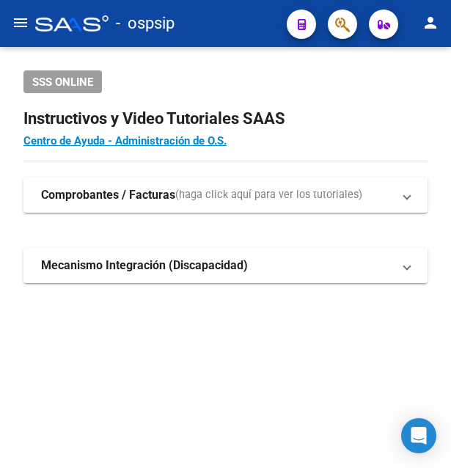
click at [340, 22] on icon "button" at bounding box center [342, 24] width 15 height 17
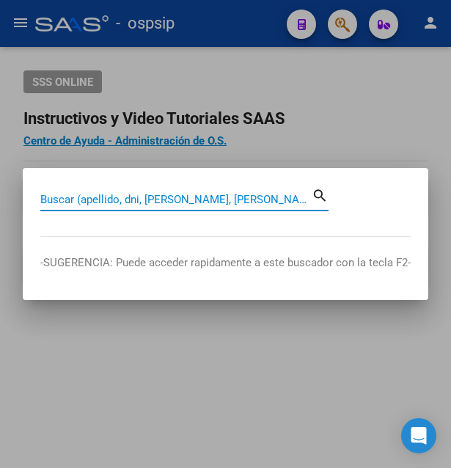
paste input "33000843"
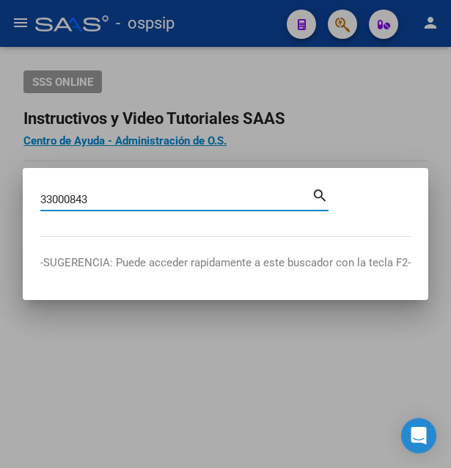
type input "33000843"
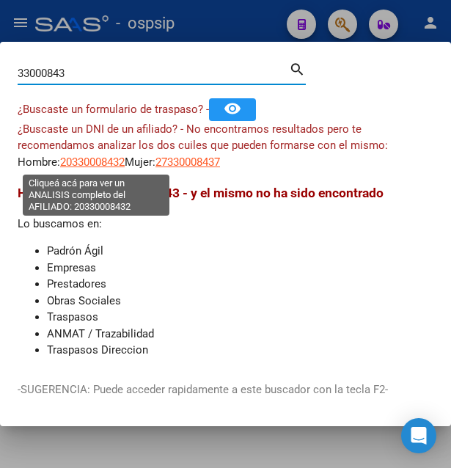
click at [95, 158] on span "20330008432" at bounding box center [92, 161] width 65 height 13
type textarea "20330008432"
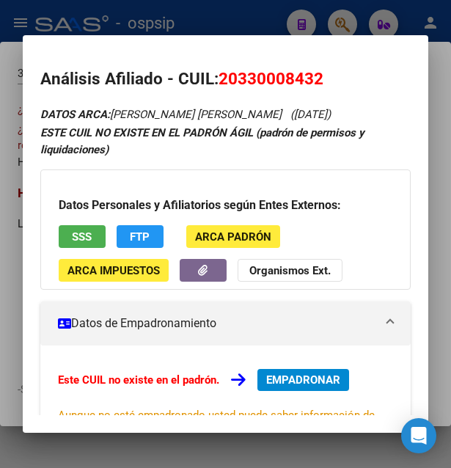
click at [78, 241] on span "SSS" at bounding box center [82, 236] width 20 height 13
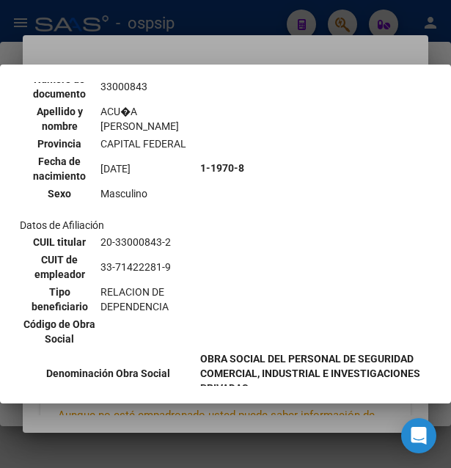
scroll to position [79, 0]
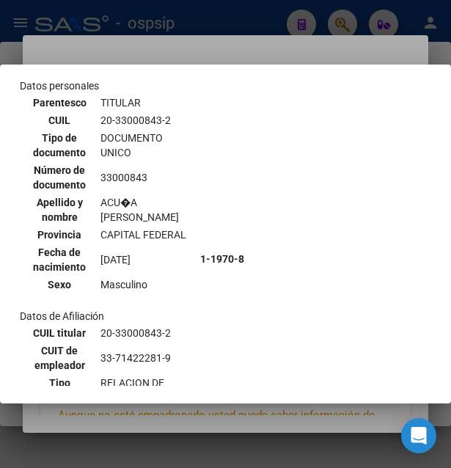
click at [262, 46] on div at bounding box center [225, 234] width 451 height 468
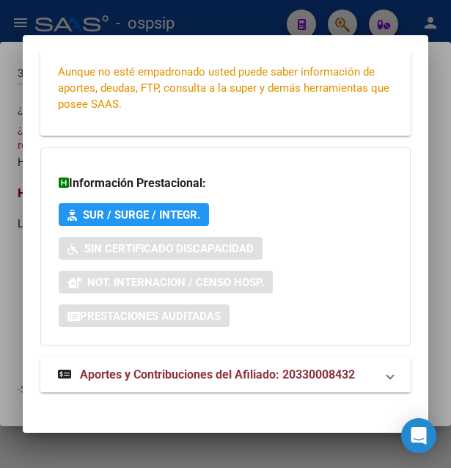
scroll to position [353, 0]
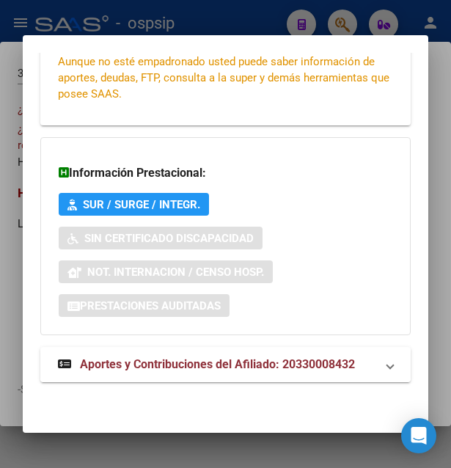
click at [168, 357] on strong "Aportes y Contribuciones del Afiliado: 20330008432" at bounding box center [206, 365] width 297 height 18
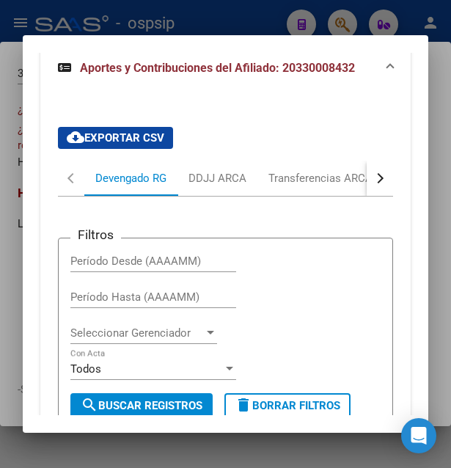
scroll to position [650, 0]
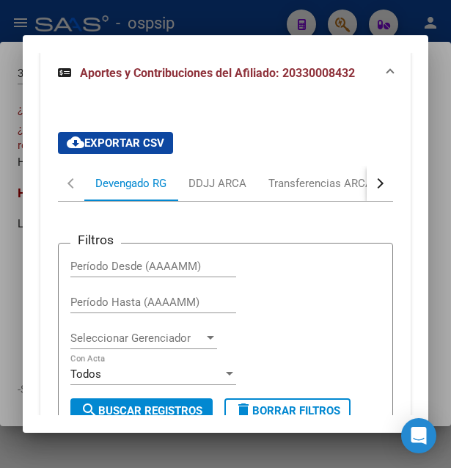
click at [367, 197] on button "button" at bounding box center [380, 183] width 26 height 35
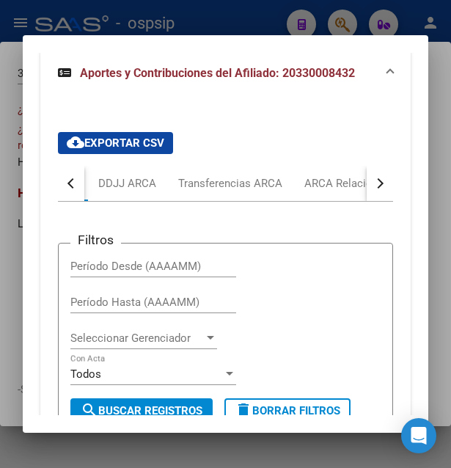
click at [367, 197] on button "button" at bounding box center [380, 183] width 26 height 35
click at [311, 191] on div "ARCA Relaciones Laborales" at bounding box center [277, 183] width 159 height 35
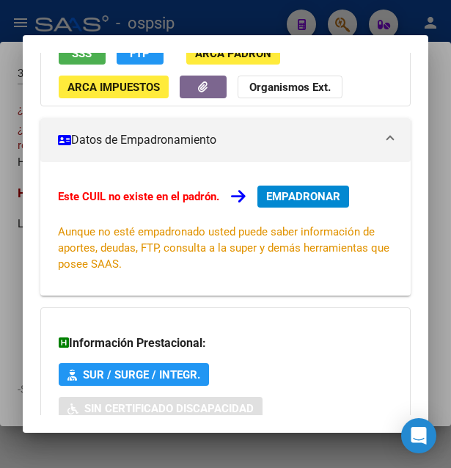
scroll to position [0, 0]
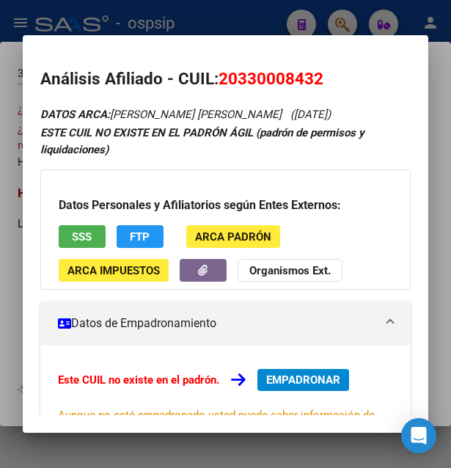
drag, startPoint x: 218, startPoint y: 75, endPoint x: 355, endPoint y: 80, distance: 136.4
click at [355, 80] on h2 "Análisis Afiliado - CUIL: 20330008432" at bounding box center [225, 79] width 371 height 25
click at [250, 21] on div at bounding box center [225, 234] width 451 height 468
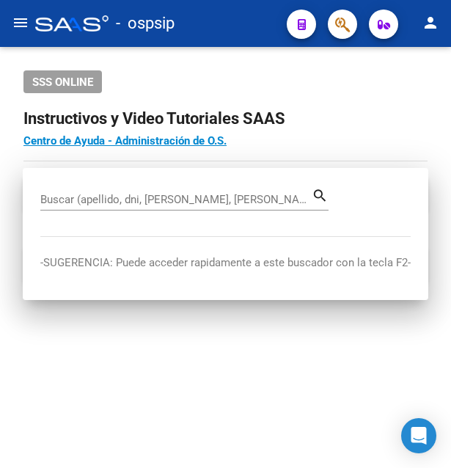
click at [250, 21] on div "- ospsip" at bounding box center [155, 23] width 240 height 32
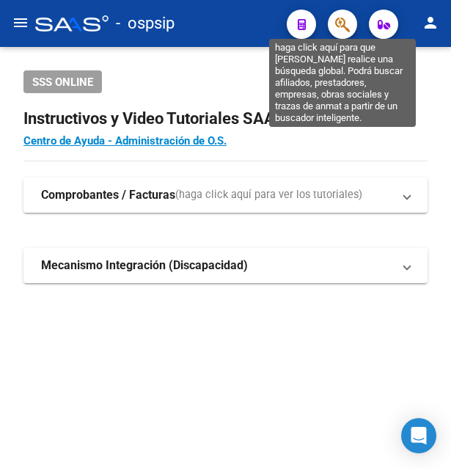
click at [335, 23] on icon "button" at bounding box center [342, 24] width 15 height 17
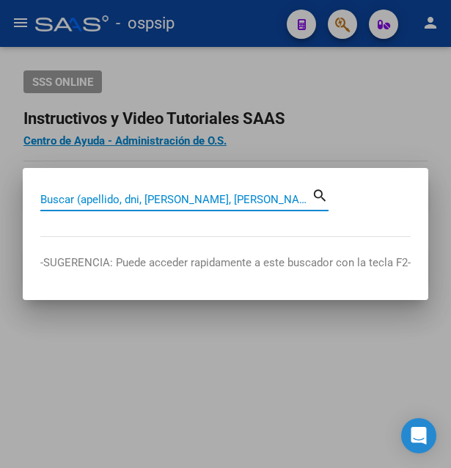
paste input "30365611"
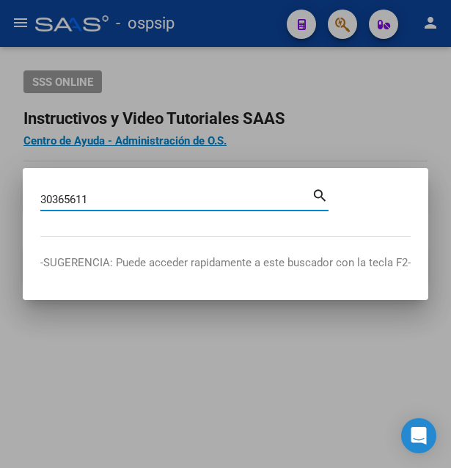
type input "30365611"
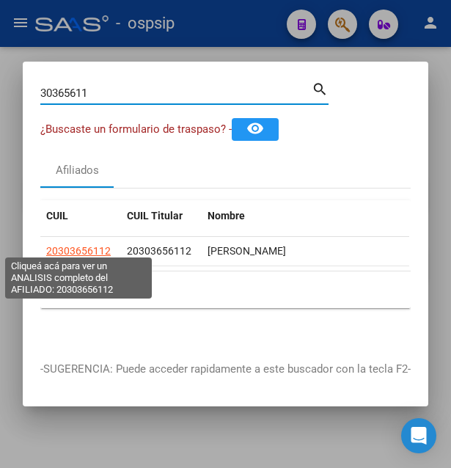
click at [81, 248] on span "20303656112" at bounding box center [78, 251] width 65 height 12
type textarea "20303656112"
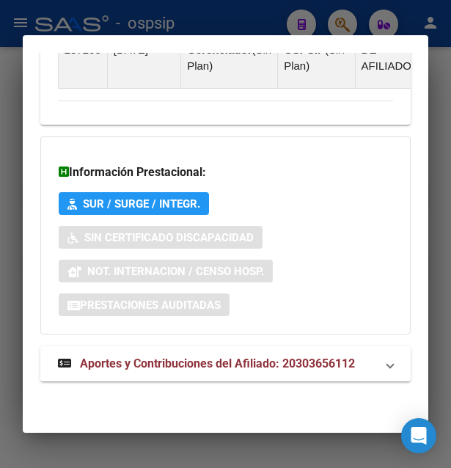
scroll to position [1184, 0]
click at [188, 364] on span "Aportes y Contribuciones del Afiliado: 20303656112" at bounding box center [217, 363] width 275 height 14
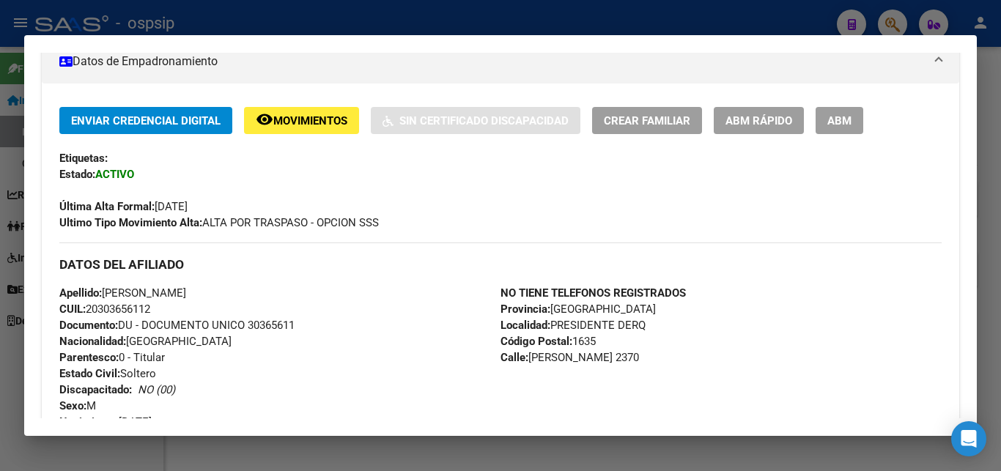
scroll to position [119, 0]
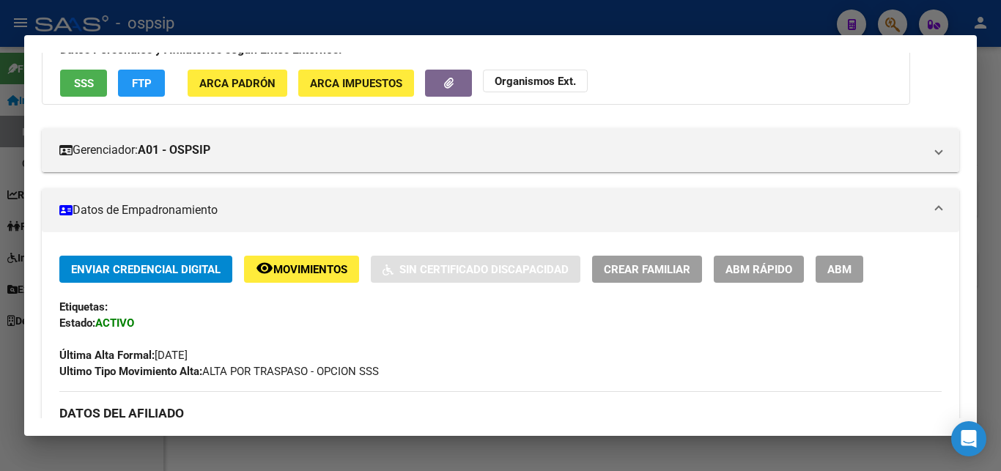
click at [450, 267] on span "ABM" at bounding box center [840, 269] width 24 height 13
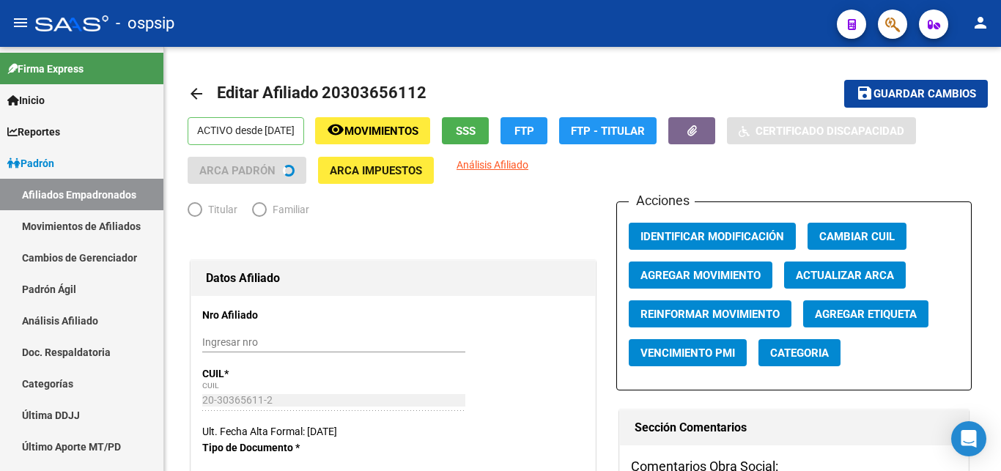
radio input "true"
type input "30-71802533-4"
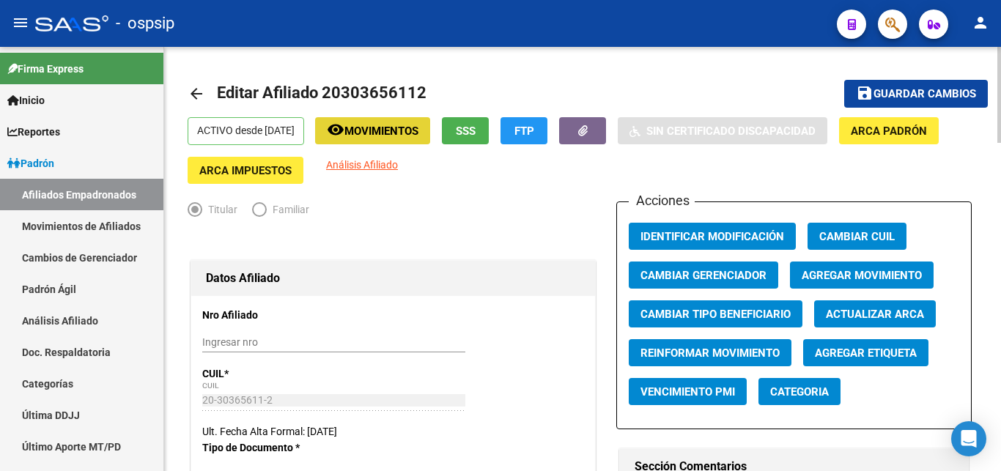
click at [419, 136] on span "Movimientos" at bounding box center [382, 131] width 74 height 13
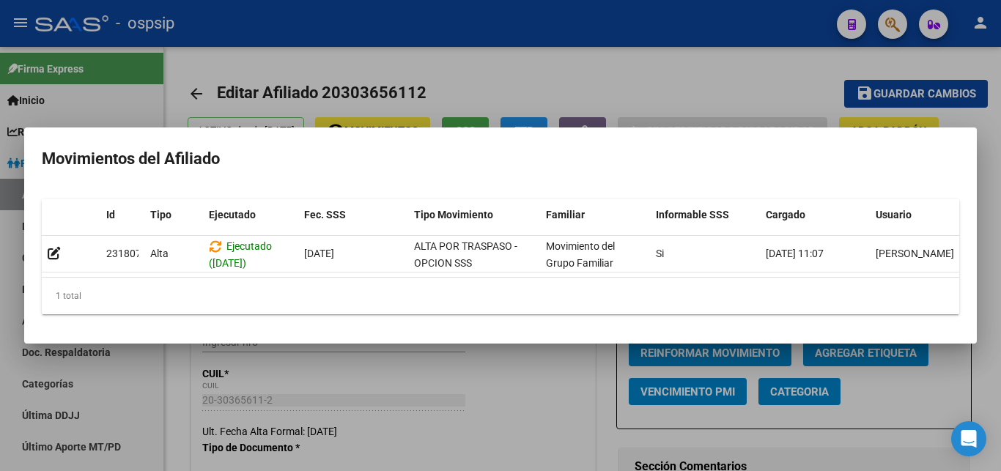
click at [450, 93] on div at bounding box center [500, 235] width 1001 height 471
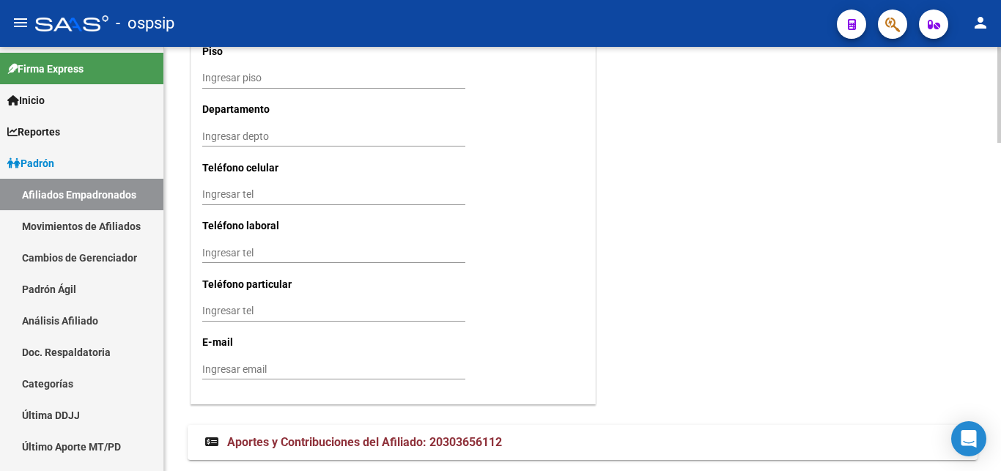
scroll to position [1446, 0]
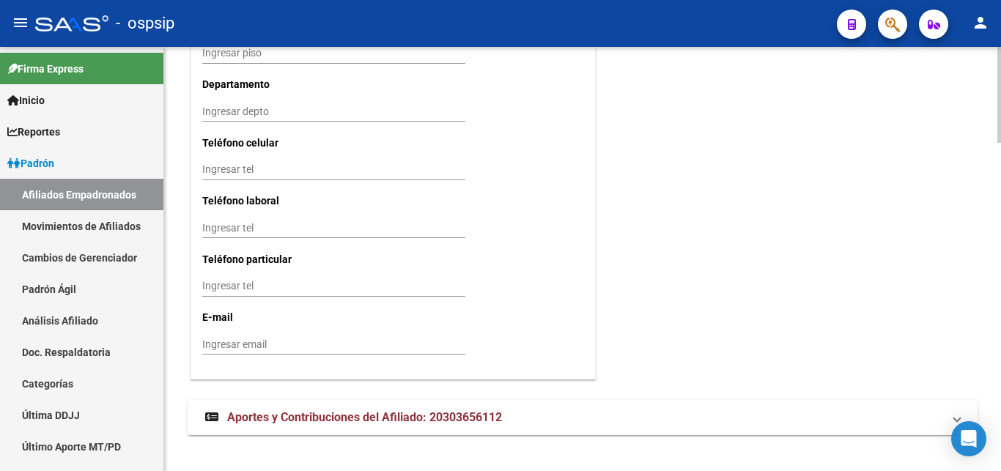
click at [407, 410] on span "Aportes y Contribuciones del Afiliado: 20303656112" at bounding box center [364, 417] width 275 height 14
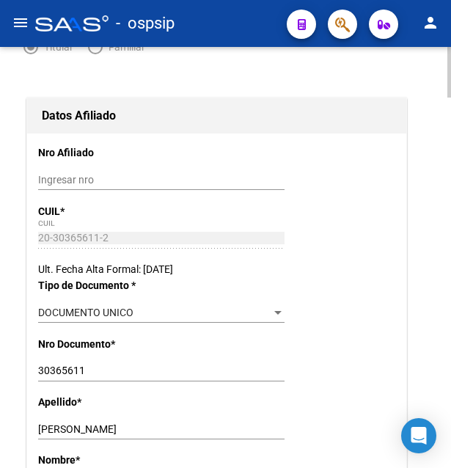
scroll to position [0, 0]
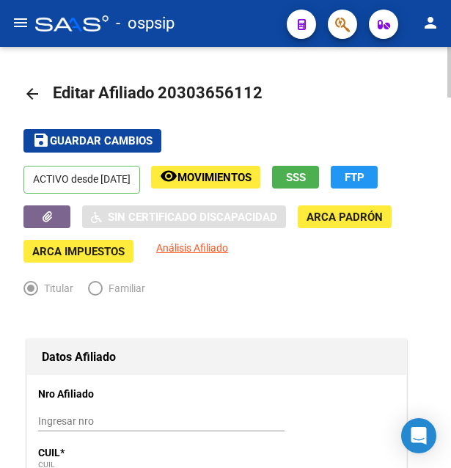
click at [238, 182] on span "Movimientos" at bounding box center [214, 177] width 74 height 13
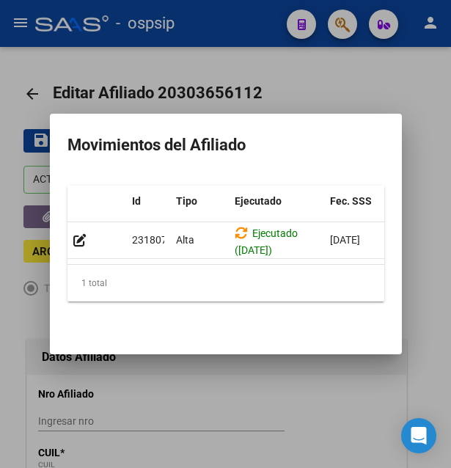
click at [250, 419] on div at bounding box center [225, 234] width 451 height 468
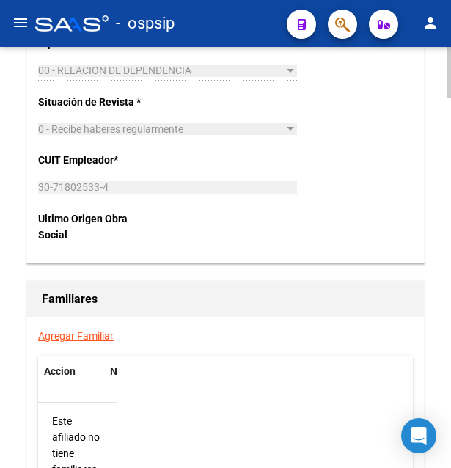
scroll to position [2617, 0]
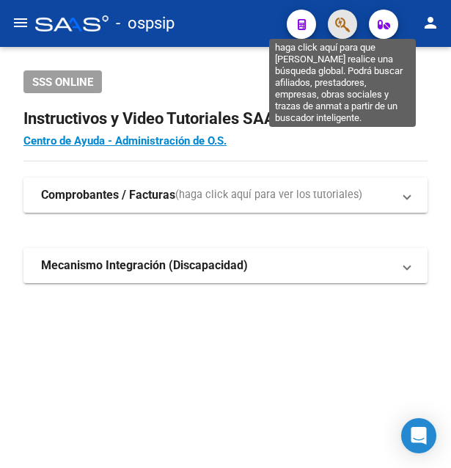
click at [335, 25] on icon "button" at bounding box center [342, 24] width 15 height 17
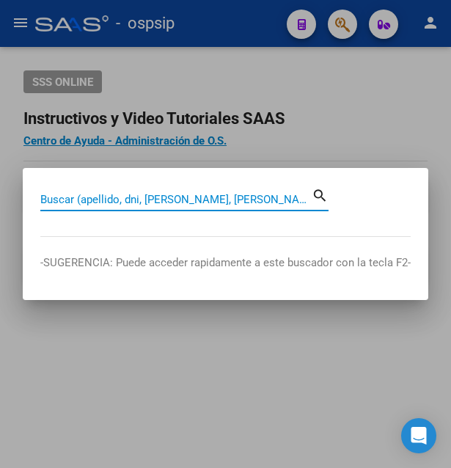
paste input "40688142"
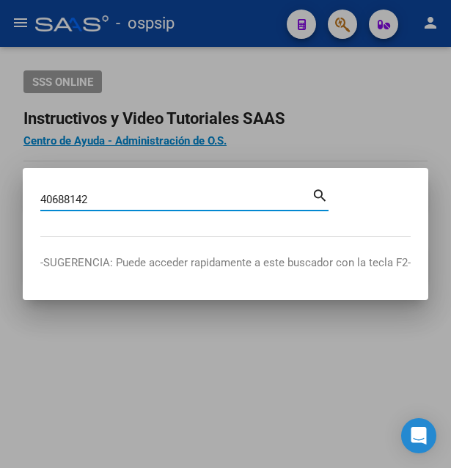
type input "40688142"
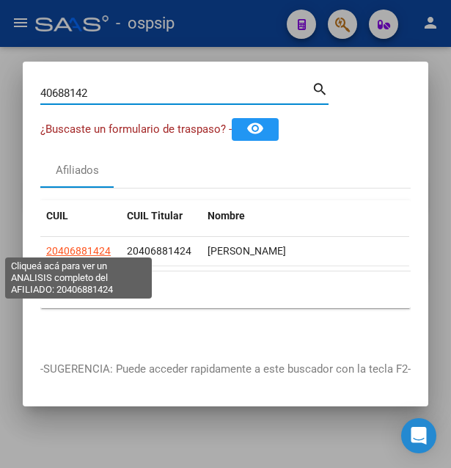
click at [92, 245] on span "20406881424" at bounding box center [78, 251] width 65 height 12
type textarea "20406881424"
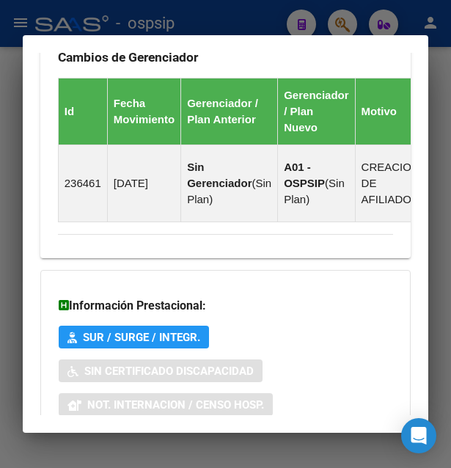
scroll to position [1258, 0]
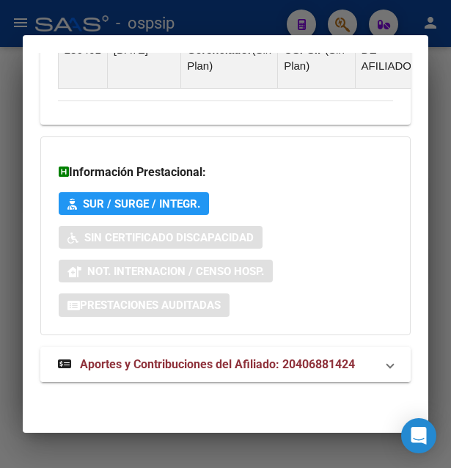
click at [174, 359] on span "Aportes y Contribuciones del Afiliado: 20406881424" at bounding box center [217, 364] width 275 height 14
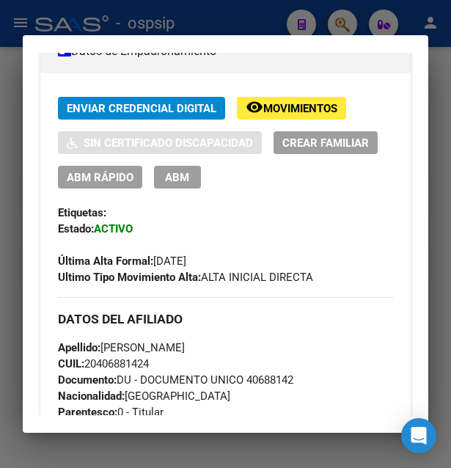
scroll to position [317, 0]
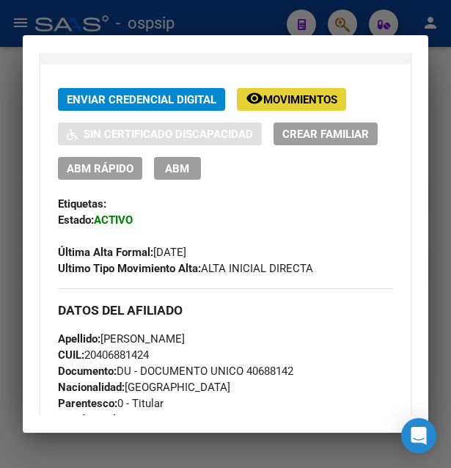
click at [323, 106] on span "Movimientos" at bounding box center [300, 99] width 74 height 13
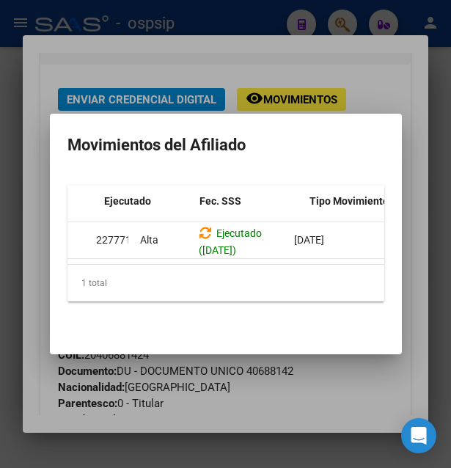
scroll to position [0, 0]
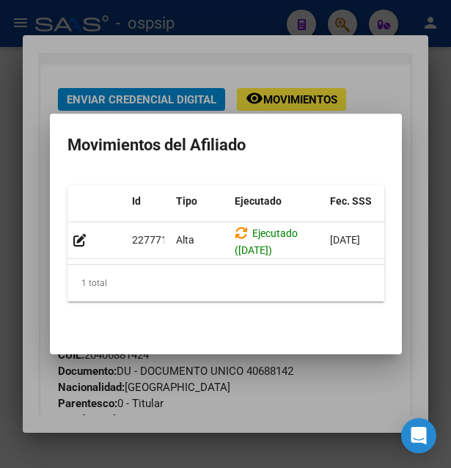
click at [276, 62] on div at bounding box center [225, 234] width 451 height 468
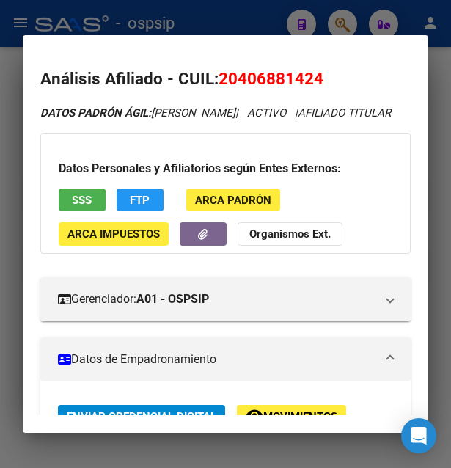
click at [244, 27] on div at bounding box center [225, 234] width 451 height 468
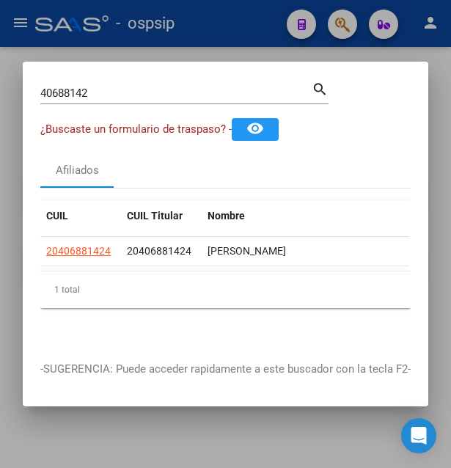
click at [244, 27] on div at bounding box center [225, 234] width 451 height 468
click at [244, 27] on div "- ospsip" at bounding box center [155, 23] width 240 height 32
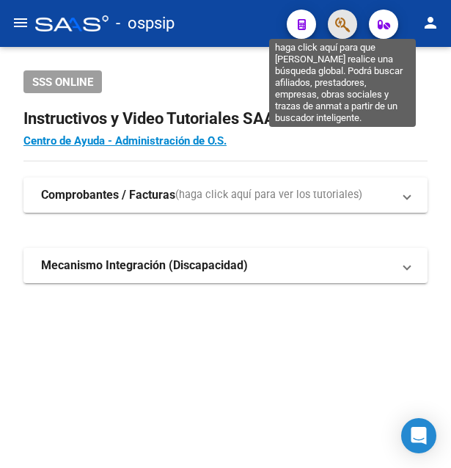
click at [339, 25] on icon "button" at bounding box center [342, 24] width 15 height 17
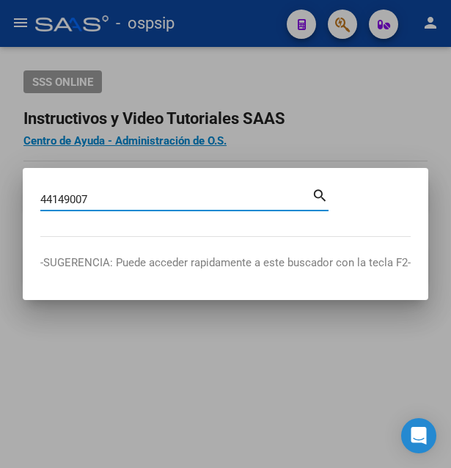
type input "44149007"
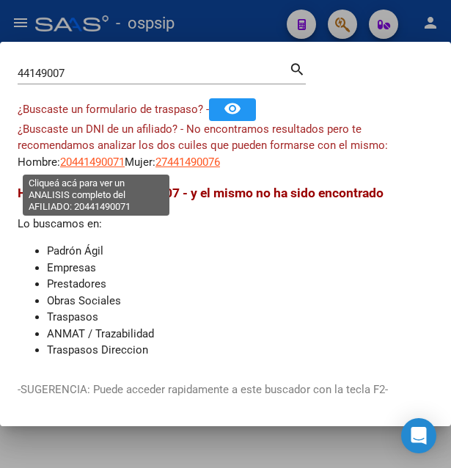
click at [102, 160] on span "20441490071" at bounding box center [92, 161] width 65 height 13
type textarea "20441490071"
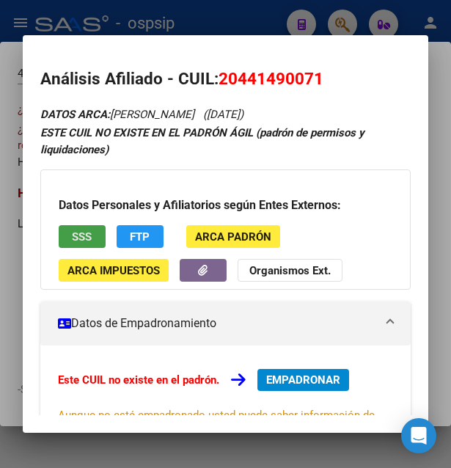
click at [89, 238] on span "SSS" at bounding box center [82, 236] width 20 height 13
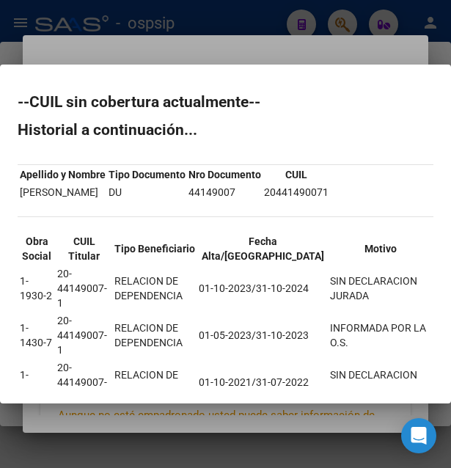
click at [281, 55] on div at bounding box center [225, 234] width 451 height 468
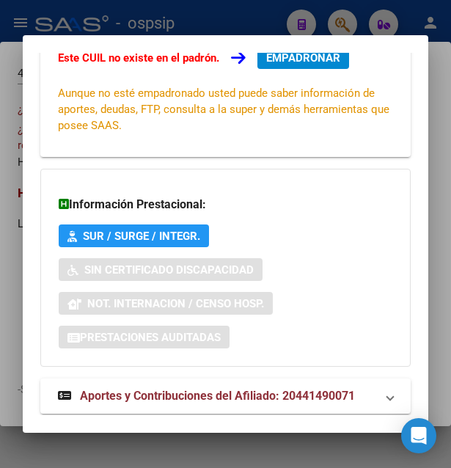
scroll to position [353, 0]
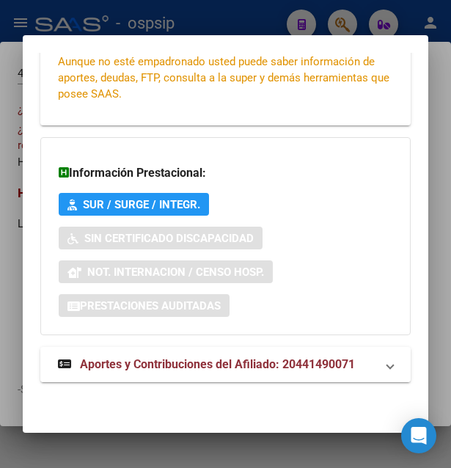
click at [211, 366] on span "Aportes y Contribuciones del Afiliado: 20441490071" at bounding box center [217, 364] width 275 height 14
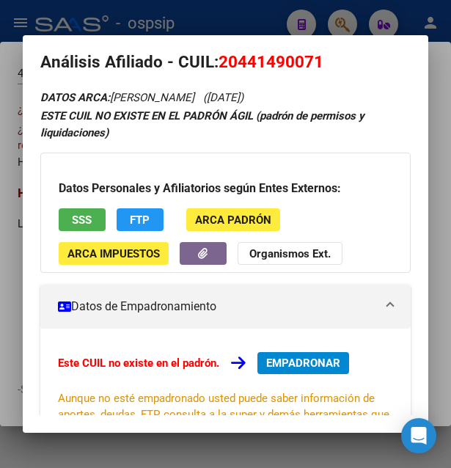
scroll to position [0, 0]
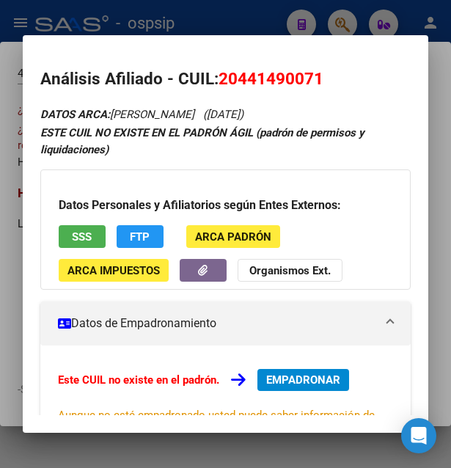
drag, startPoint x: 220, startPoint y: 77, endPoint x: 335, endPoint y: 75, distance: 115.1
click at [335, 75] on h2 "Análisis Afiliado - CUIL: 20441490071" at bounding box center [225, 79] width 371 height 25
click at [77, 236] on span "SSS" at bounding box center [82, 236] width 20 height 13
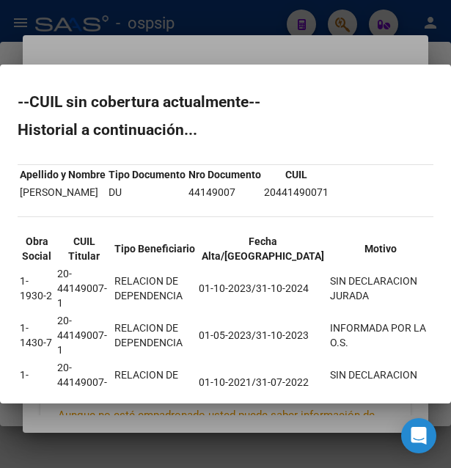
click at [232, 51] on div at bounding box center [225, 234] width 451 height 468
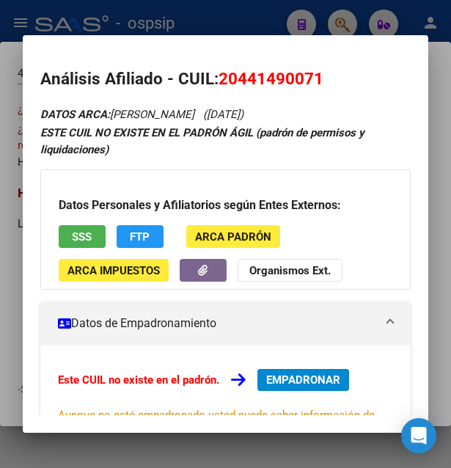
drag, startPoint x: 218, startPoint y: 75, endPoint x: 325, endPoint y: 70, distance: 106.4
click at [325, 70] on h2 "Análisis Afiliado - CUIL: 20441490071" at bounding box center [225, 79] width 371 height 25
click at [245, 71] on span "20441490071" at bounding box center [270, 78] width 105 height 19
drag, startPoint x: 240, startPoint y: 75, endPoint x: 313, endPoint y: 70, distance: 73.4
click at [313, 70] on span "20441490071" at bounding box center [270, 78] width 105 height 19
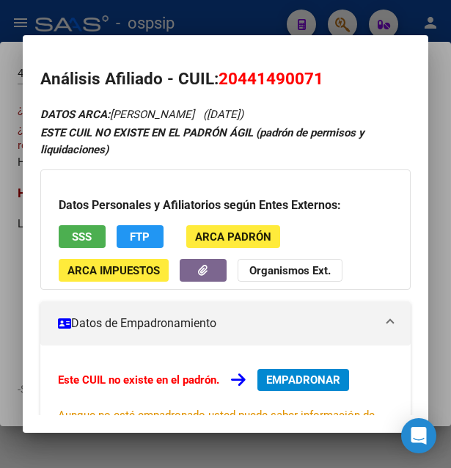
click at [224, 178] on div "Datos Personales y Afiliatorios según Entes Externos: SSS FTP ARCA Padrón ARCA …" at bounding box center [225, 229] width 371 height 120
click at [273, 26] on div at bounding box center [225, 234] width 451 height 468
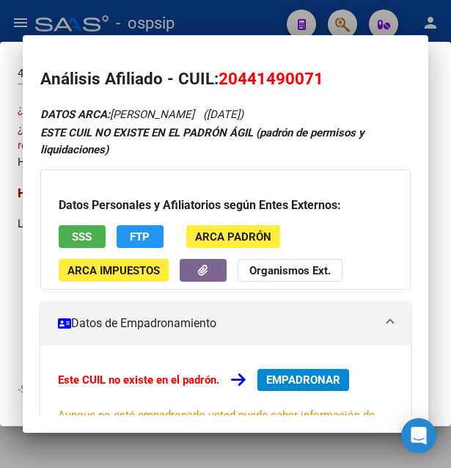
click at [273, 26] on div at bounding box center [225, 234] width 451 height 468
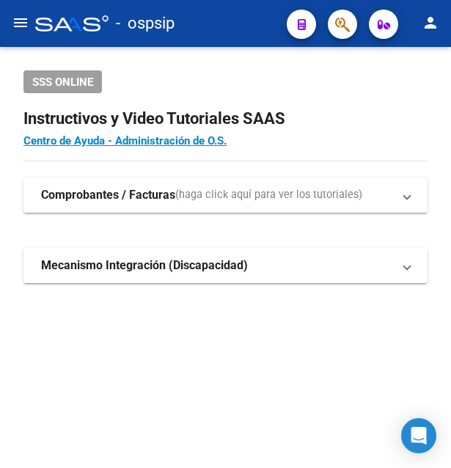
click at [273, 26] on div "- ospsip" at bounding box center [155, 23] width 240 height 32
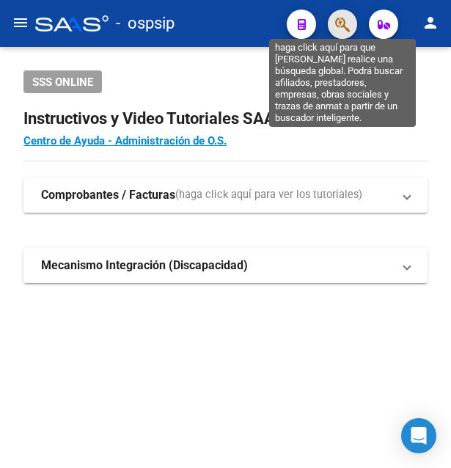
click at [341, 19] on icon "button" at bounding box center [342, 24] width 15 height 17
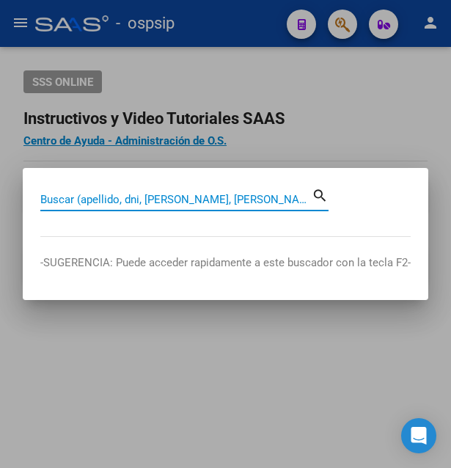
click at [174, 198] on input "Buscar (apellido, dni, [PERSON_NAME], [PERSON_NAME], cuit, obra social)" at bounding box center [175, 199] width 271 height 13
click at [70, 199] on input "Buscar (apellido, dni, [PERSON_NAME], [PERSON_NAME], cuit, obra social)" at bounding box center [175, 199] width 271 height 13
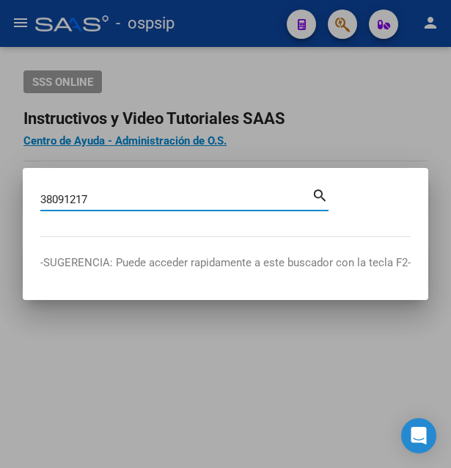
type input "38091217"
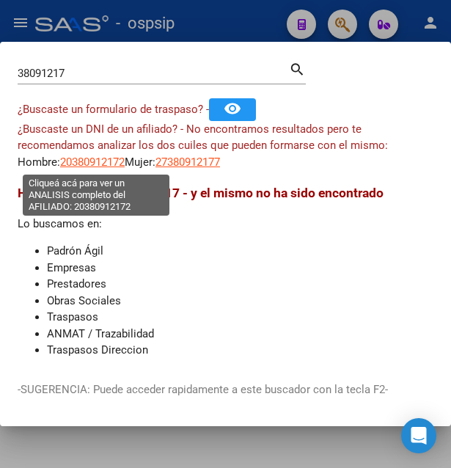
click at [100, 161] on span "20380912172" at bounding box center [92, 161] width 65 height 13
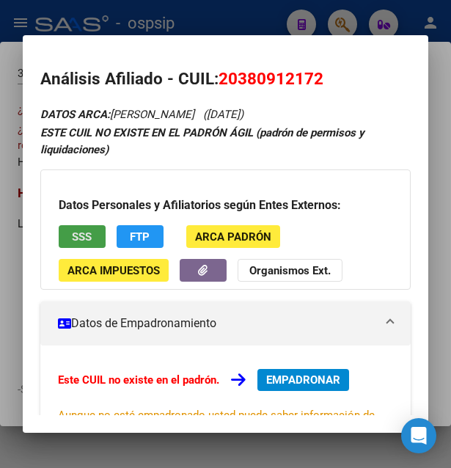
click at [79, 231] on span "SSS" at bounding box center [82, 236] width 20 height 13
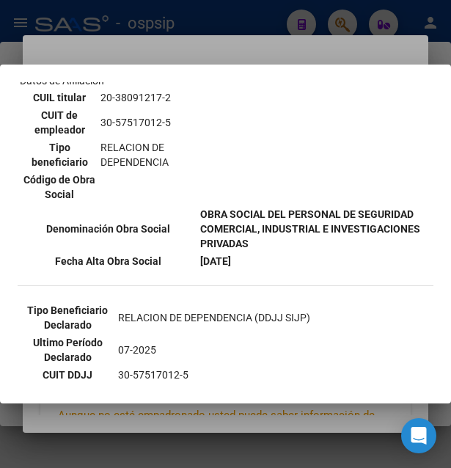
scroll to position [317, 0]
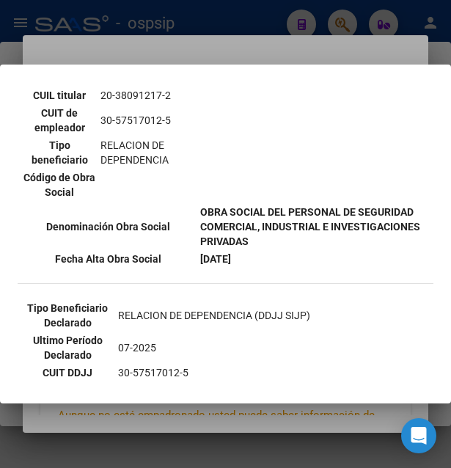
click at [281, 38] on div at bounding box center [225, 234] width 451 height 468
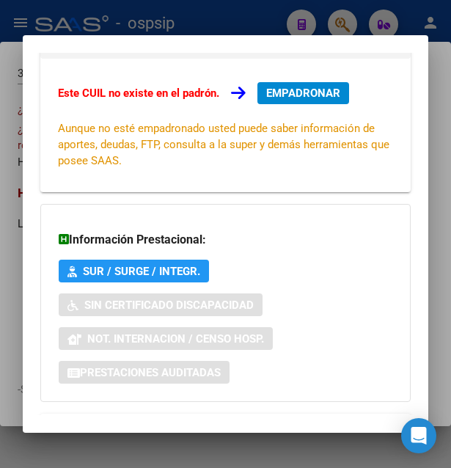
scroll to position [353, 0]
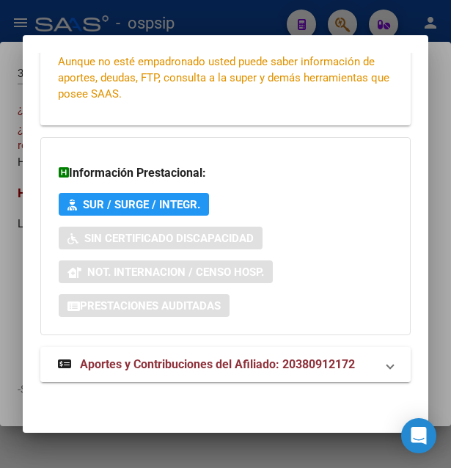
click at [202, 360] on span "Aportes y Contribuciones del Afiliado: 20380912172" at bounding box center [217, 364] width 275 height 14
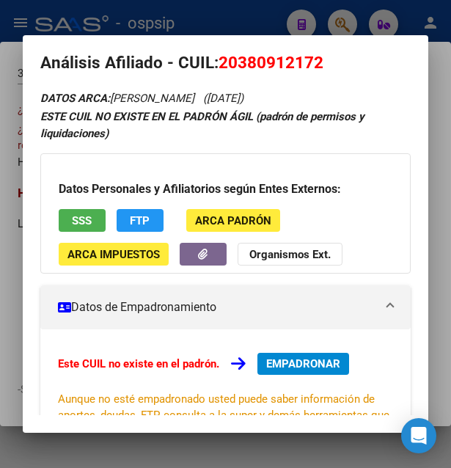
scroll to position [0, 0]
